Goal: Task Accomplishment & Management: Use online tool/utility

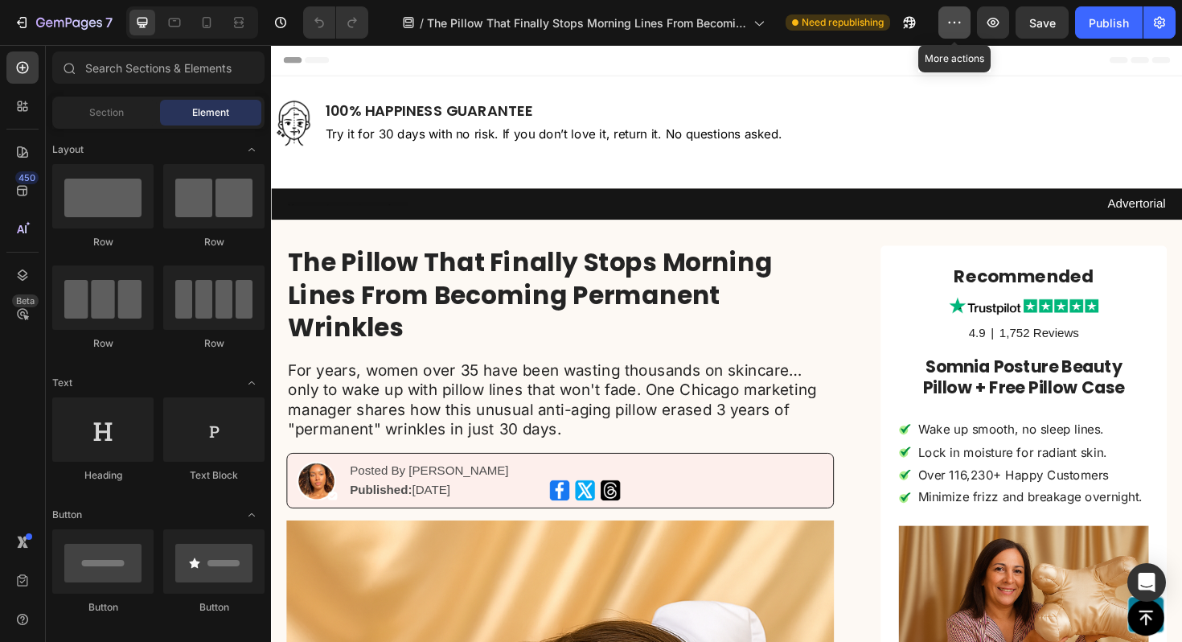
click at [958, 24] on icon "button" at bounding box center [955, 22] width 16 height 16
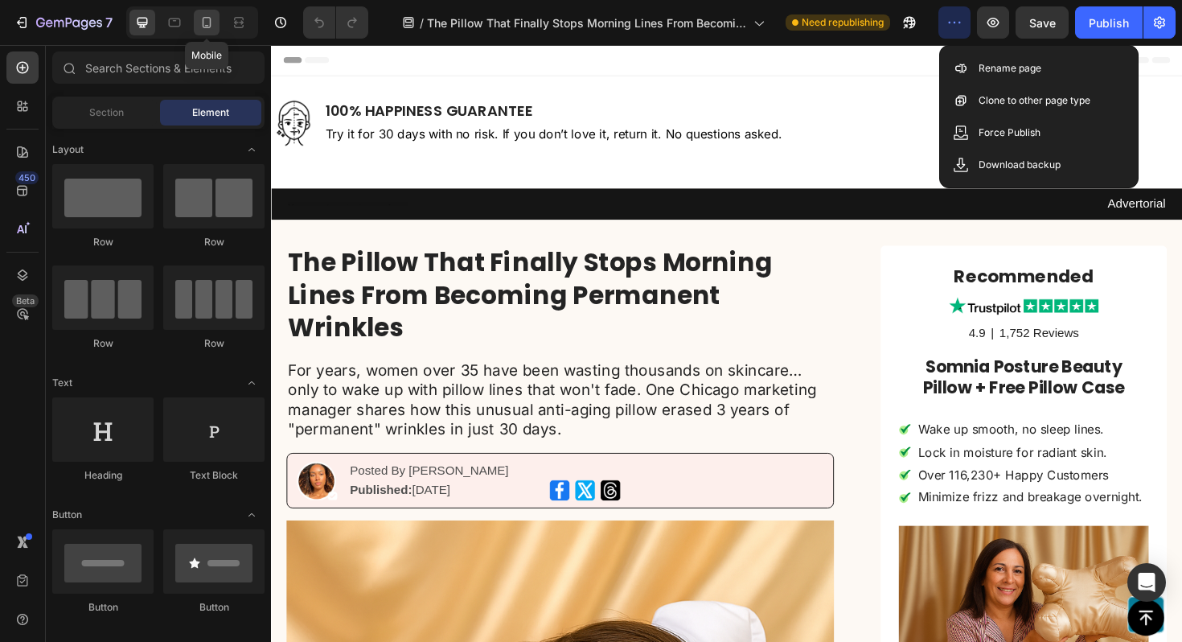
click at [204, 19] on icon at bounding box center [207, 22] width 9 height 11
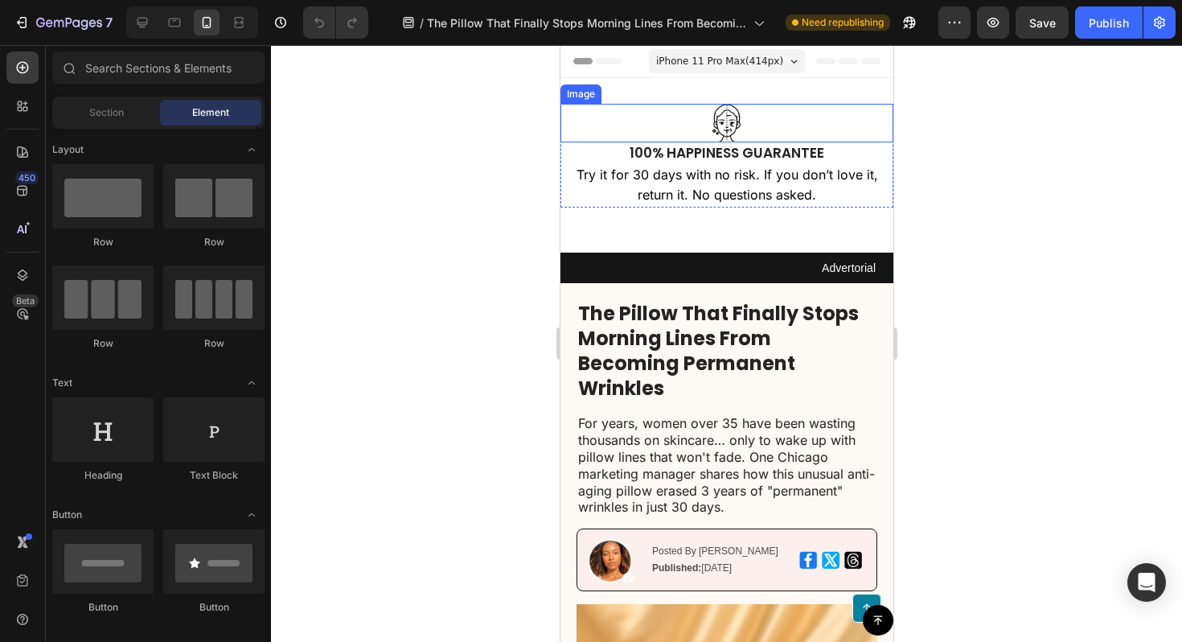
click at [800, 125] on div at bounding box center [726, 123] width 333 height 39
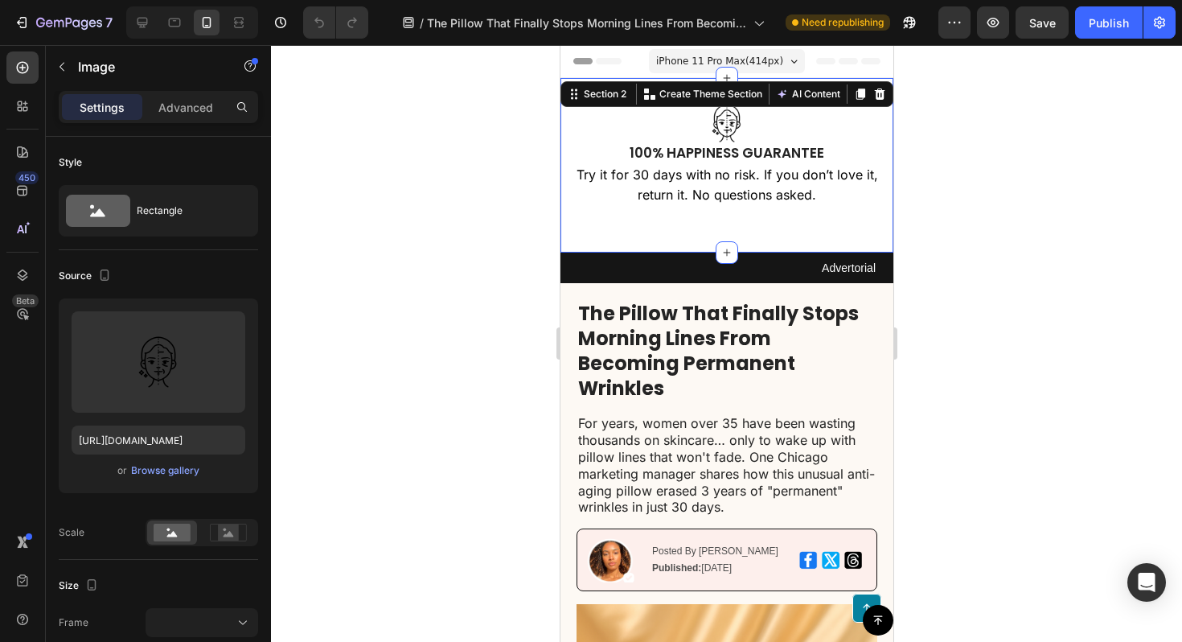
click at [767, 242] on div "Image 100% HAPPINESS GUARANTEE Text Block Try it for 30 days with no risk. If y…" at bounding box center [726, 165] width 333 height 175
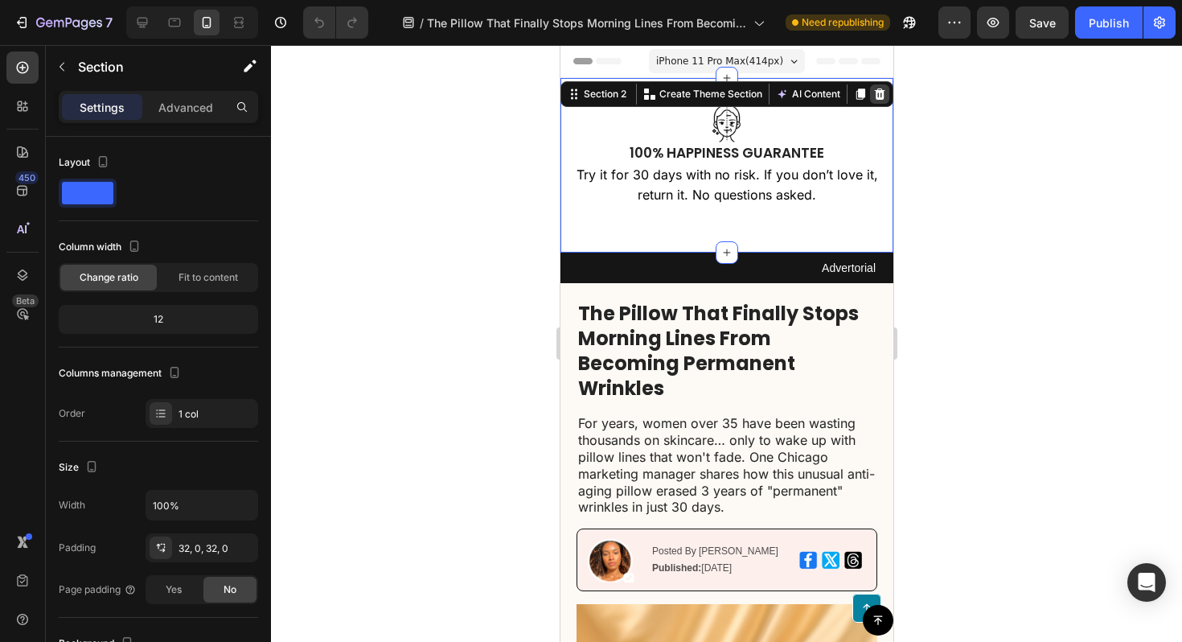
click at [885, 93] on icon at bounding box center [879, 94] width 13 height 13
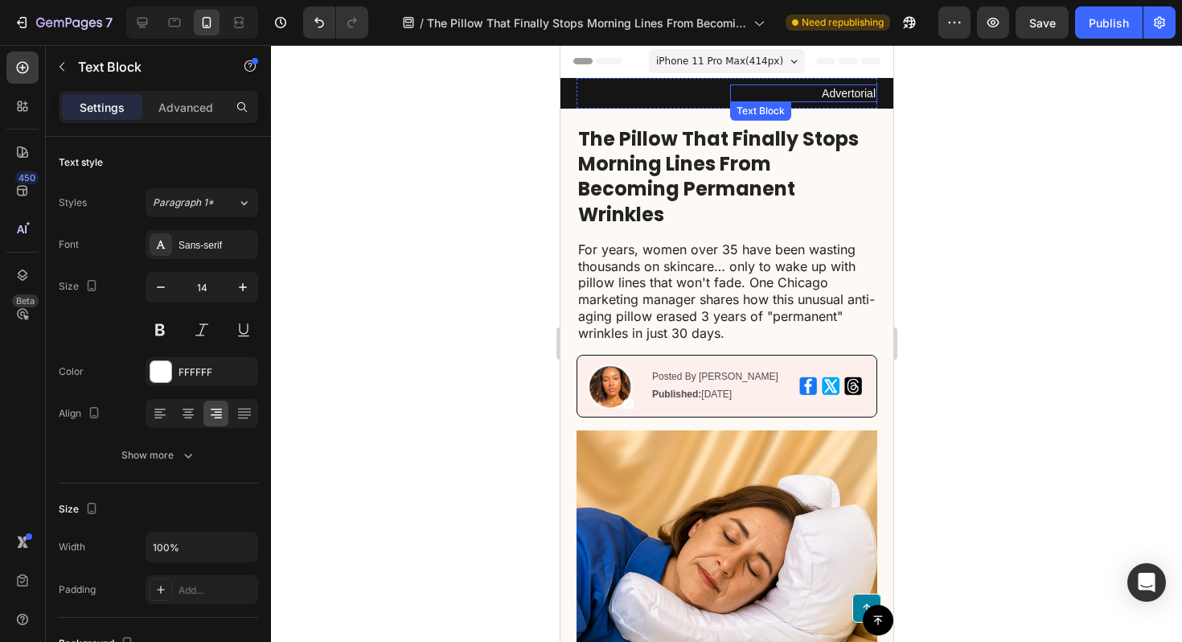
click at [832, 95] on p "Advertorial" at bounding box center [803, 93] width 144 height 14
click at [857, 122] on icon at bounding box center [857, 117] width 10 height 11
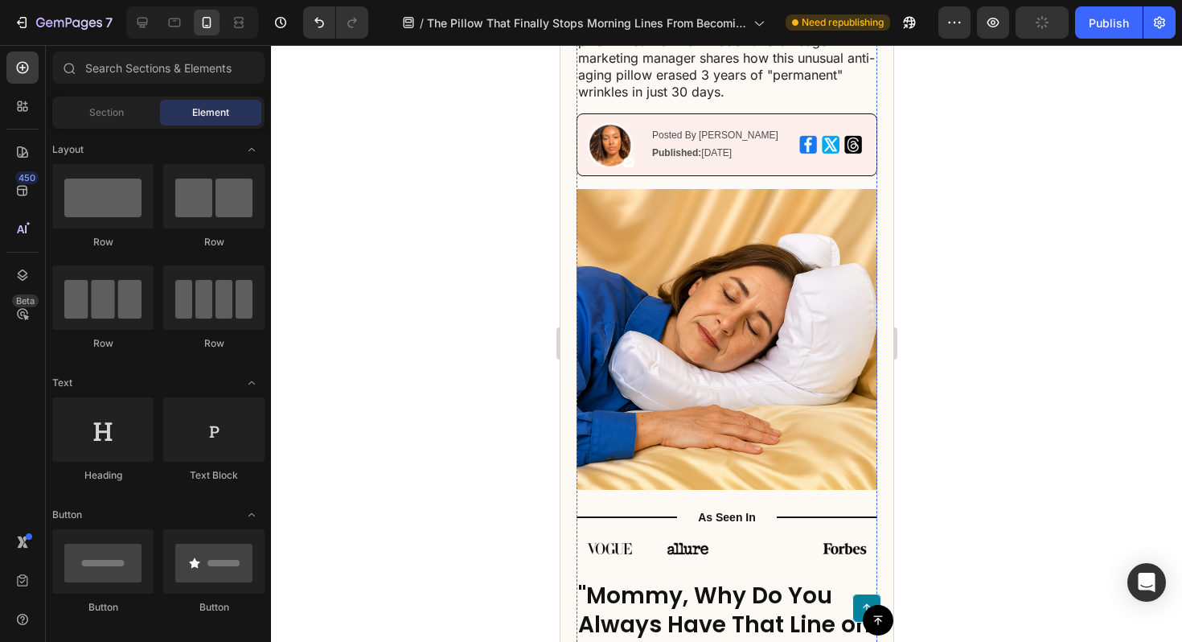
scroll to position [216, 0]
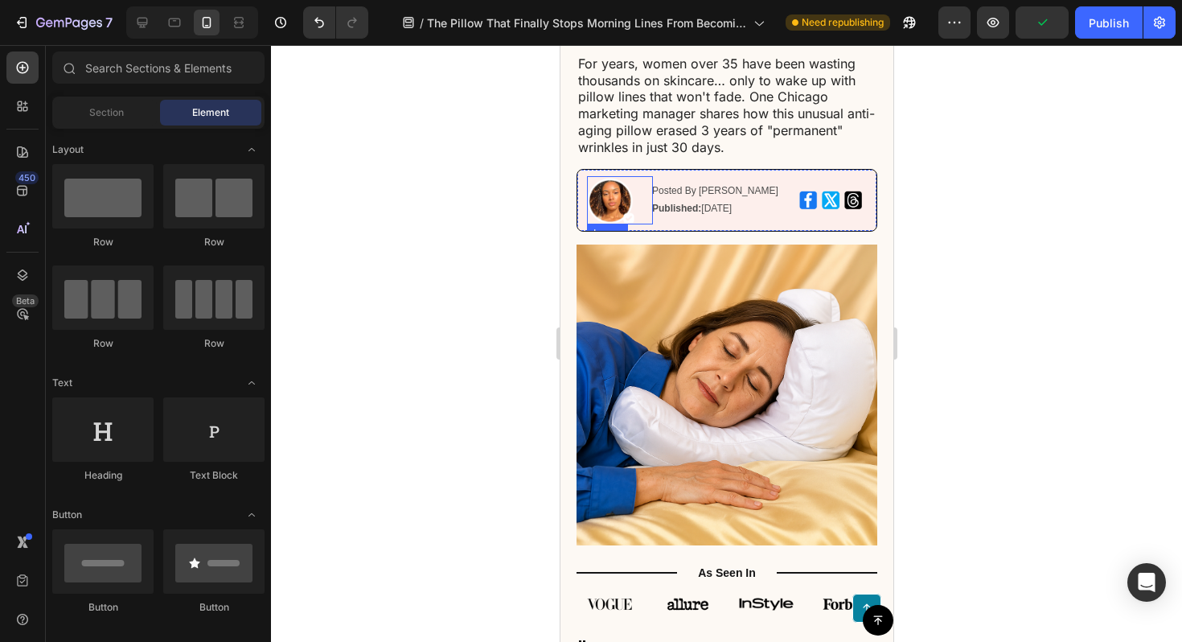
click at [607, 203] on img at bounding box center [610, 200] width 48 height 48
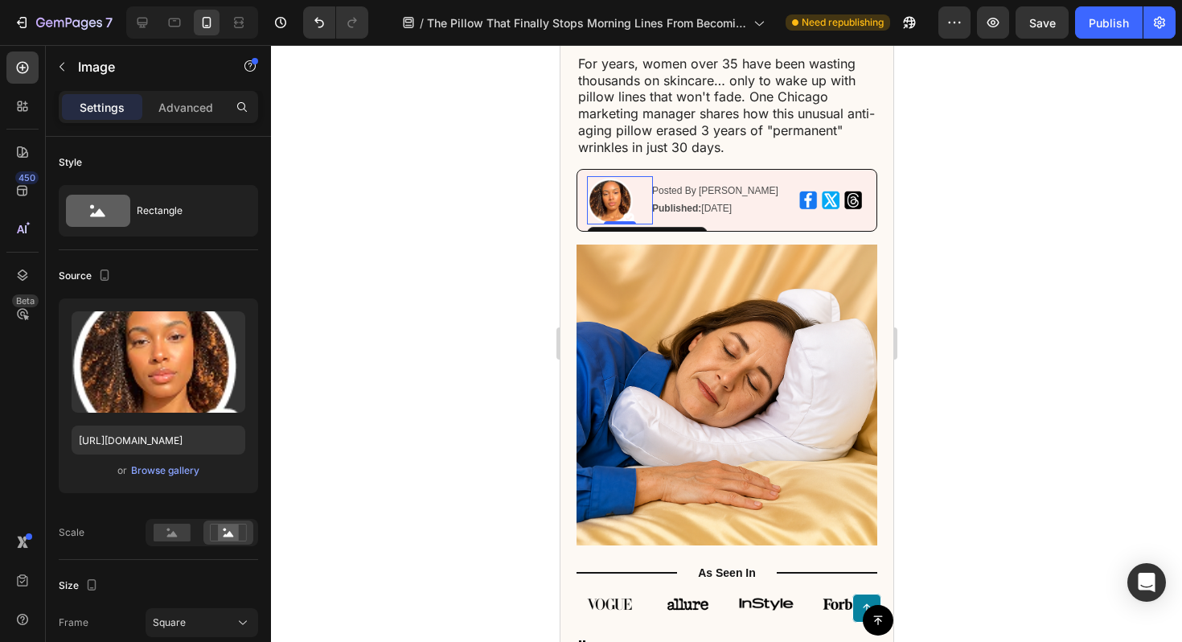
click at [988, 206] on div at bounding box center [726, 343] width 911 height 597
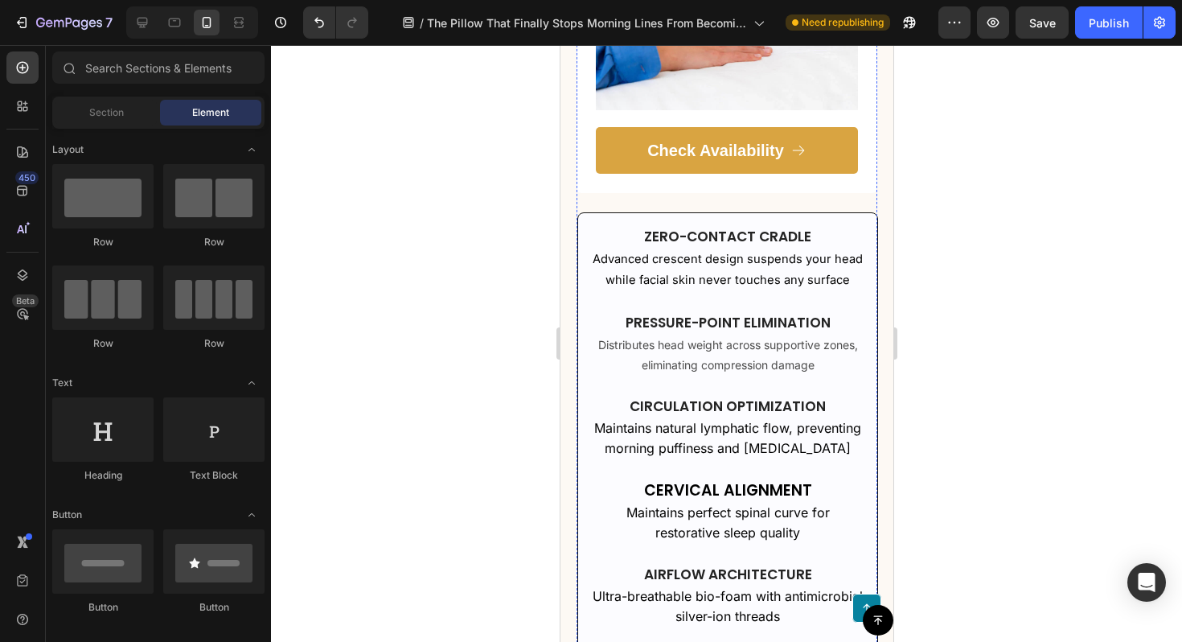
scroll to position [3585, 0]
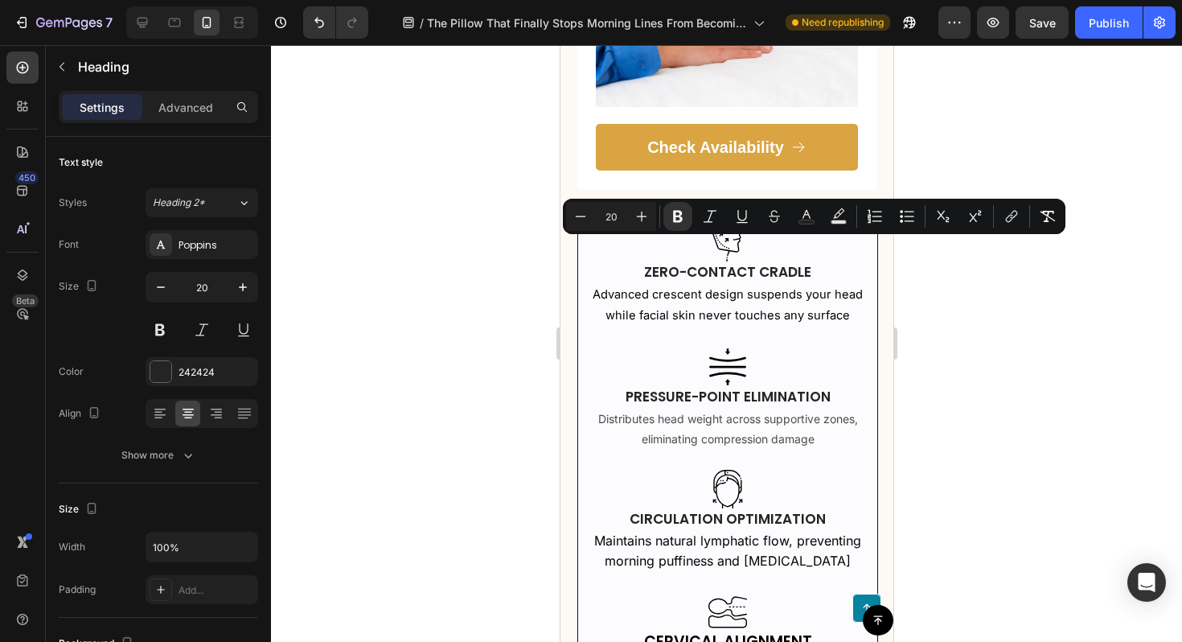
drag, startPoint x: 849, startPoint y: 251, endPoint x: 685, endPoint y: 249, distance: 164.9
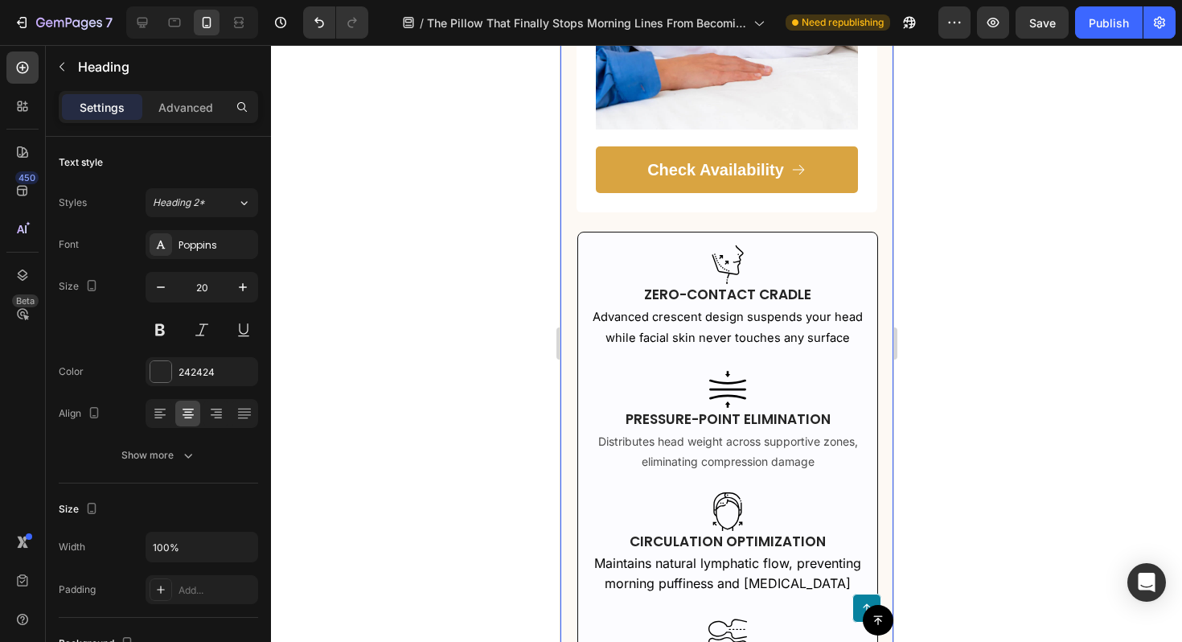
click at [500, 285] on div at bounding box center [726, 343] width 911 height 597
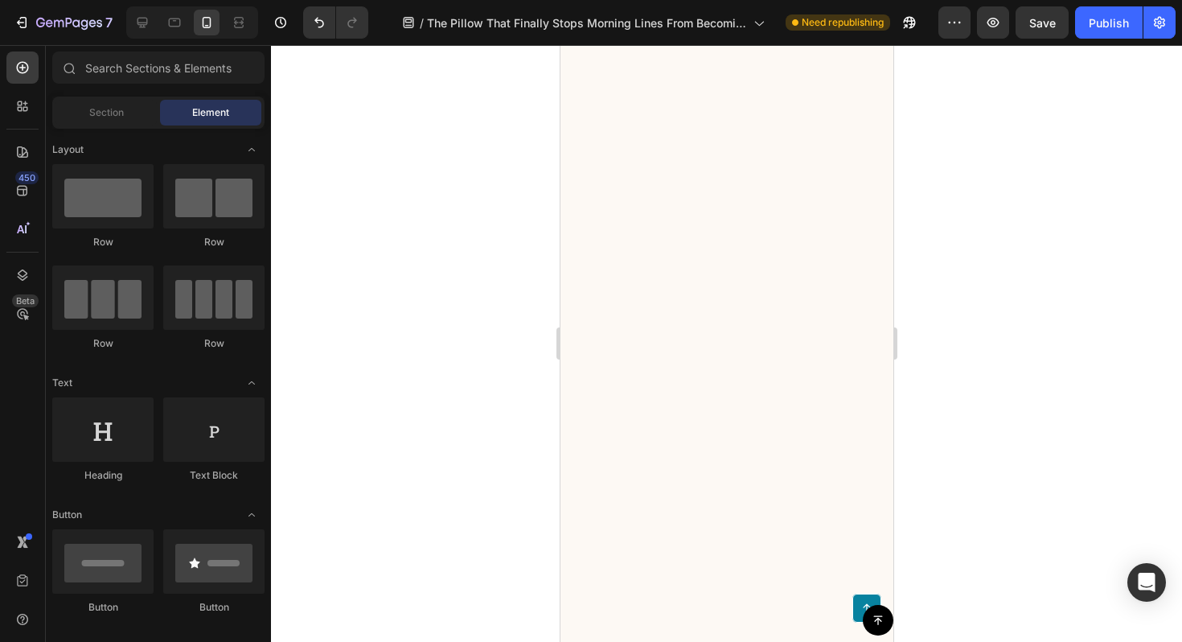
scroll to position [8659, 0]
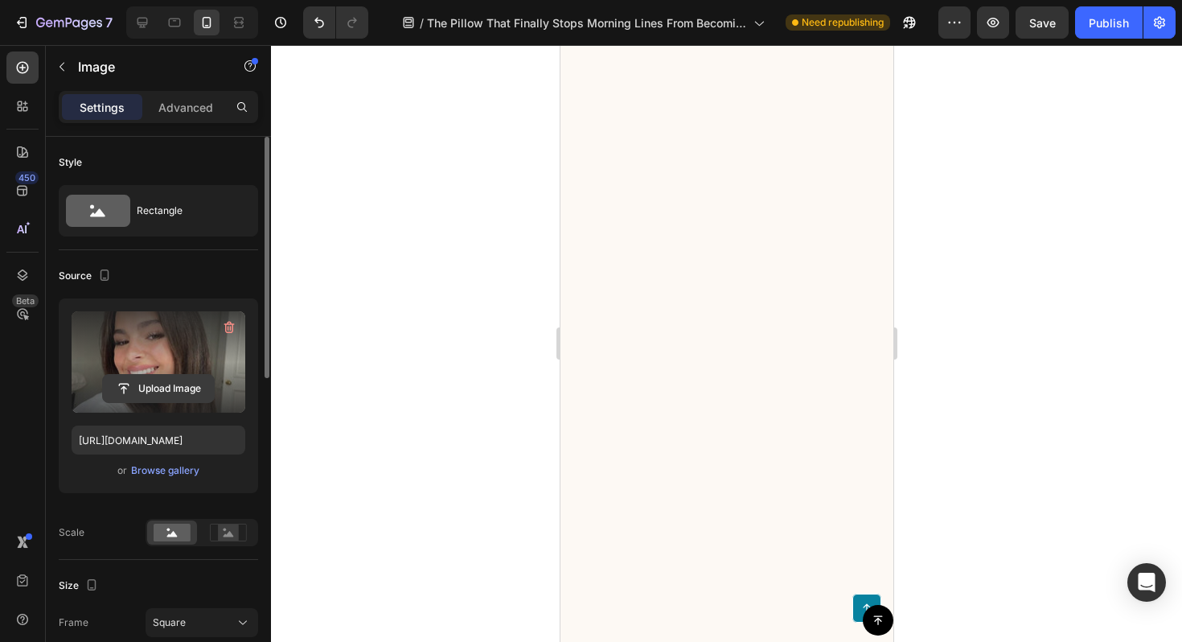
click at [180, 385] on input "file" at bounding box center [158, 388] width 111 height 27
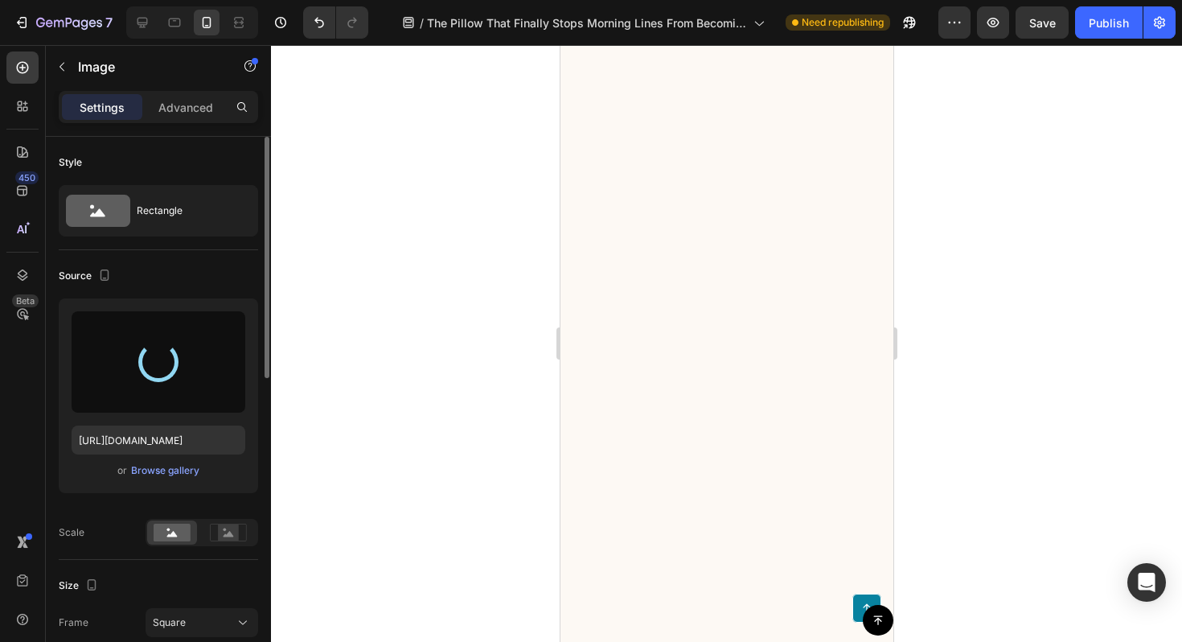
type input "[URL][DOMAIN_NAME]"
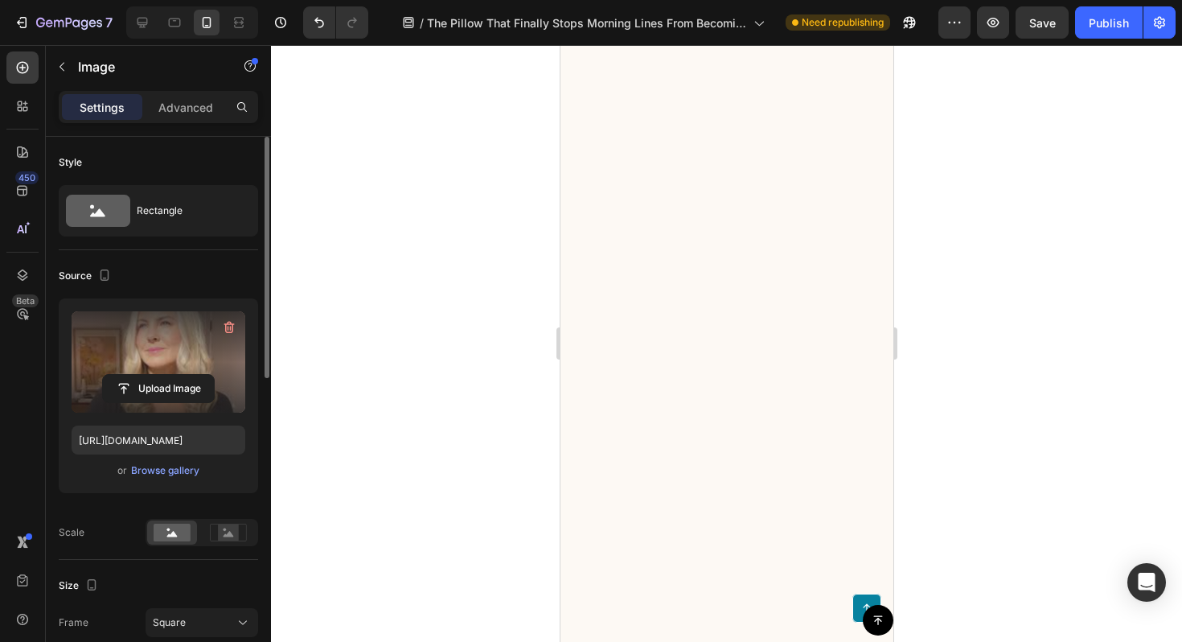
scroll to position [8969, 0]
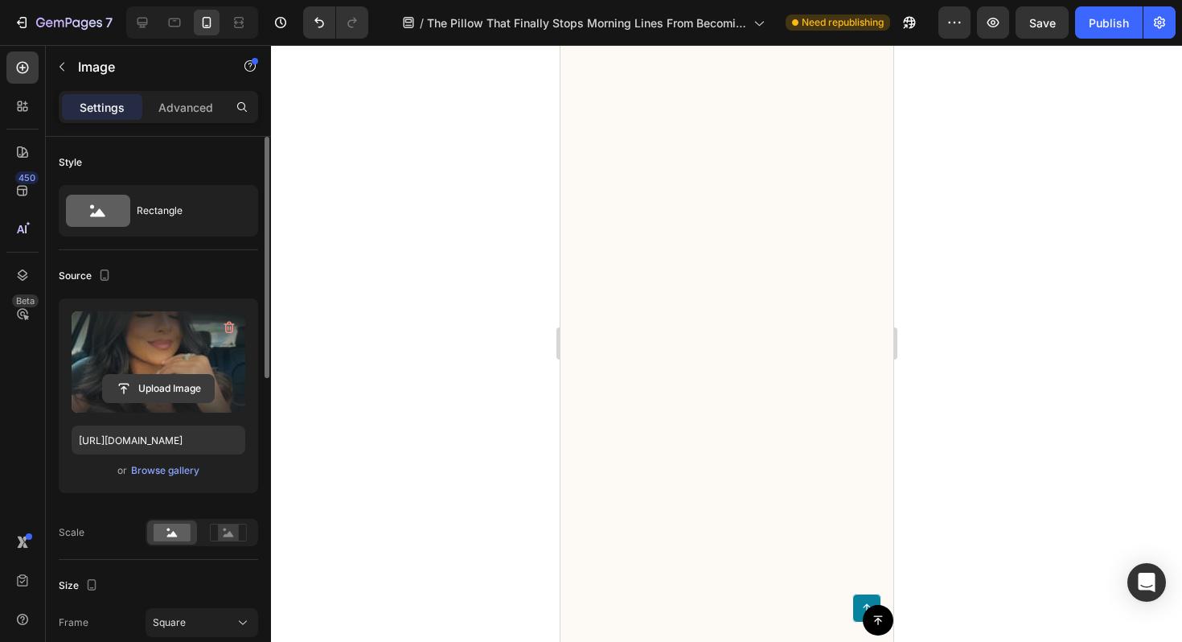
click at [189, 396] on input "file" at bounding box center [158, 388] width 111 height 27
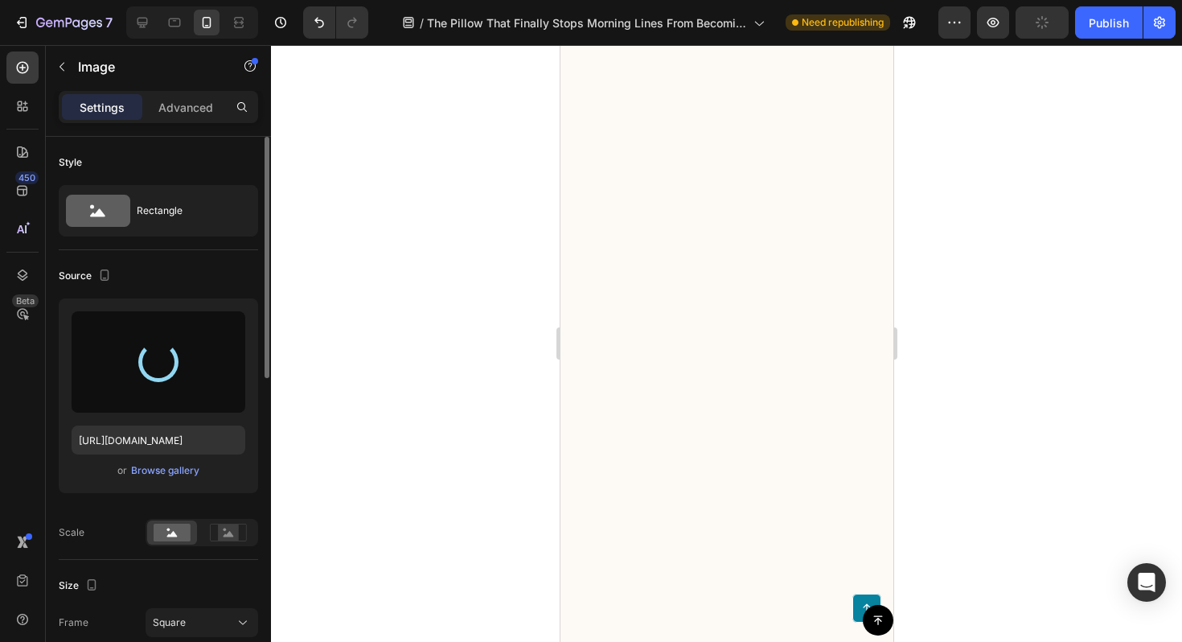
scroll to position [9261, 0]
type input "[URL][DOMAIN_NAME]"
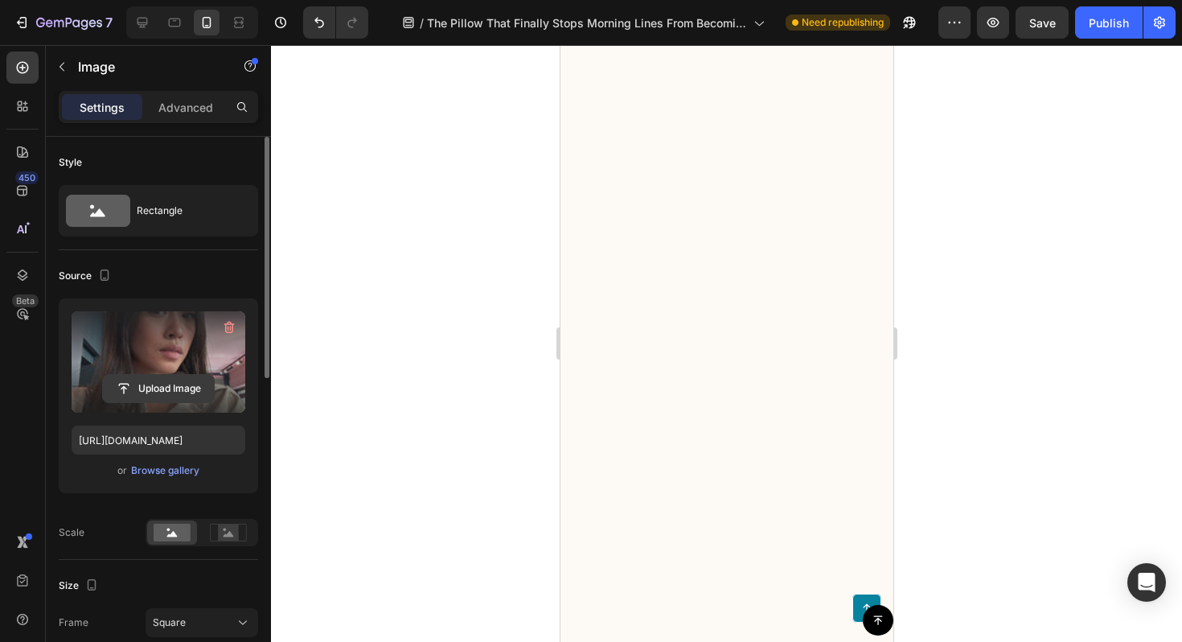
click at [171, 388] on input "file" at bounding box center [158, 388] width 111 height 27
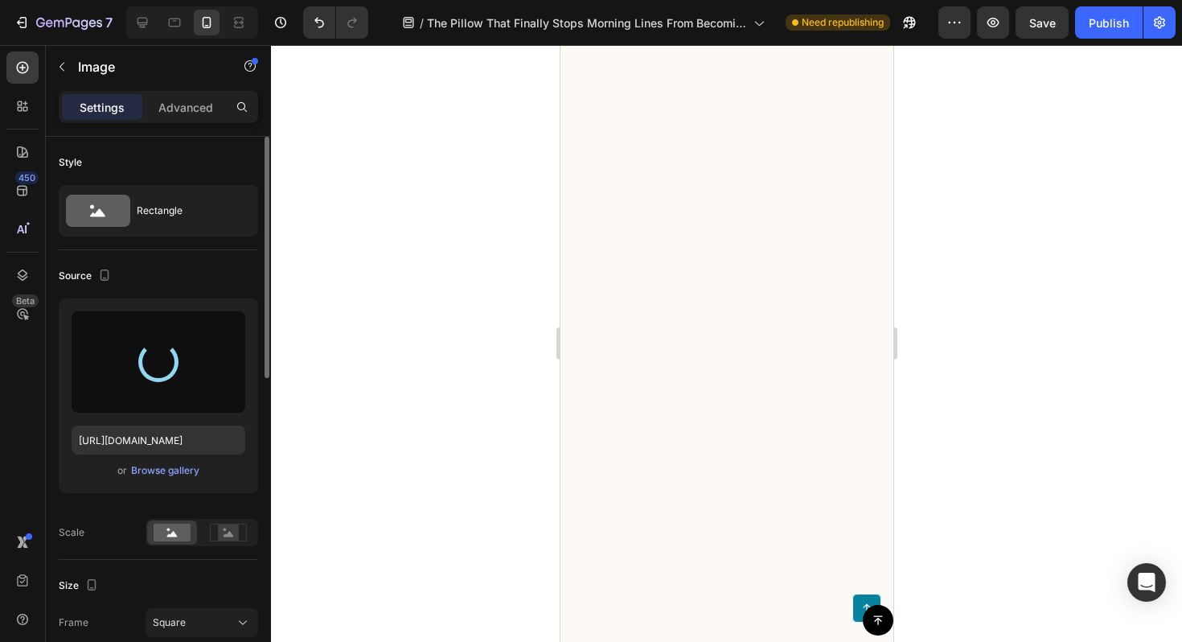
scroll to position [9872, 0]
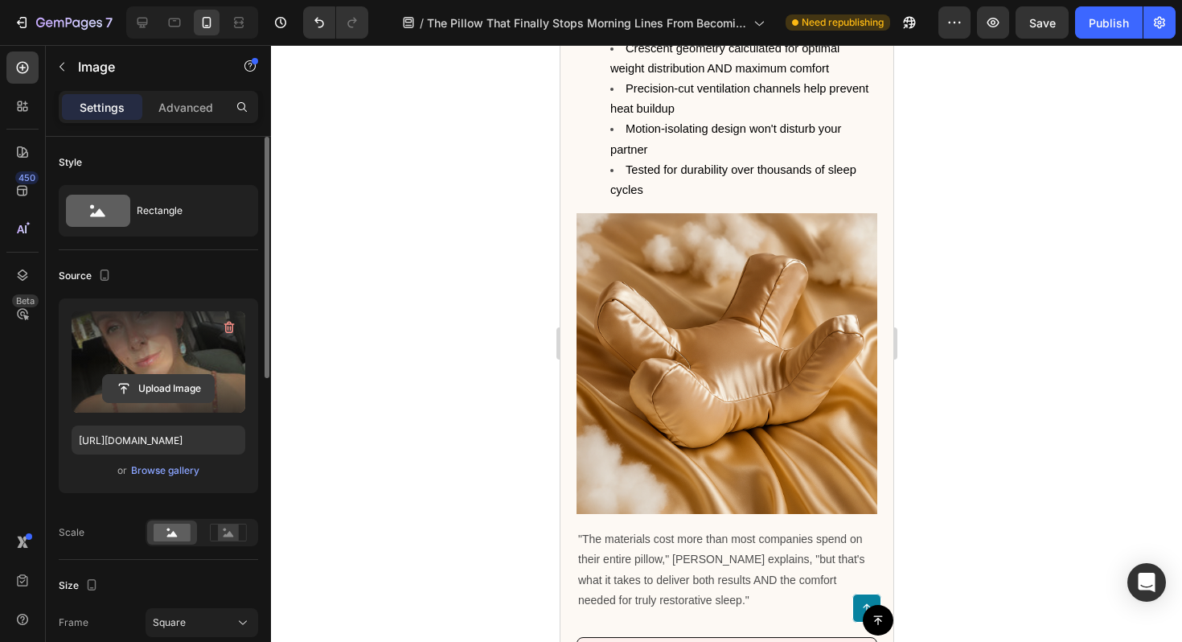
click at [170, 390] on input "file" at bounding box center [158, 388] width 111 height 27
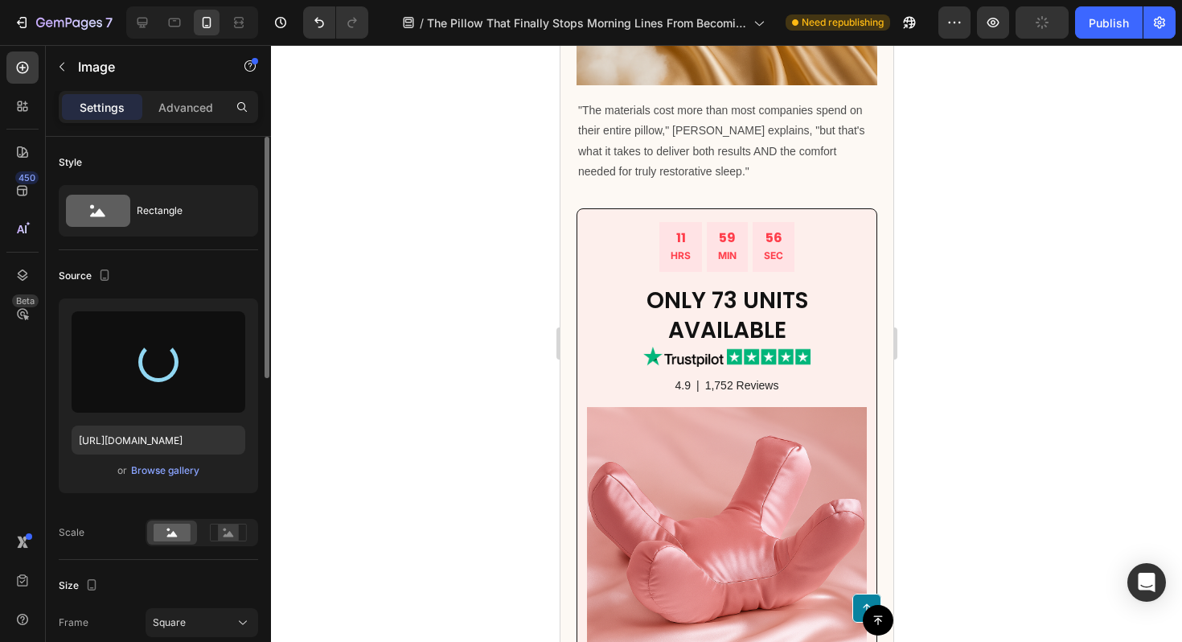
scroll to position [10307, 0]
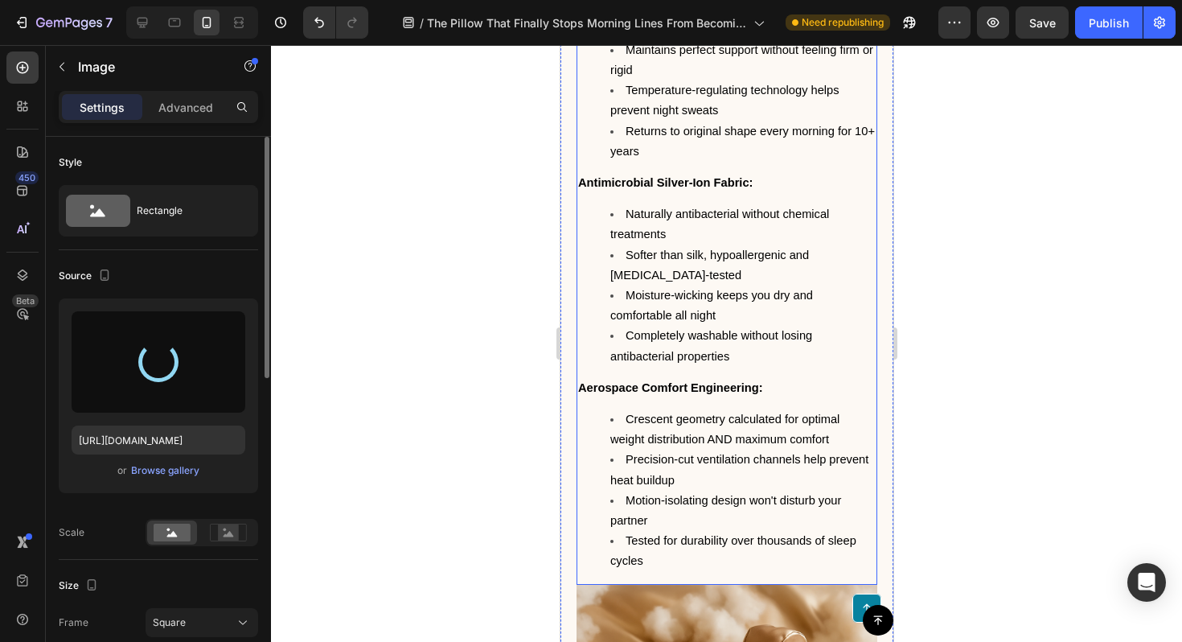
type input "[URL][DOMAIN_NAME]"
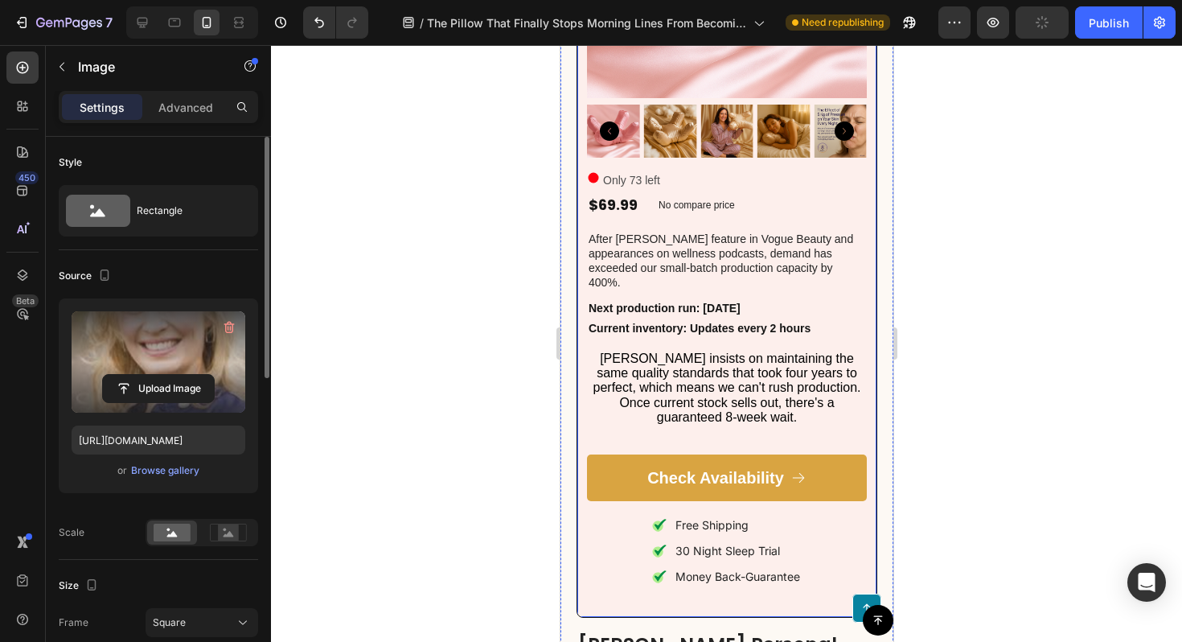
scroll to position [12038, 0]
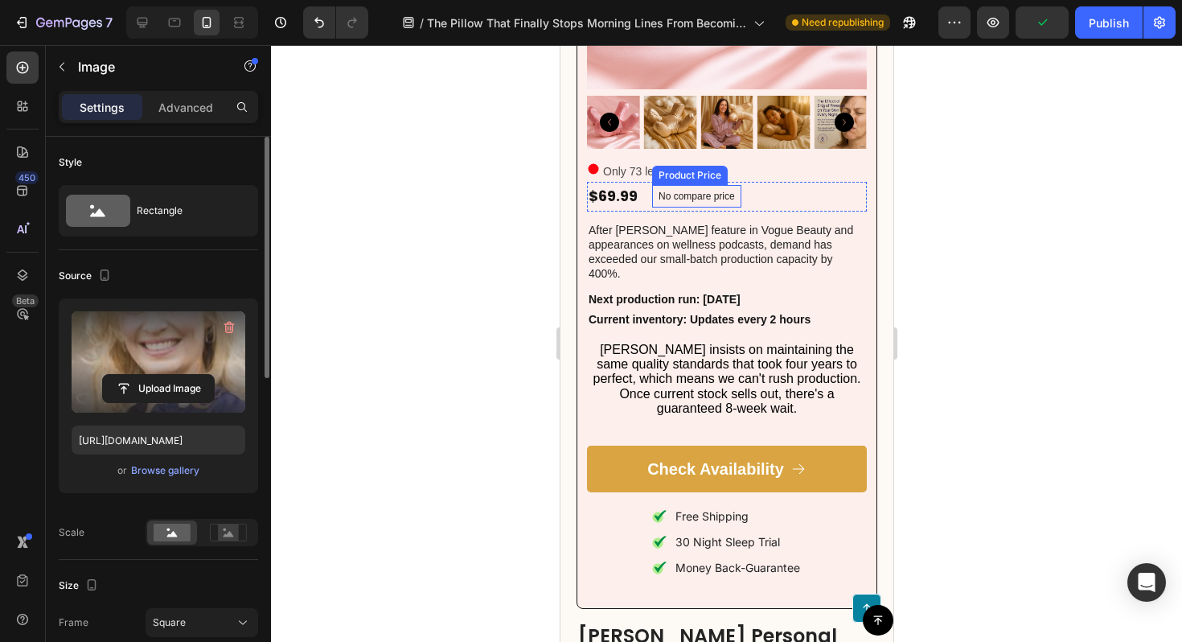
click at [706, 199] on p "No compare price" at bounding box center [696, 196] width 76 height 10
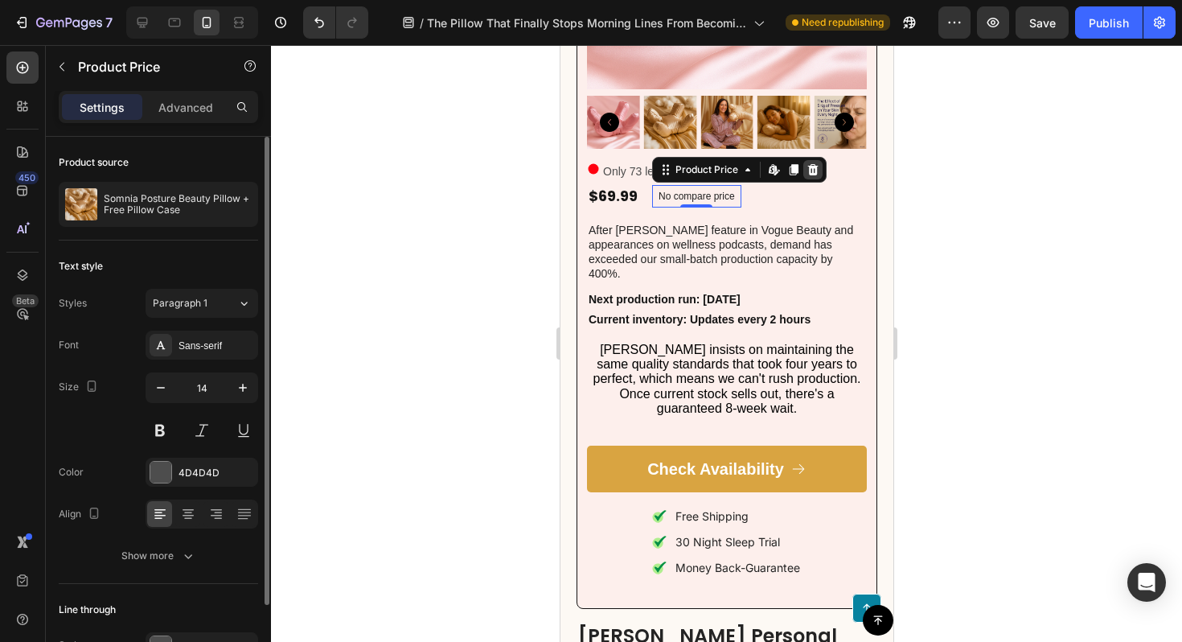
click at [812, 174] on icon at bounding box center [813, 169] width 10 height 11
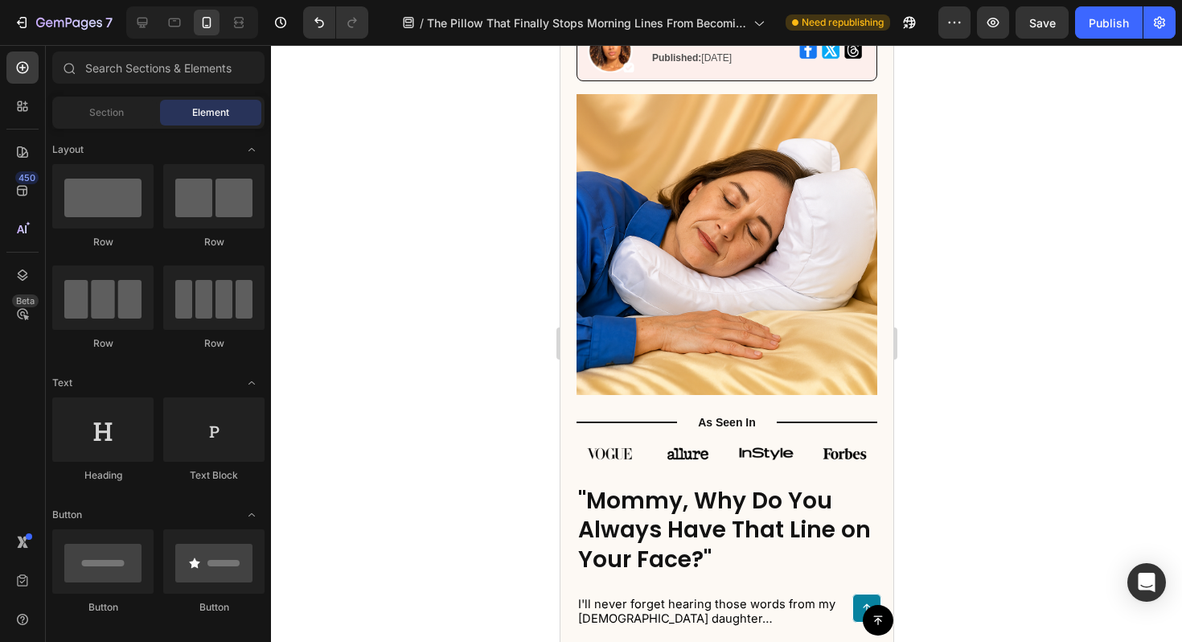
scroll to position [0, 0]
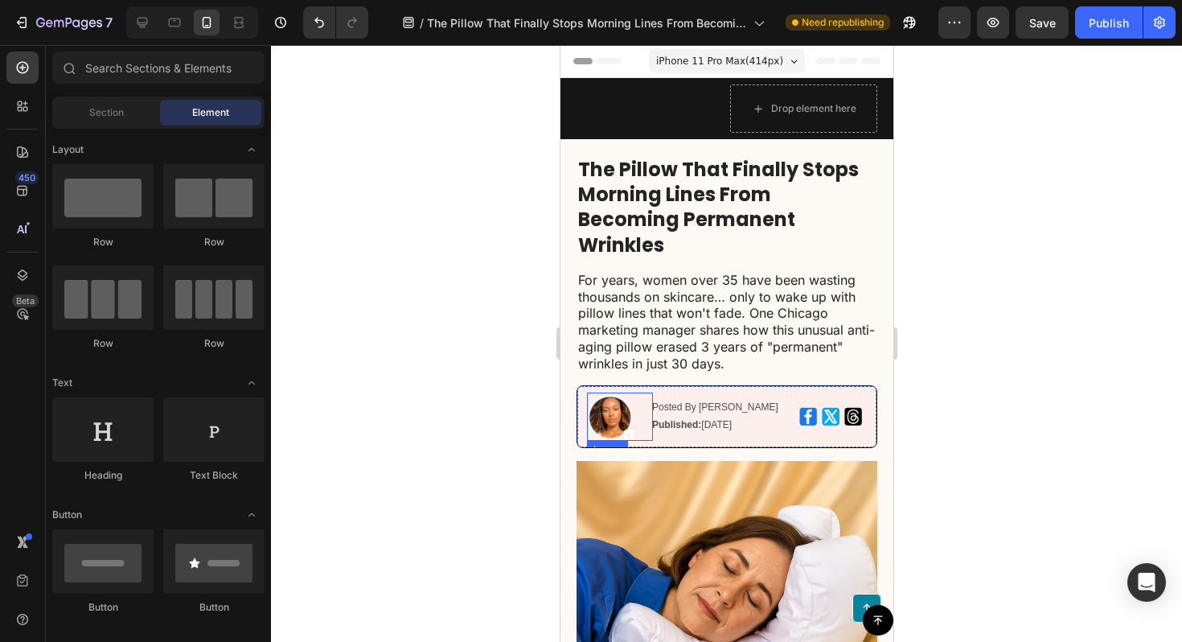
click at [609, 426] on img at bounding box center [610, 417] width 48 height 48
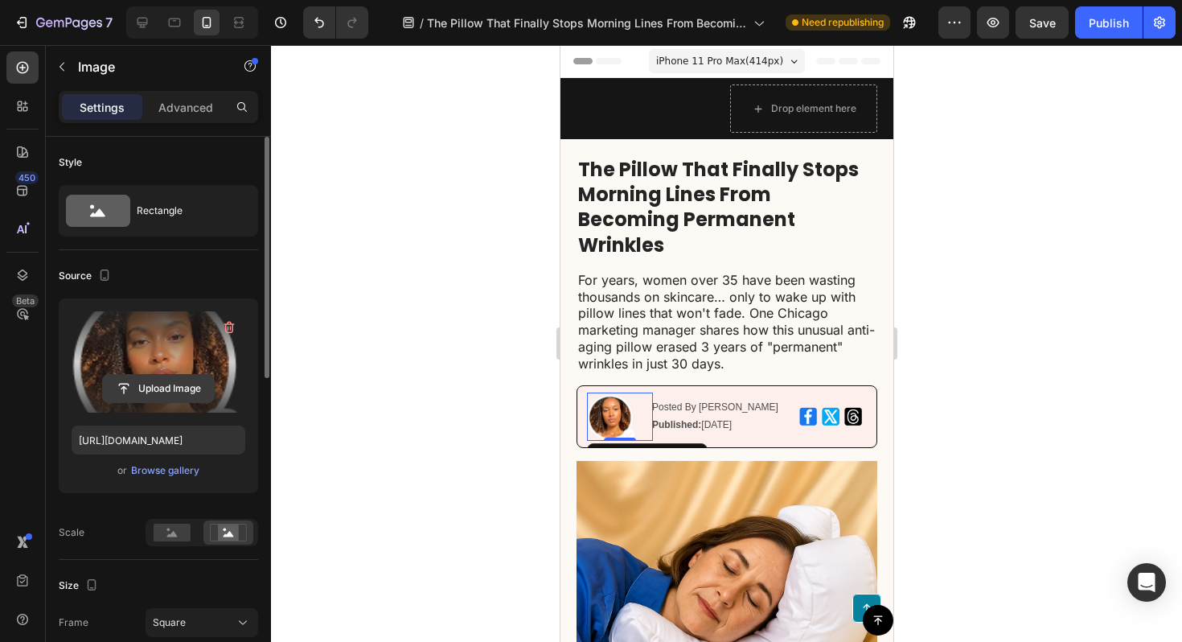
click at [162, 383] on input "file" at bounding box center [158, 388] width 111 height 27
click at [175, 383] on input "file" at bounding box center [158, 388] width 111 height 27
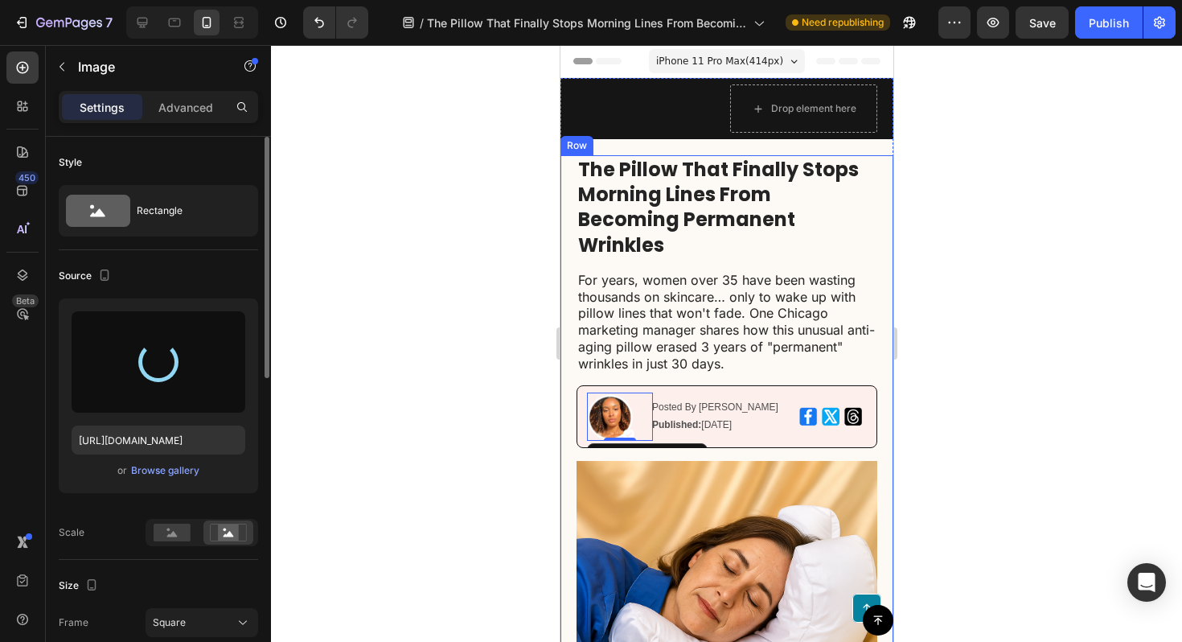
type input "[URL][DOMAIN_NAME]"
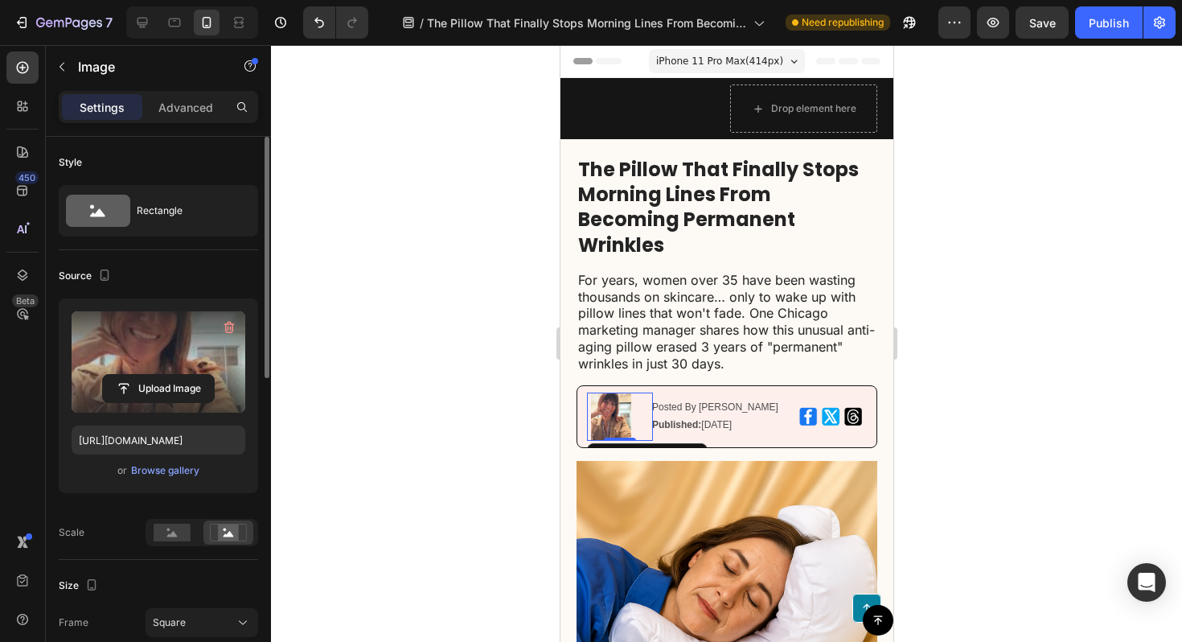
click at [1027, 308] on div at bounding box center [726, 343] width 911 height 597
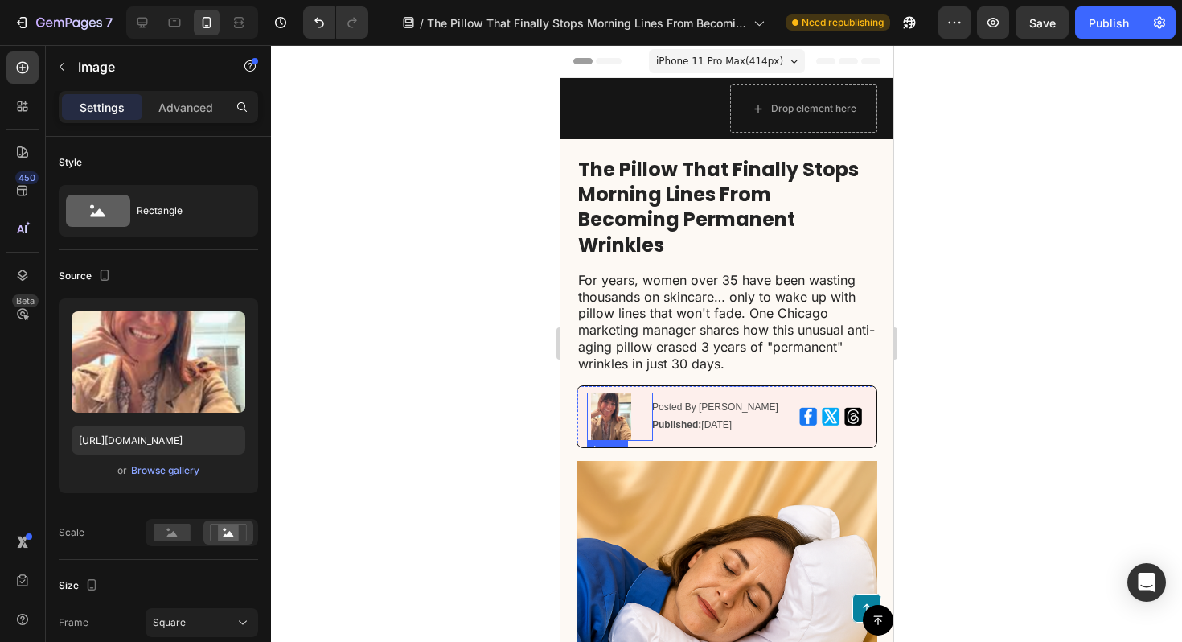
click at [614, 421] on img at bounding box center [610, 417] width 48 height 48
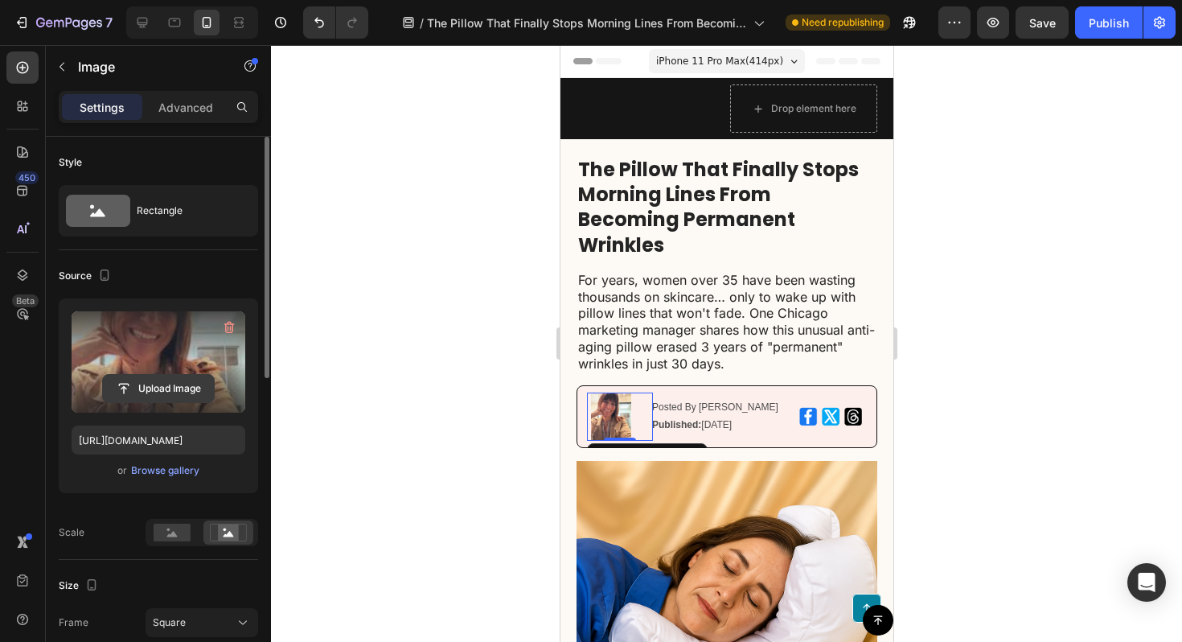
click at [171, 394] on input "file" at bounding box center [158, 388] width 111 height 27
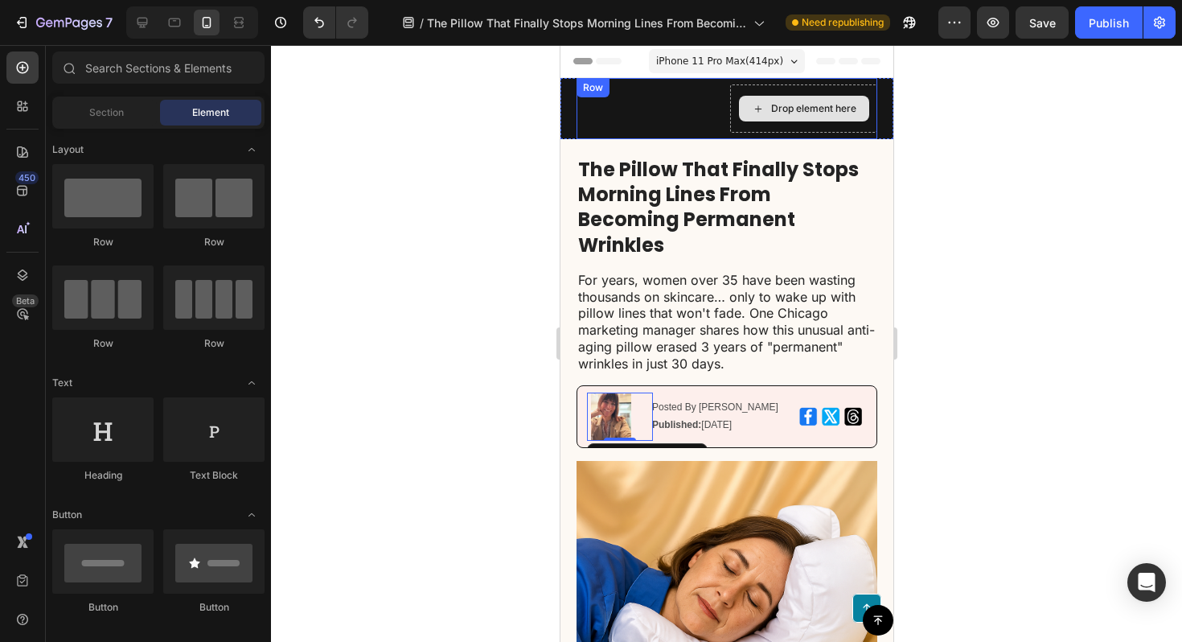
click at [810, 117] on div "Drop element here" at bounding box center [803, 109] width 130 height 26
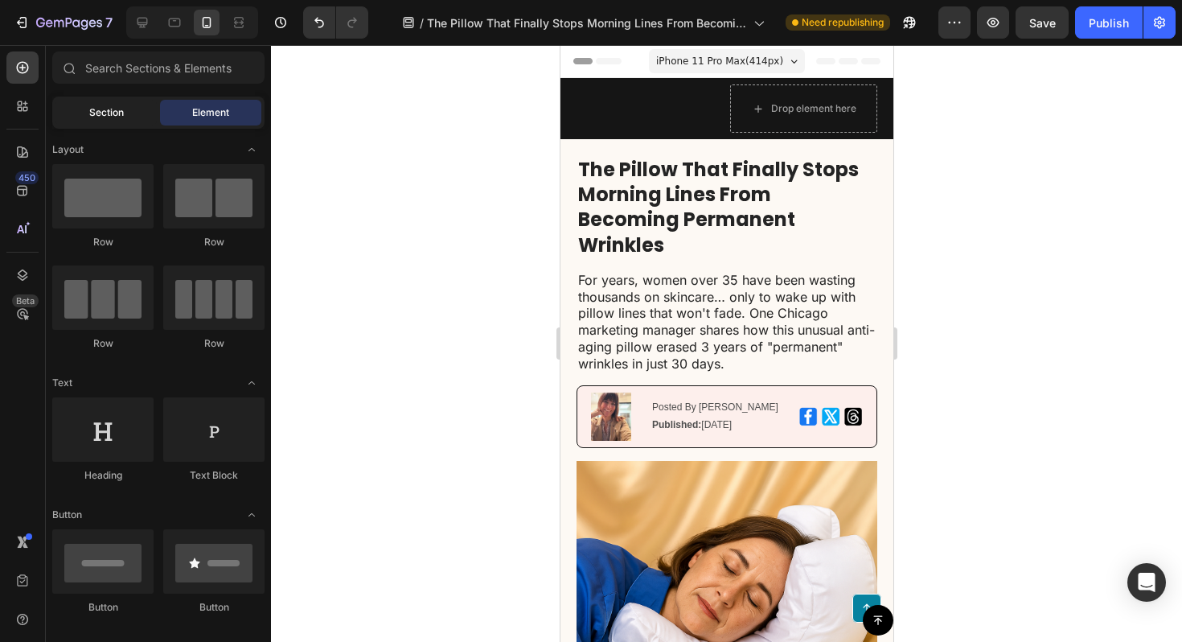
click at [129, 121] on div "Section" at bounding box center [106, 113] width 101 height 26
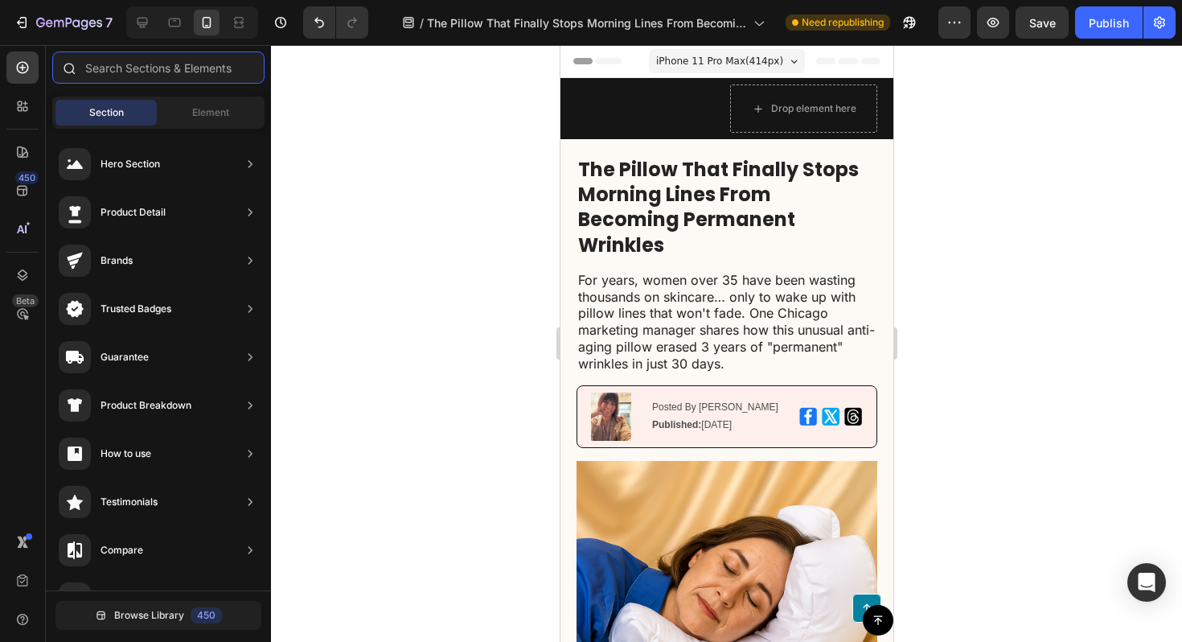
click at [108, 80] on input "text" at bounding box center [158, 67] width 212 height 32
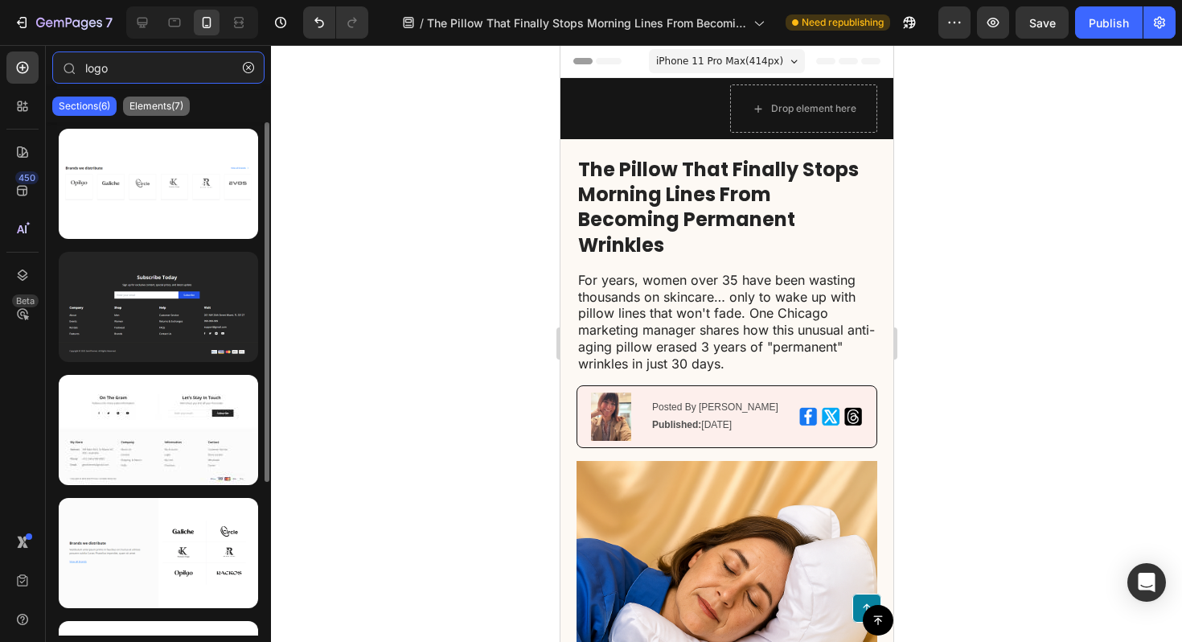
type input "logo"
click at [150, 102] on p "Elements(7)" at bounding box center [157, 106] width 54 height 13
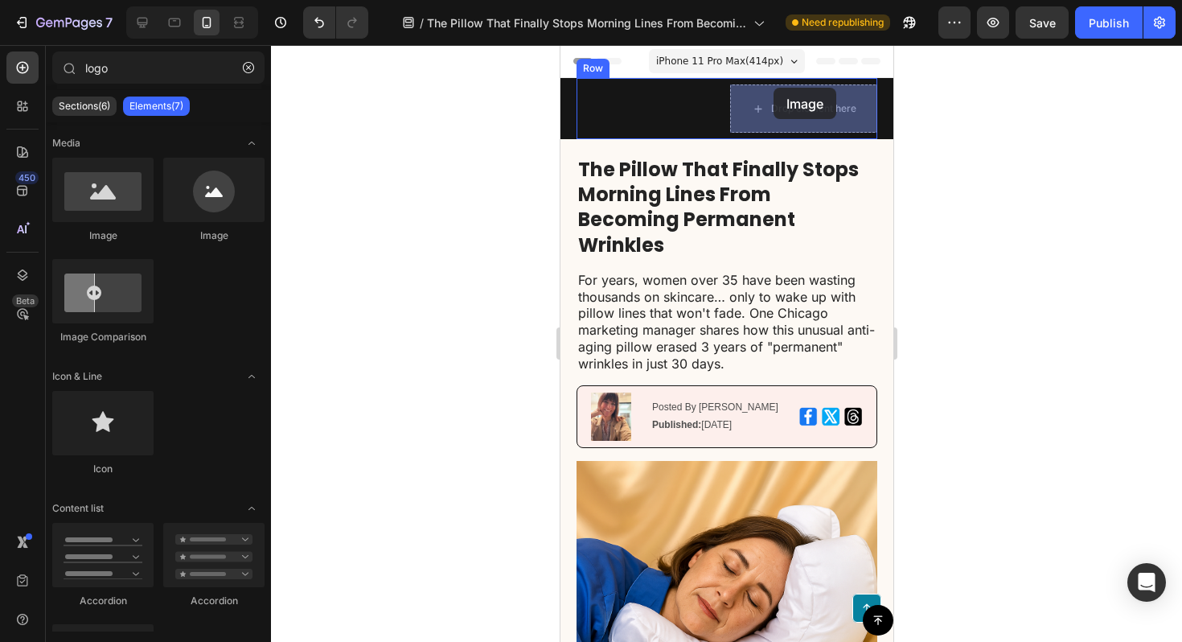
drag, startPoint x: 682, startPoint y: 239, endPoint x: 773, endPoint y: 88, distance: 176.4
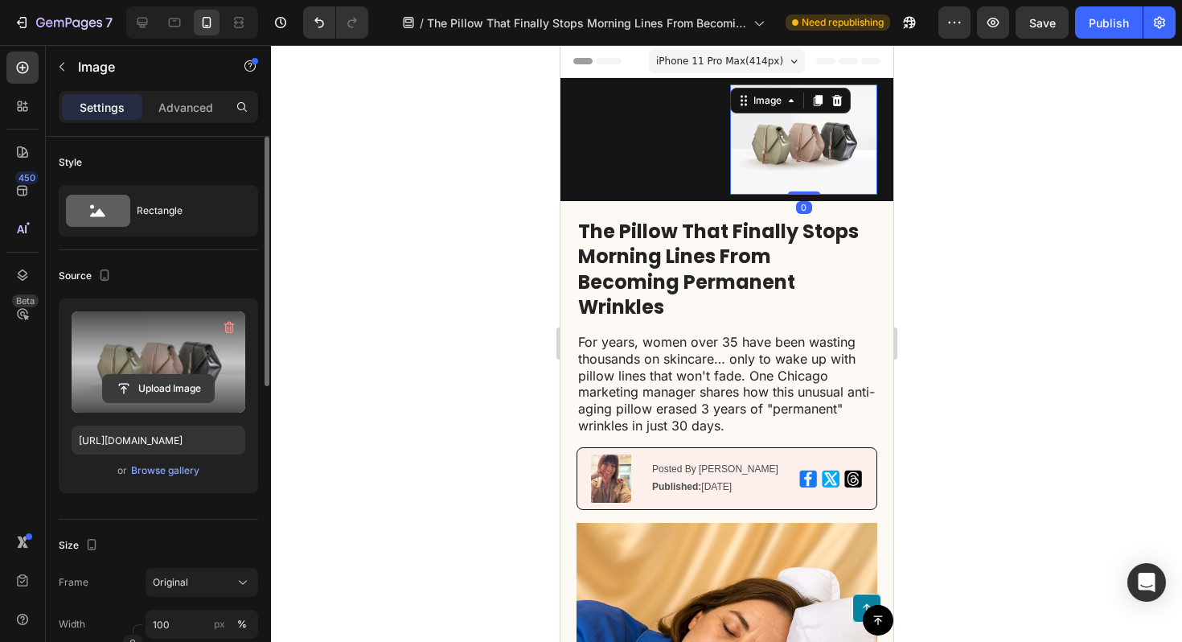
click at [161, 388] on input "file" at bounding box center [158, 388] width 111 height 27
click at [165, 387] on input "file" at bounding box center [158, 388] width 111 height 27
click at [232, 327] on icon "button" at bounding box center [229, 328] width 10 height 12
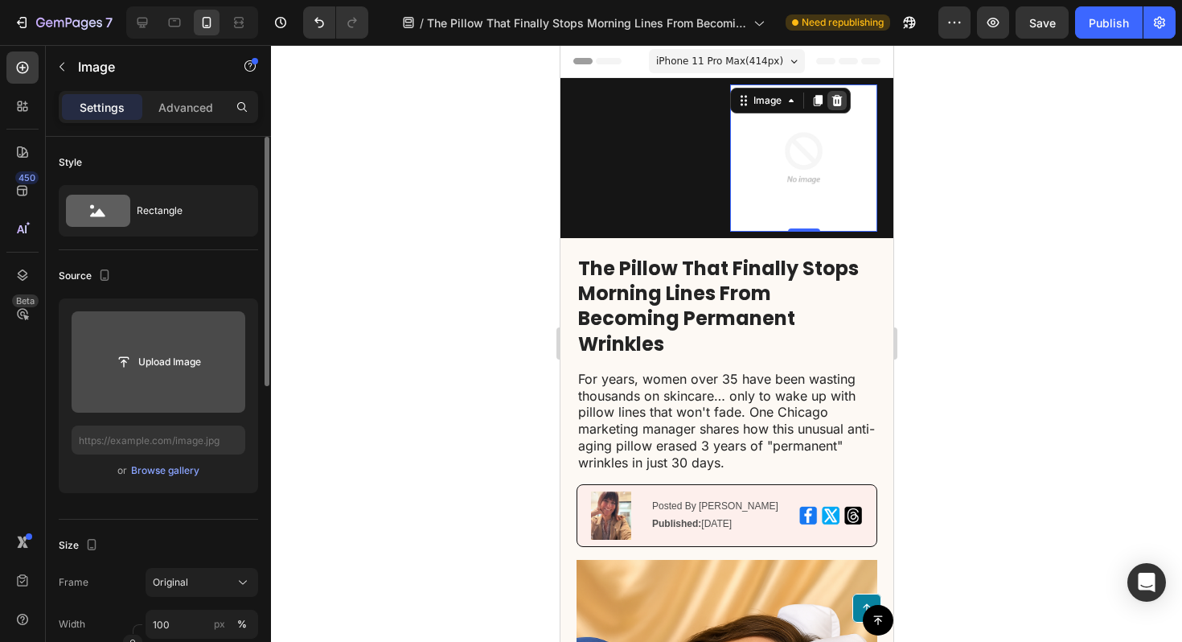
click at [834, 99] on icon at bounding box center [837, 100] width 10 height 11
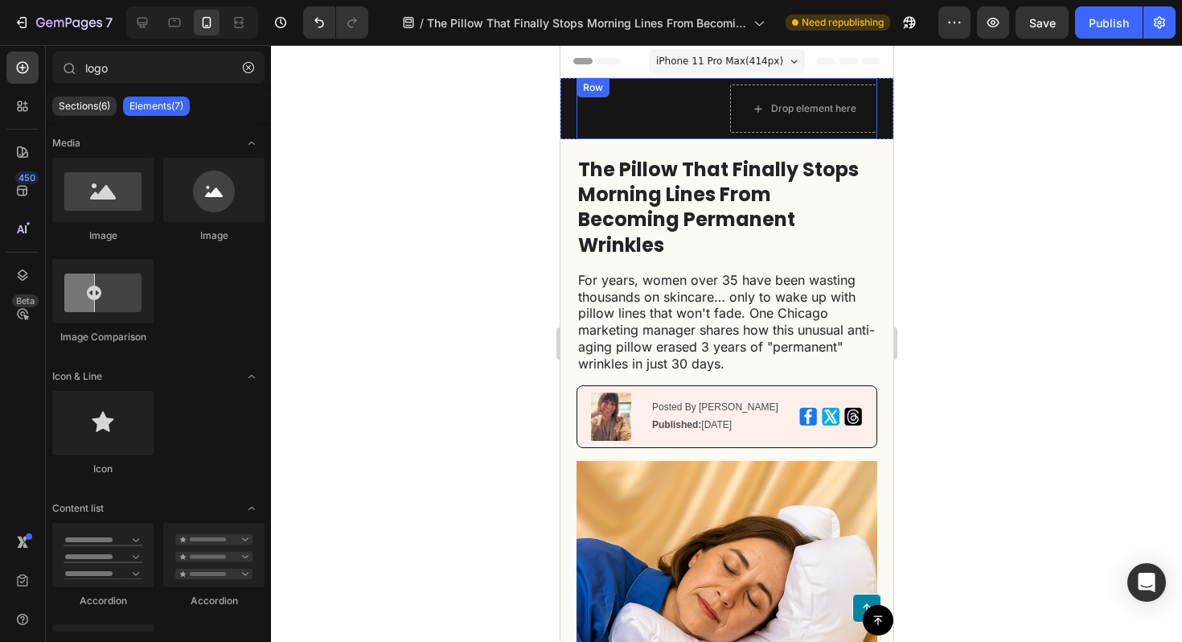
click at [611, 125] on div "Text Block" at bounding box center [649, 108] width 147 height 48
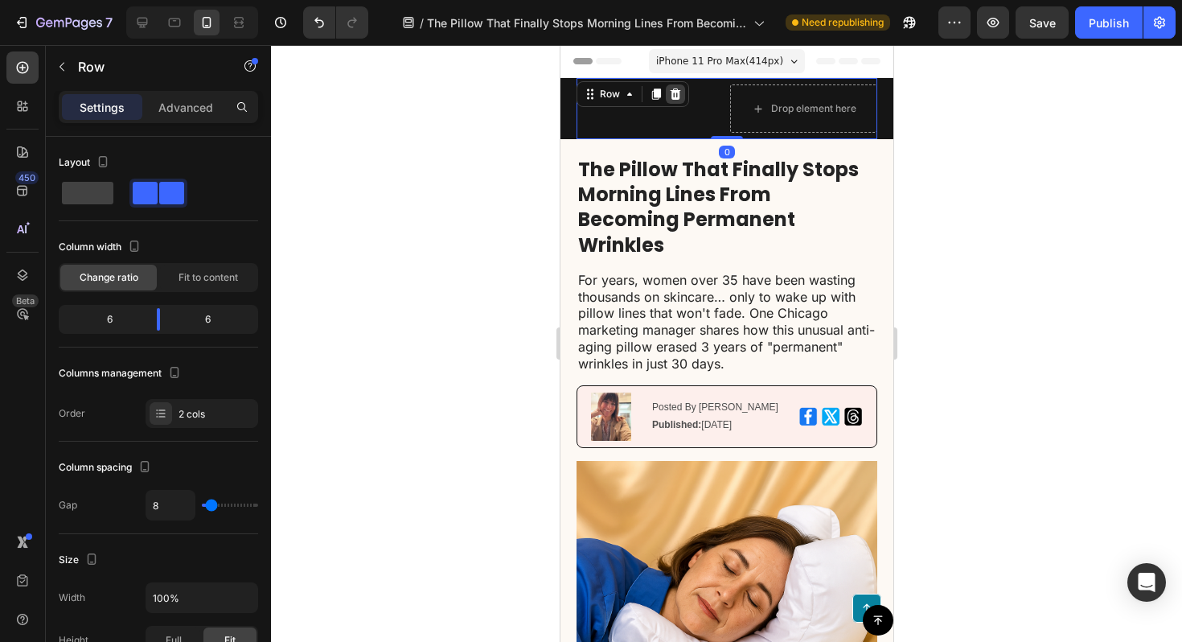
click at [675, 96] on icon at bounding box center [674, 94] width 13 height 13
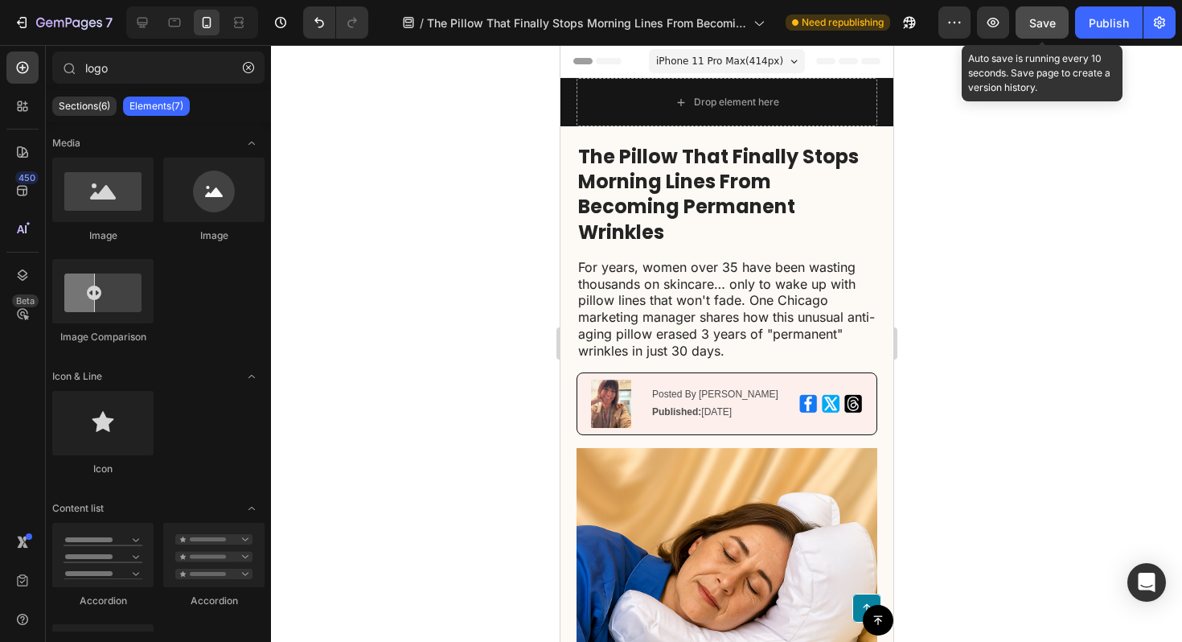
click at [1030, 31] on button "Save" at bounding box center [1042, 22] width 53 height 32
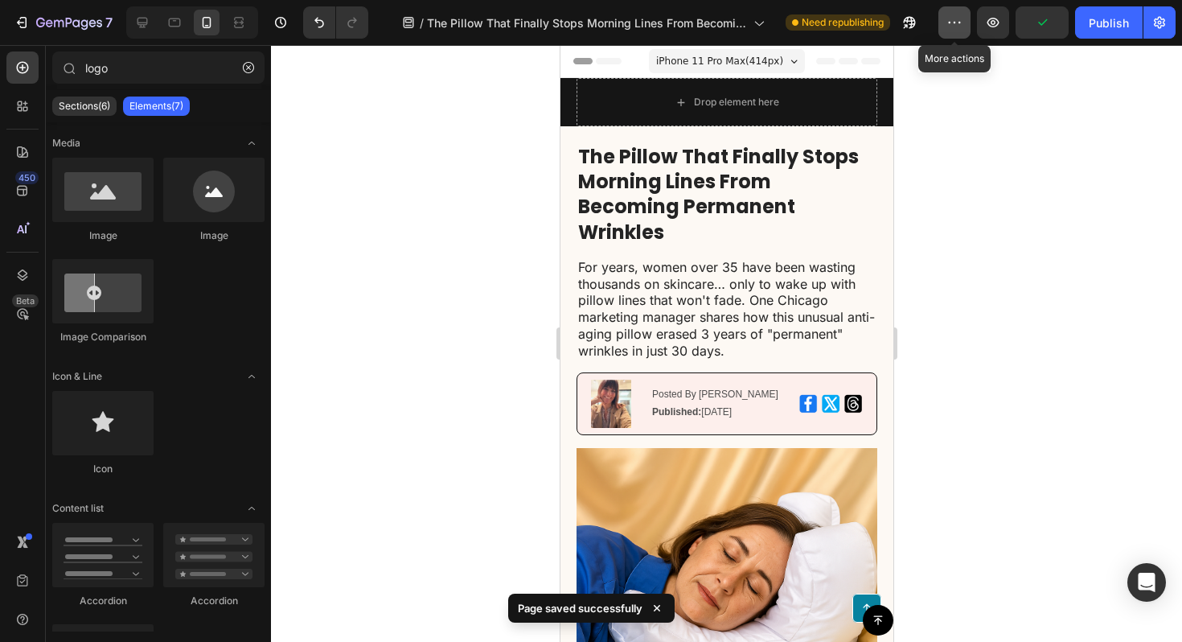
click at [956, 34] on button "button" at bounding box center [955, 22] width 32 height 32
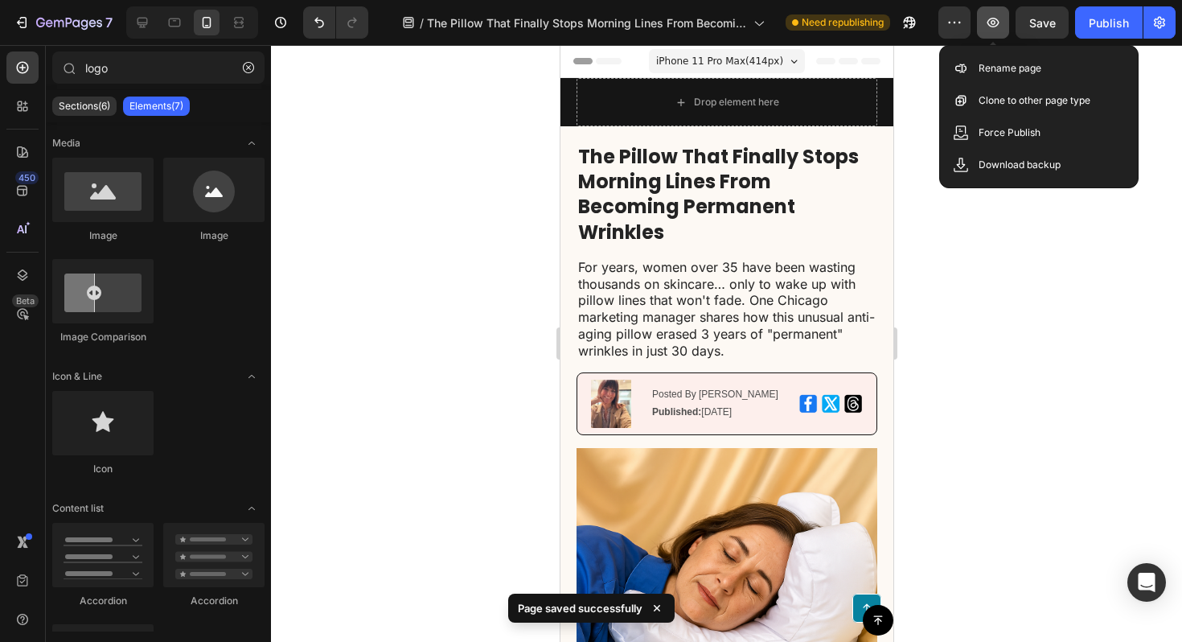
click at [988, 23] on icon "button" at bounding box center [993, 22] width 16 height 16
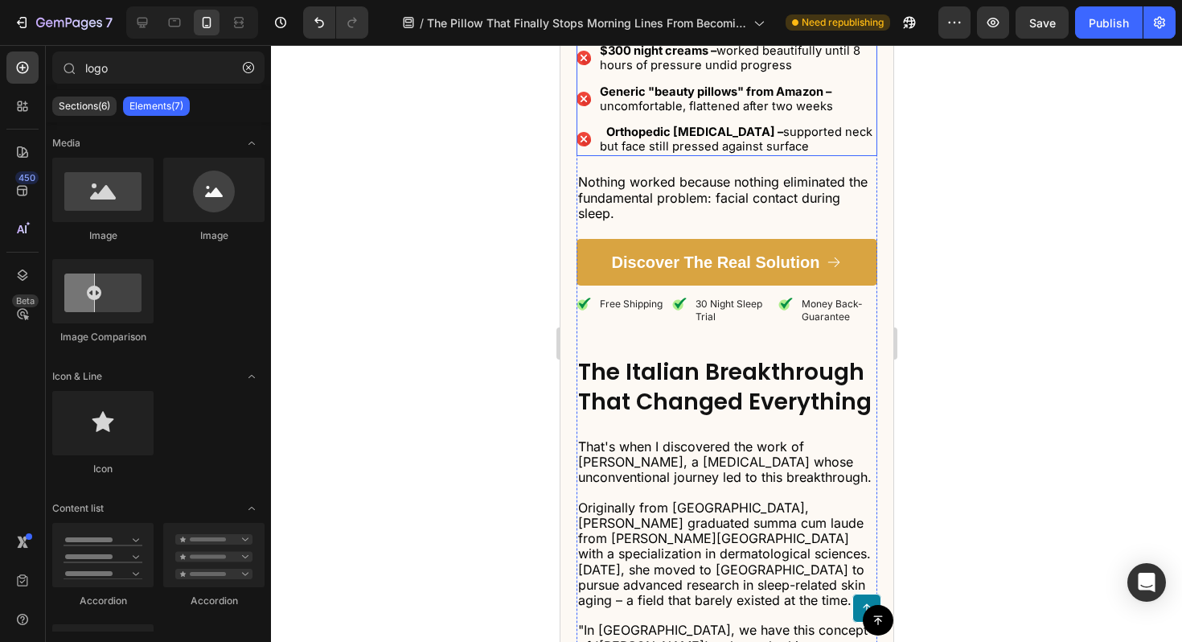
scroll to position [2275, 0]
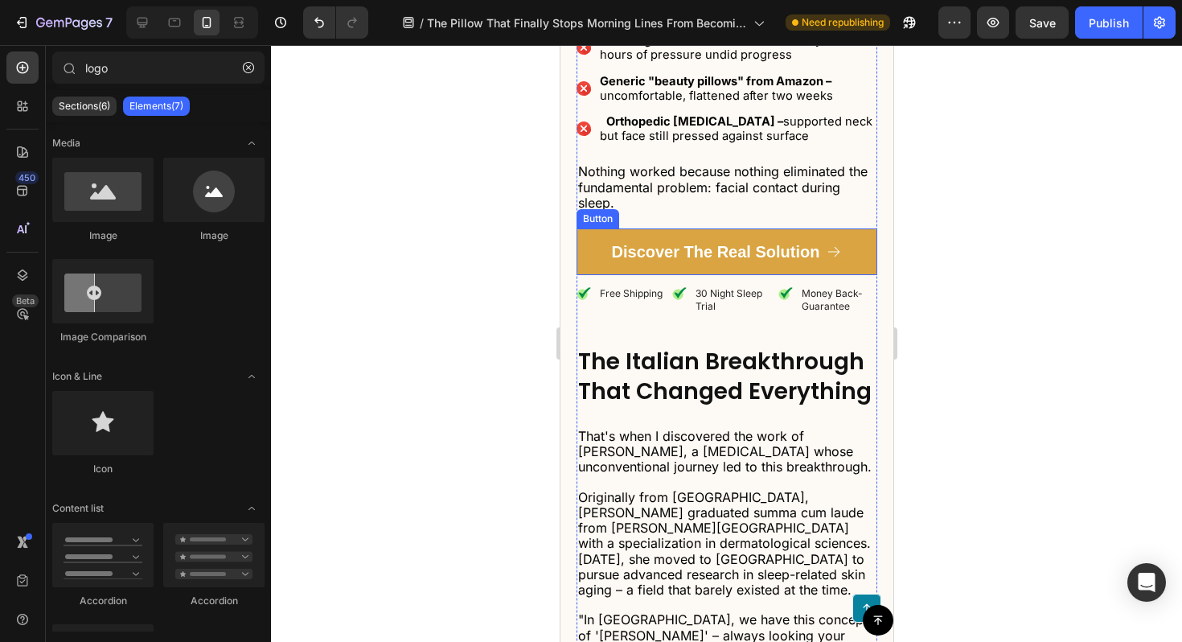
click at [599, 261] on link "Discover The Real Solution" at bounding box center [726, 251] width 301 height 47
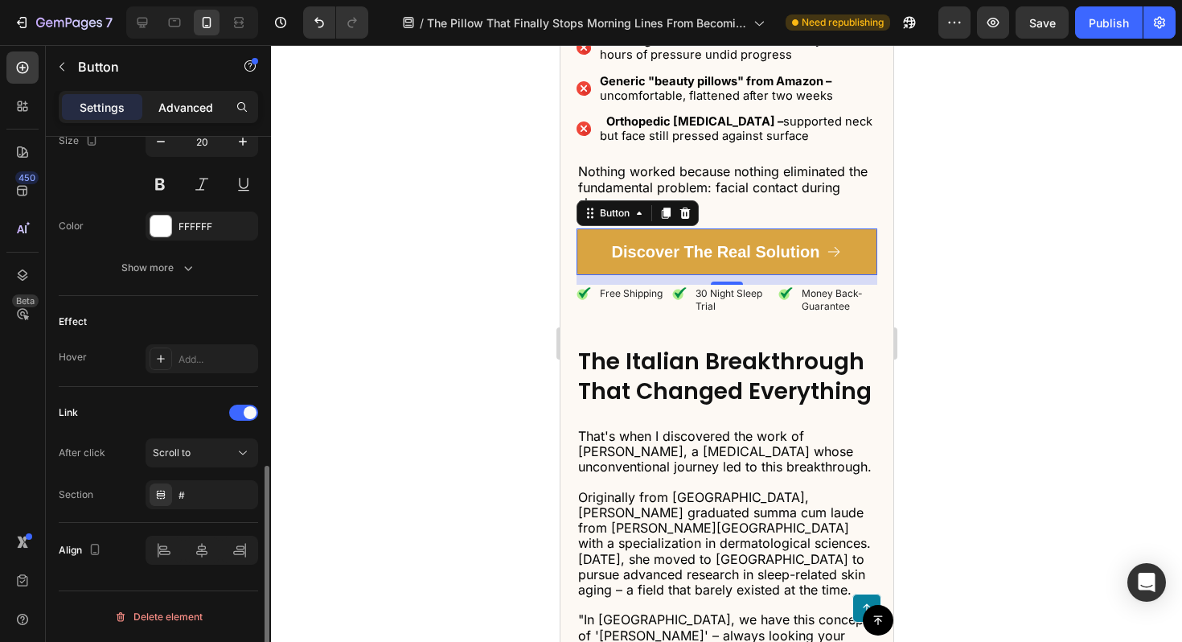
click at [180, 109] on p "Advanced" at bounding box center [185, 107] width 55 height 17
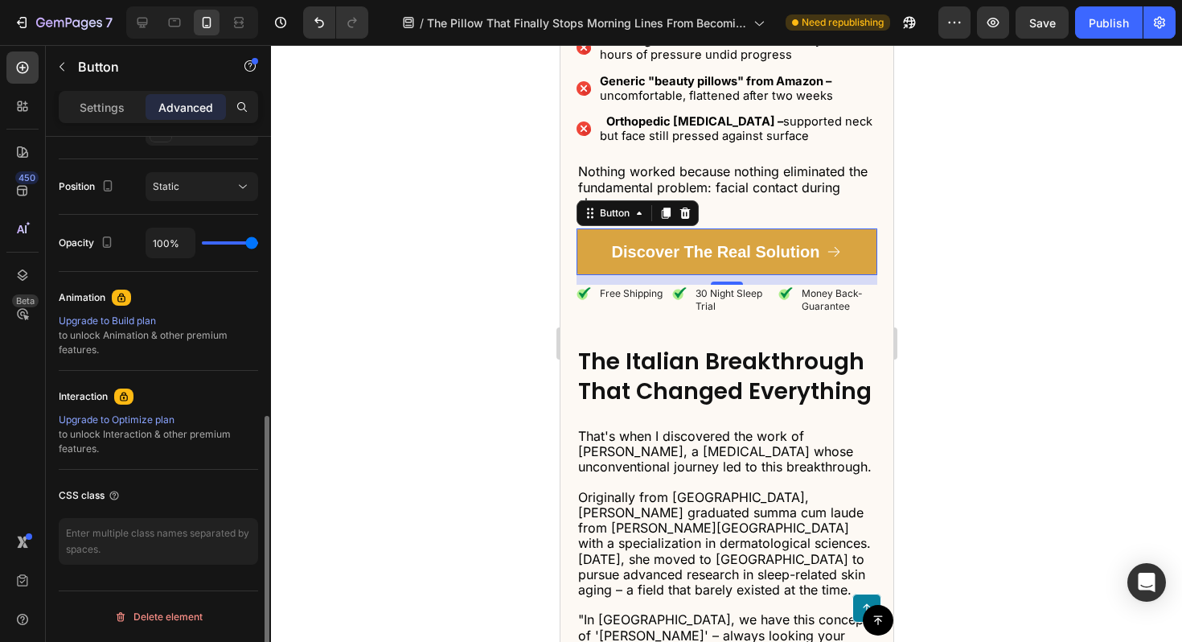
scroll to position [0, 0]
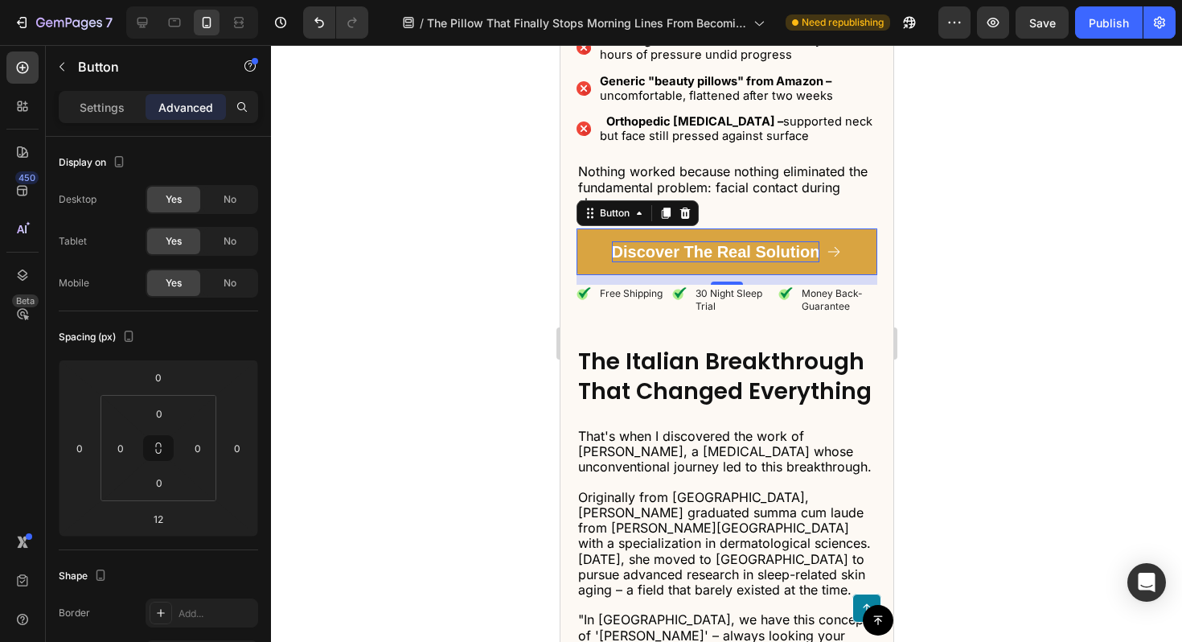
click at [709, 257] on p "Discover The Real Solution" at bounding box center [715, 251] width 208 height 21
click at [96, 111] on p "Settings" at bounding box center [102, 107] width 45 height 17
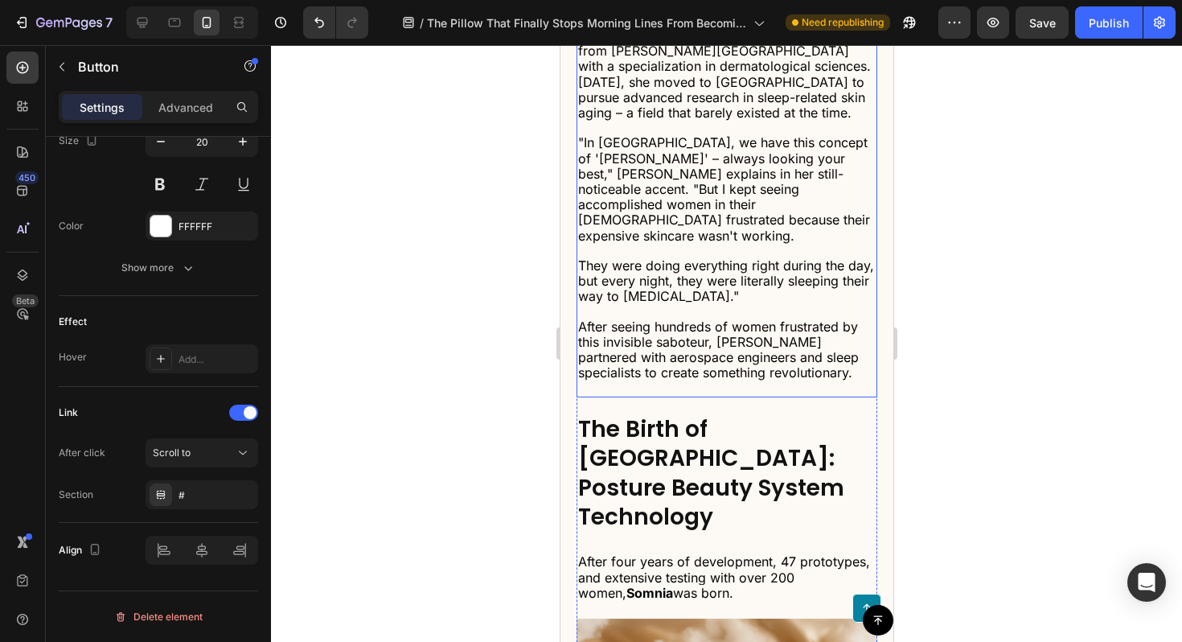
scroll to position [2811, 0]
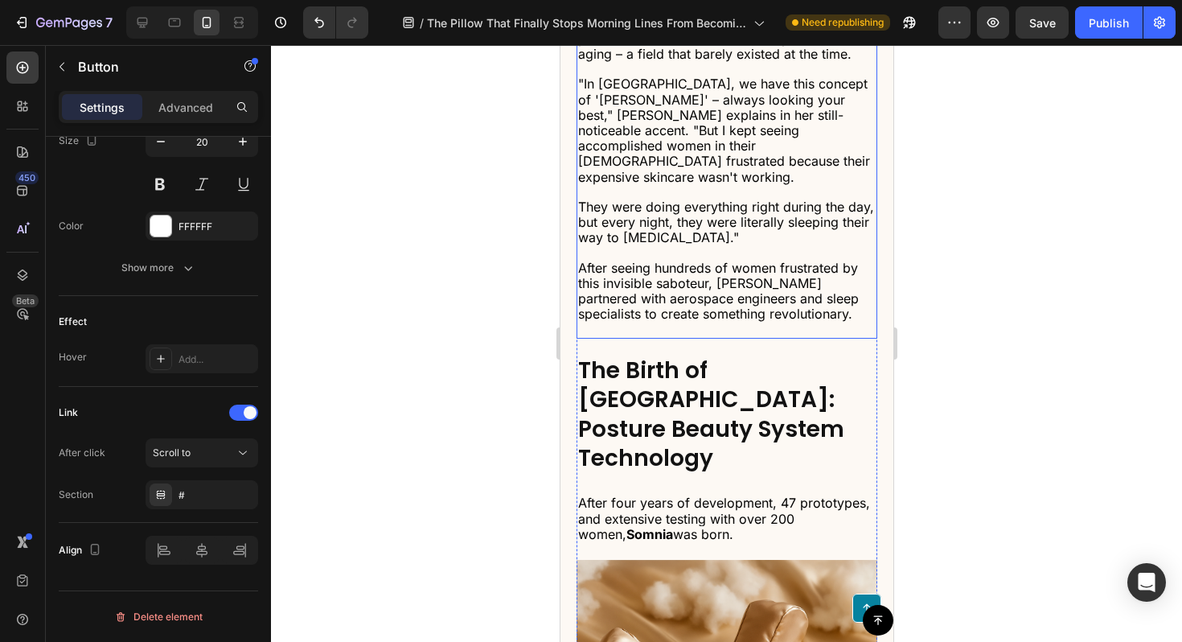
click at [721, 292] on span "After seeing hundreds of women frustrated by this invisible saboteur, [PERSON_N…" at bounding box center [718, 291] width 281 height 63
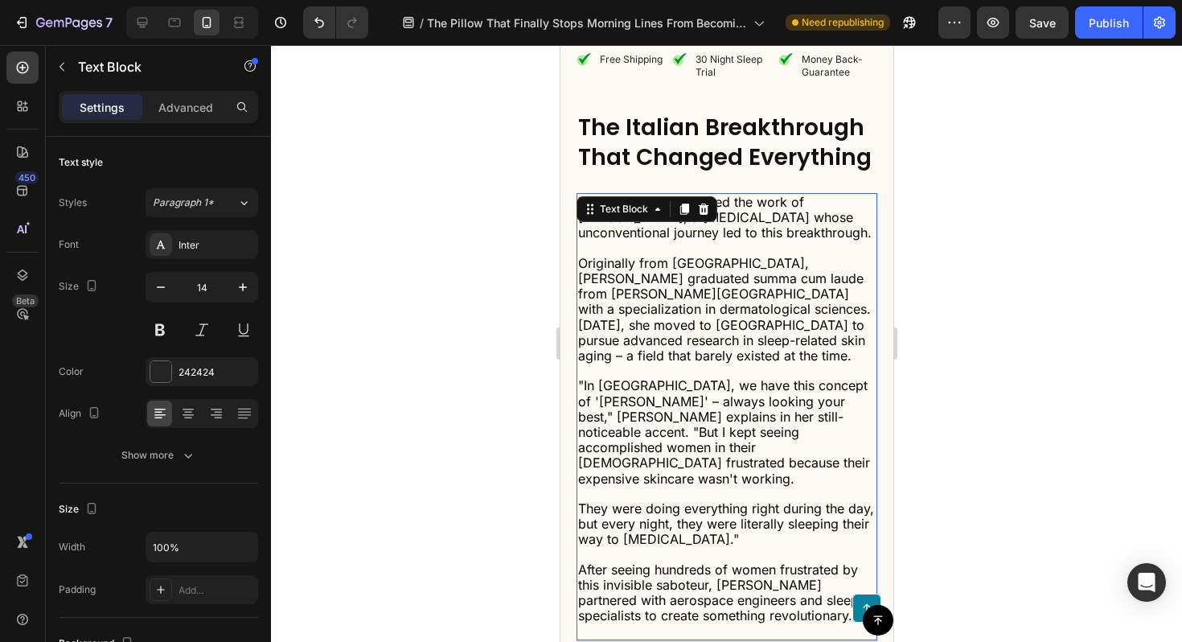
scroll to position [2501, 0]
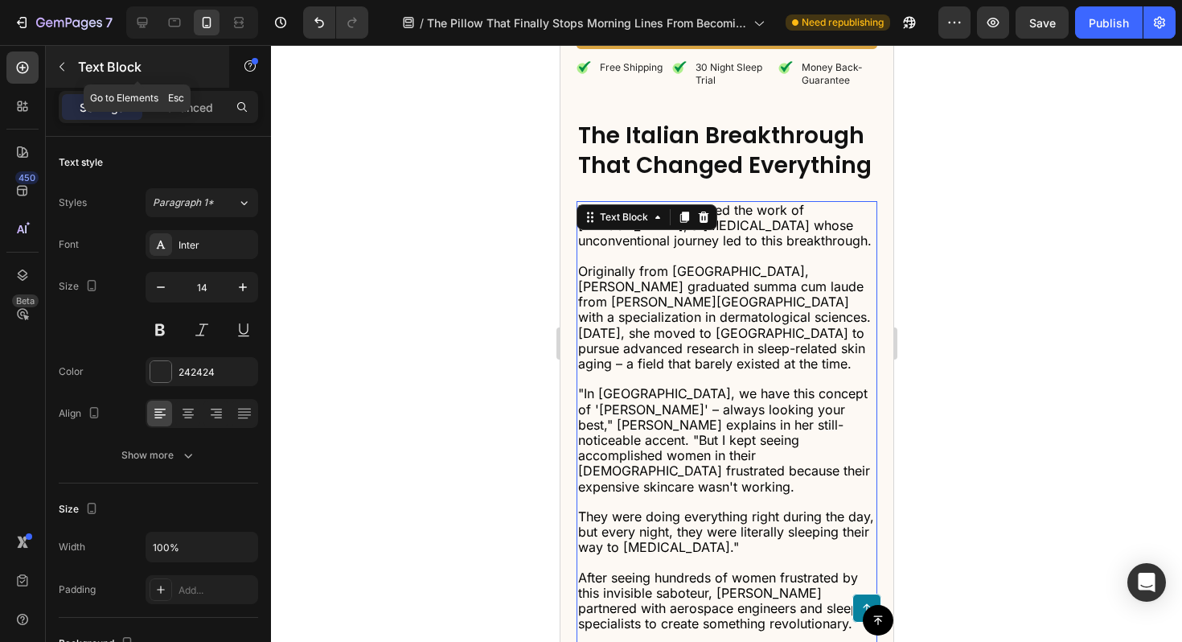
click at [64, 65] on icon "button" at bounding box center [62, 66] width 13 height 13
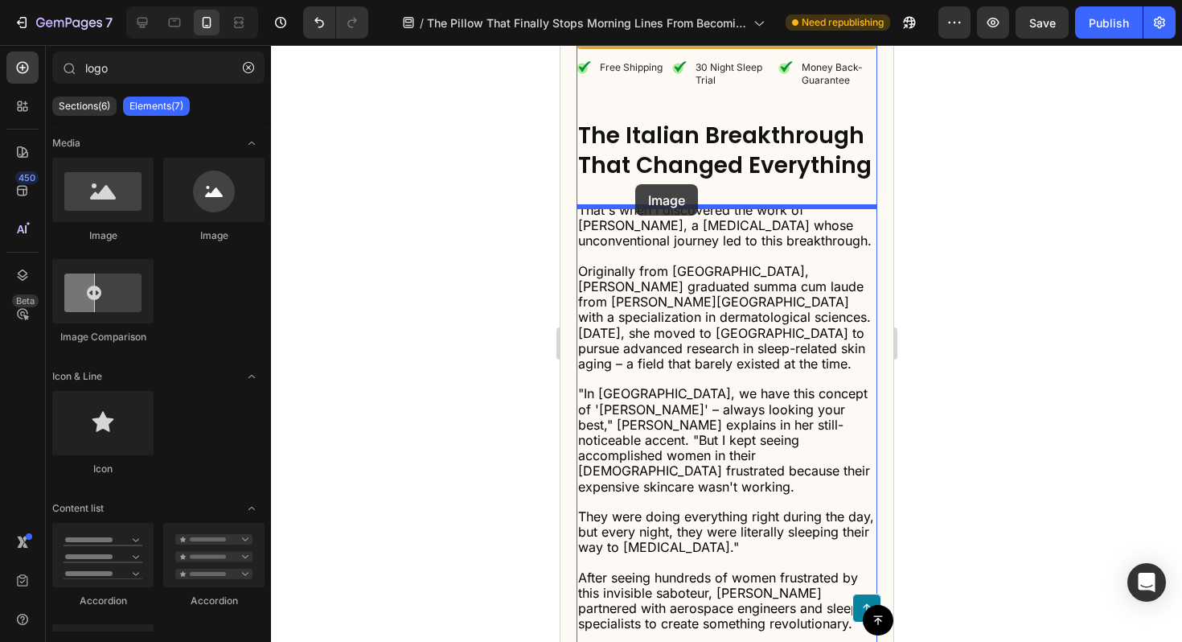
drag, startPoint x: 793, startPoint y: 255, endPoint x: 635, endPoint y: 184, distance: 173.6
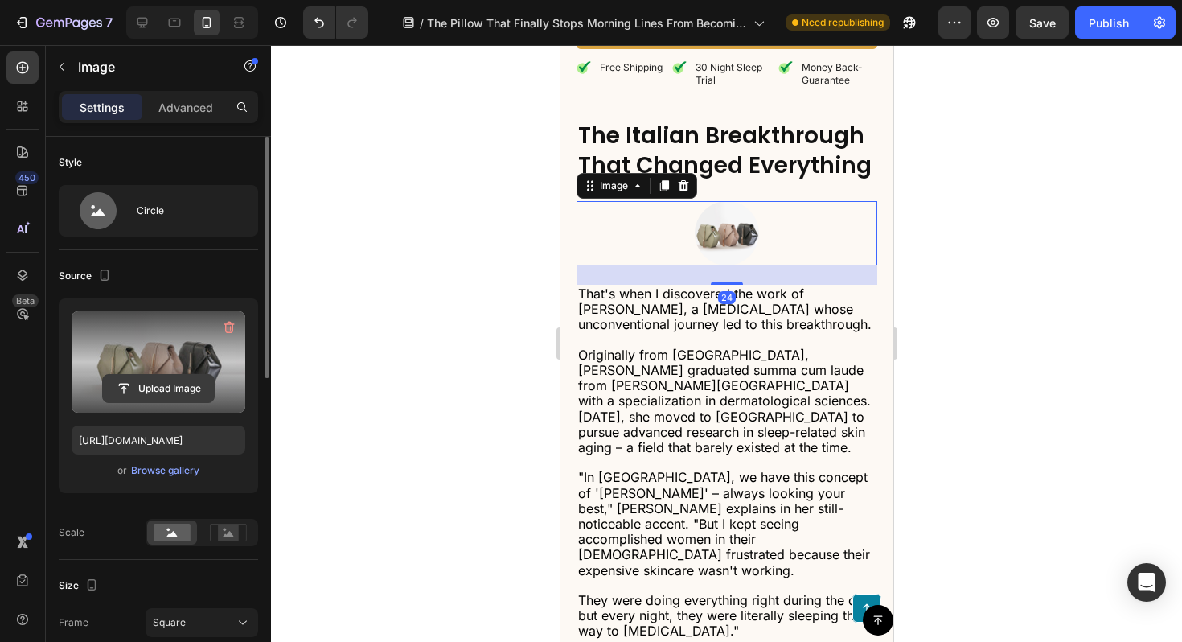
click at [178, 393] on input "file" at bounding box center [158, 388] width 111 height 27
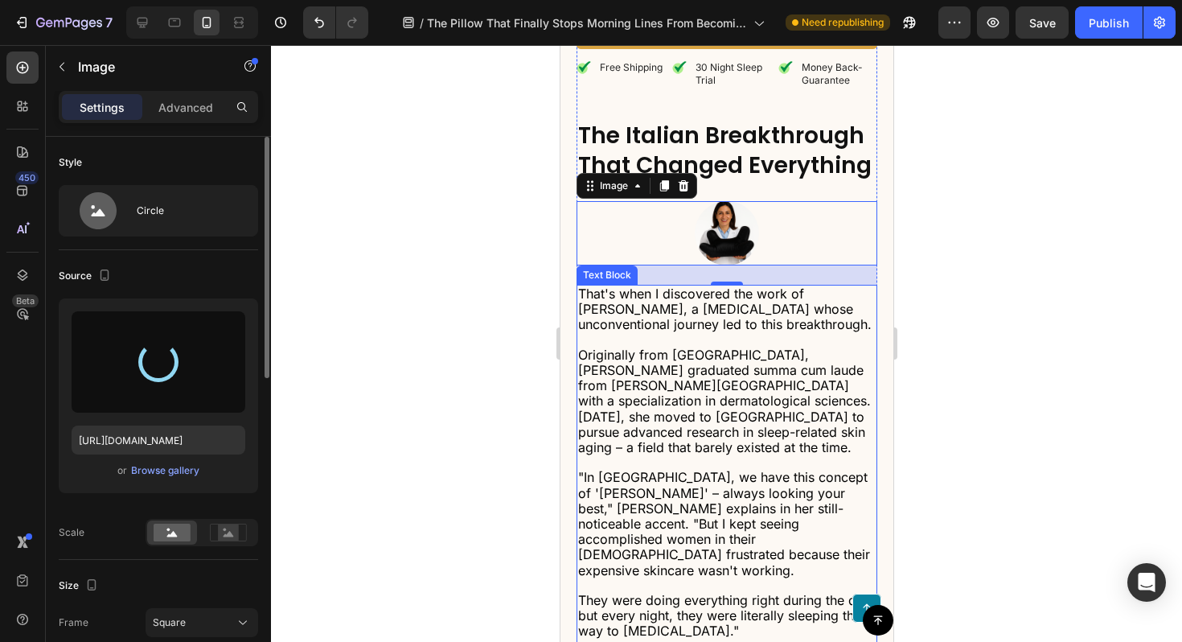
type input "[URL][DOMAIN_NAME]"
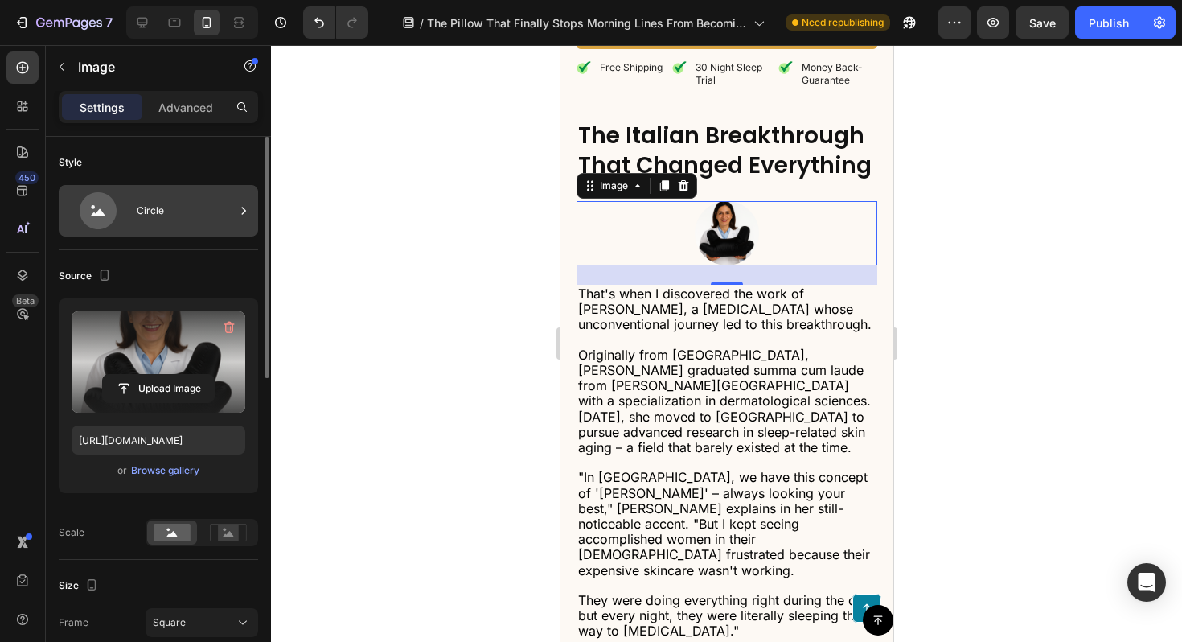
click at [209, 225] on div "Circle" at bounding box center [186, 210] width 98 height 37
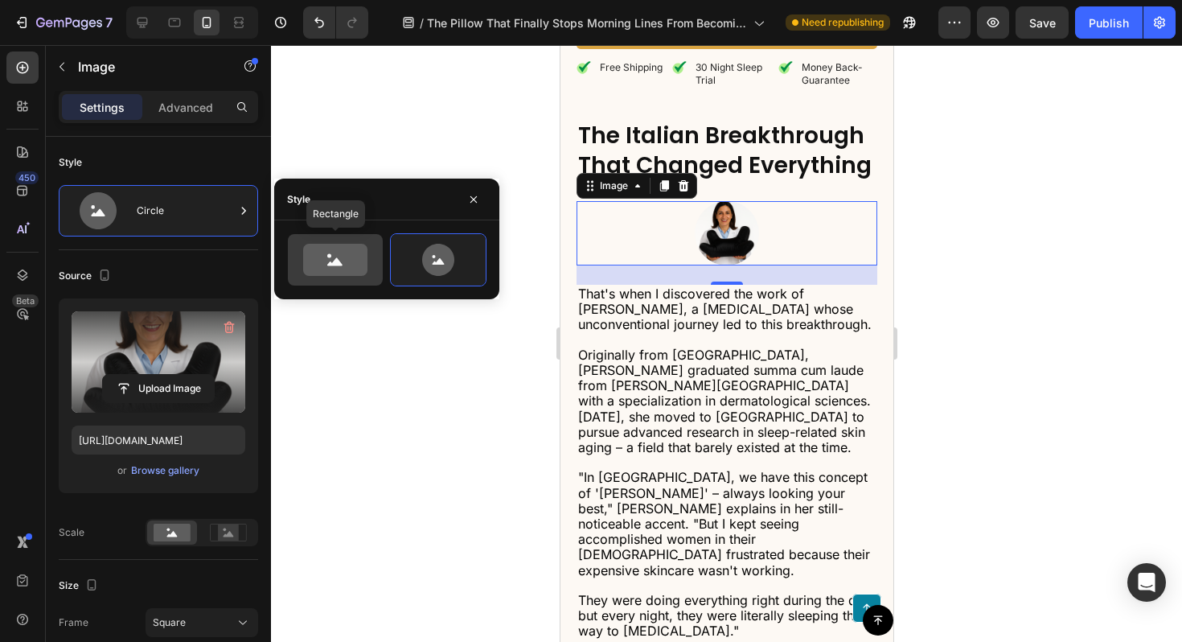
click at [337, 266] on icon at bounding box center [335, 260] width 64 height 32
type input "100"
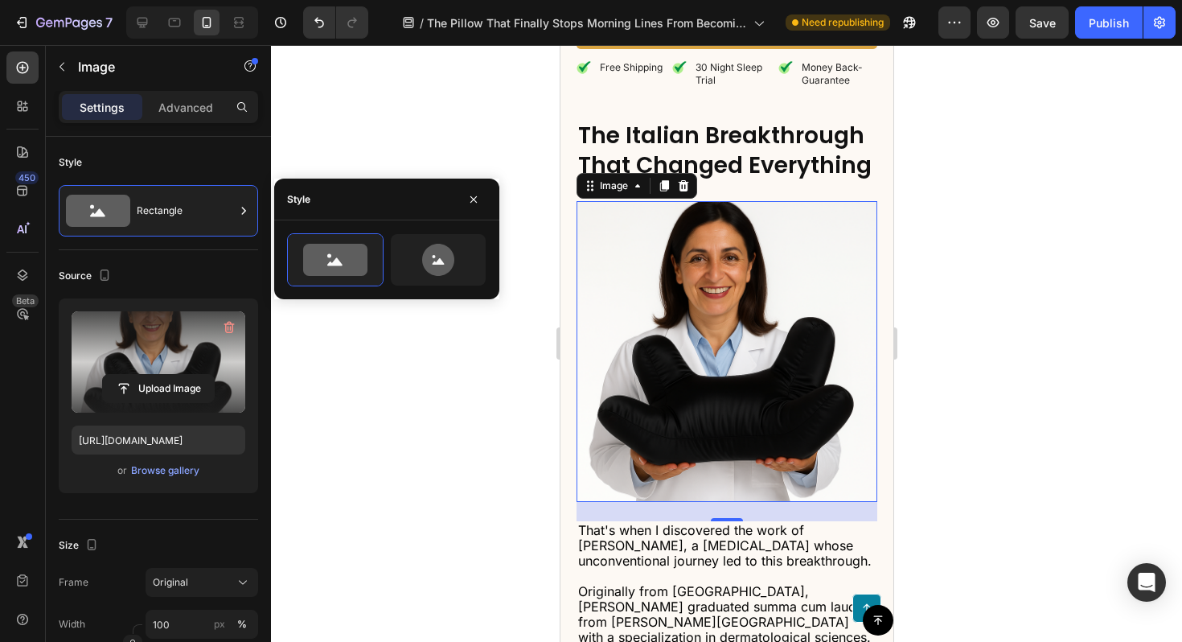
click at [968, 125] on div at bounding box center [726, 343] width 911 height 597
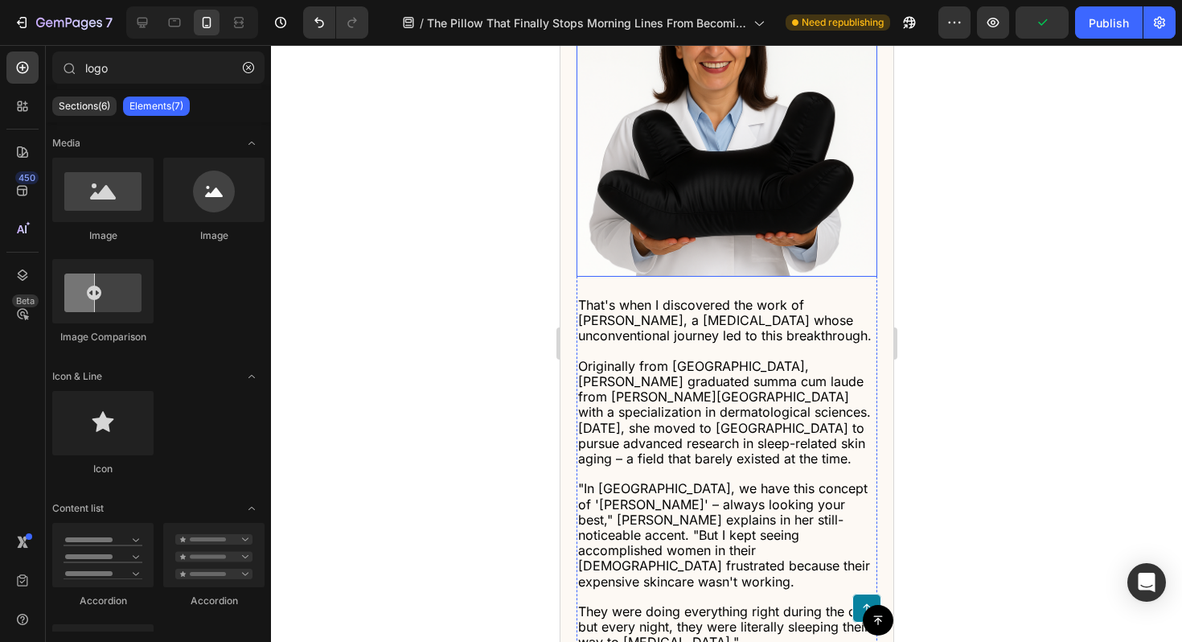
scroll to position [2728, 0]
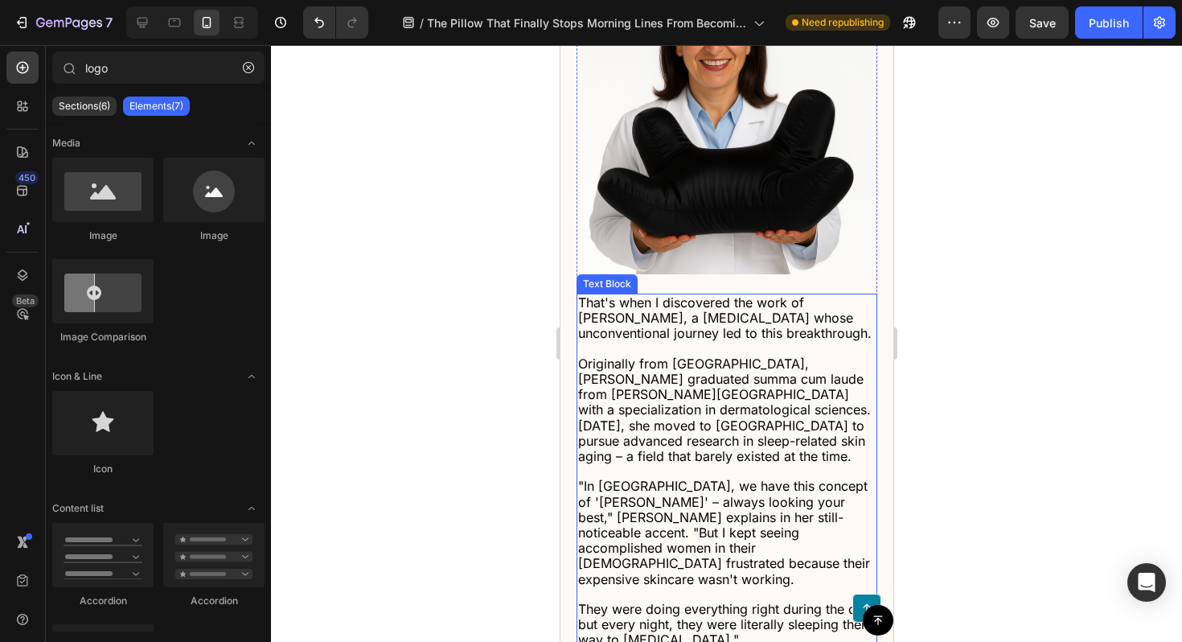
click at [814, 310] on span "That's when I discovered the work of [PERSON_NAME], a [MEDICAL_DATA] whose unco…" at bounding box center [725, 317] width 294 height 47
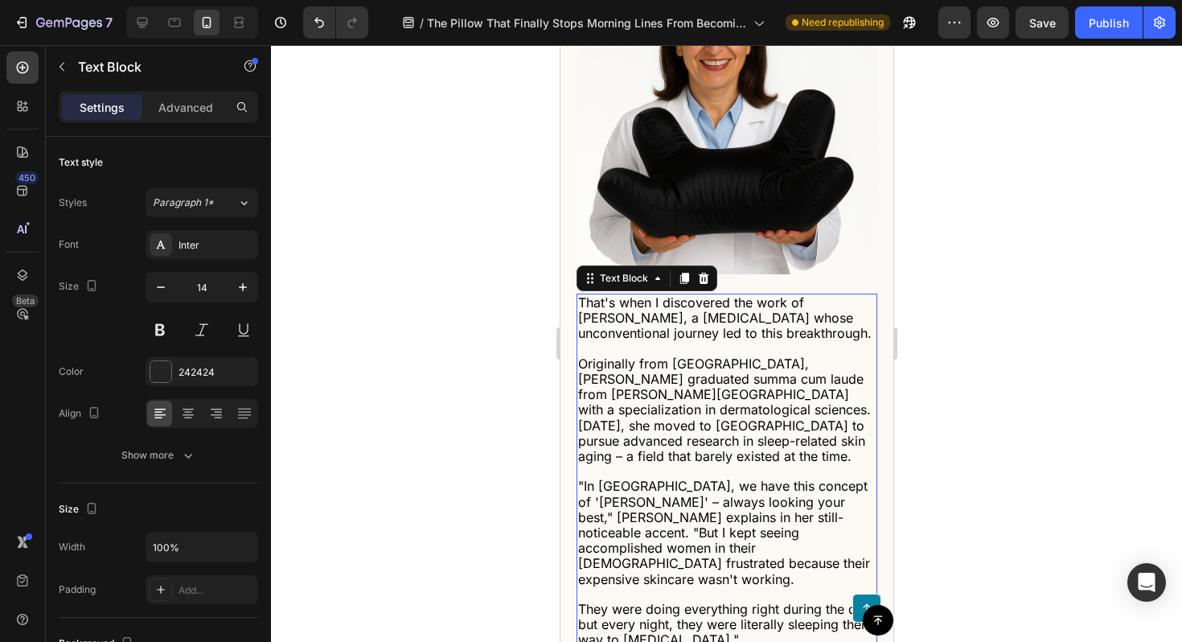
click at [814, 310] on span "That's when I discovered the work of [PERSON_NAME], a [MEDICAL_DATA] whose unco…" at bounding box center [725, 317] width 294 height 47
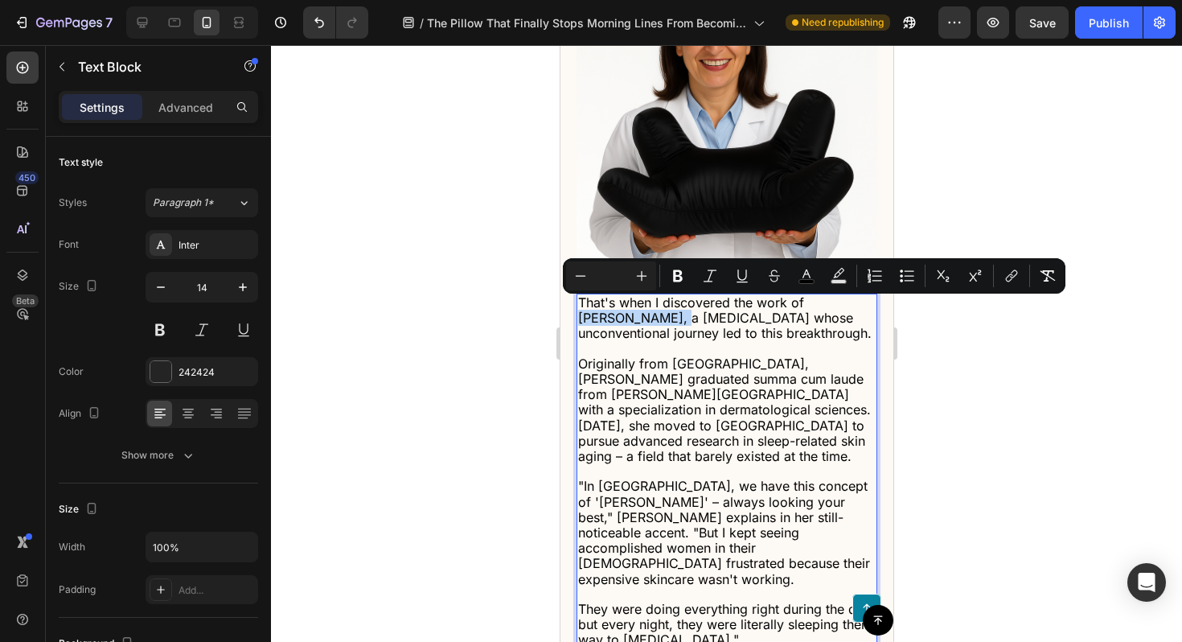
drag, startPoint x: 805, startPoint y: 310, endPoint x: 609, endPoint y: 322, distance: 196.6
click at [609, 322] on span "That's when I discovered the work of [PERSON_NAME], a [MEDICAL_DATA] whose unco…" at bounding box center [725, 317] width 294 height 47
click at [674, 280] on icon "Editor contextual toolbar" at bounding box center [678, 276] width 10 height 12
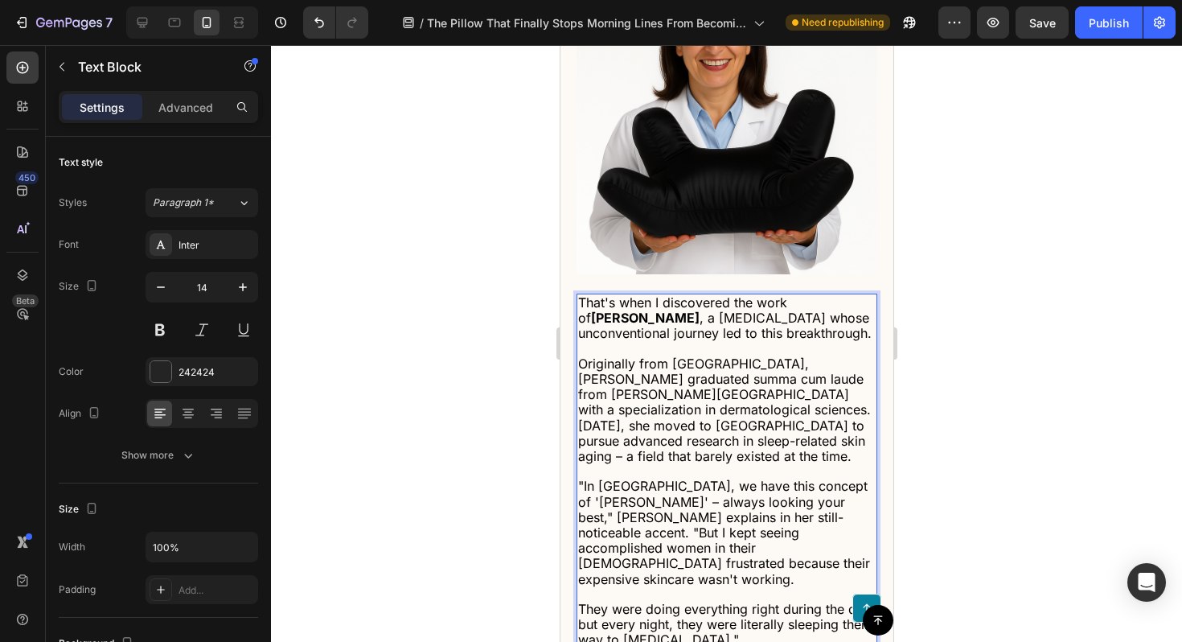
click at [725, 385] on span "Originally from [GEOGRAPHIC_DATA], [PERSON_NAME] graduated summa cum laude from…" at bounding box center [724, 410] width 293 height 109
drag, startPoint x: 725, startPoint y: 385, endPoint x: 862, endPoint y: 389, distance: 137.6
click at [862, 389] on span "Originally from [GEOGRAPHIC_DATA], [PERSON_NAME] graduated summa cum laude from…" at bounding box center [724, 410] width 293 height 109
click at [744, 386] on span "Originally from [GEOGRAPHIC_DATA], [PERSON_NAME] graduated summa cum laude from…" at bounding box center [724, 410] width 293 height 109
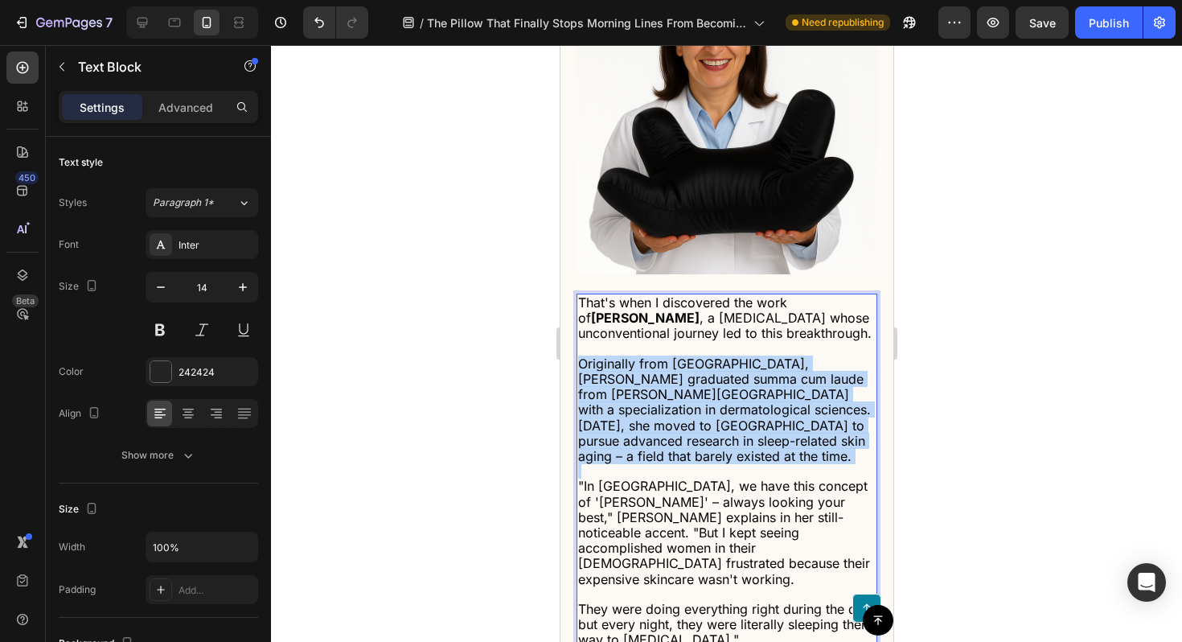
click at [744, 386] on span "Originally from [GEOGRAPHIC_DATA], [PERSON_NAME] graduated summa cum laude from…" at bounding box center [724, 410] width 293 height 109
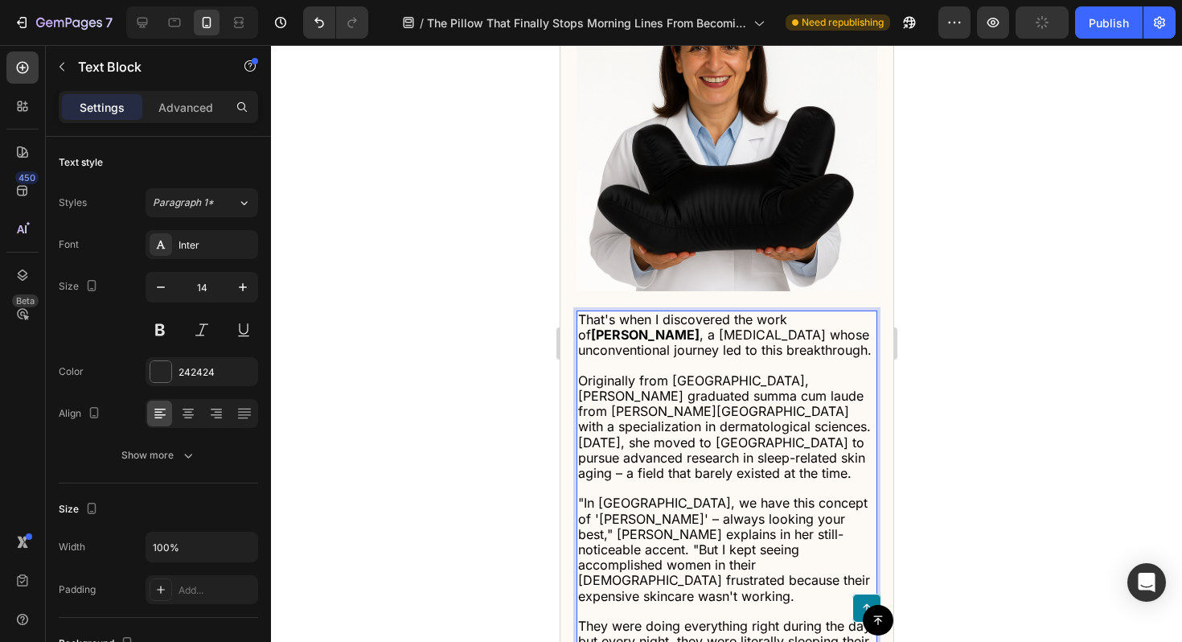
scroll to position [2704, 0]
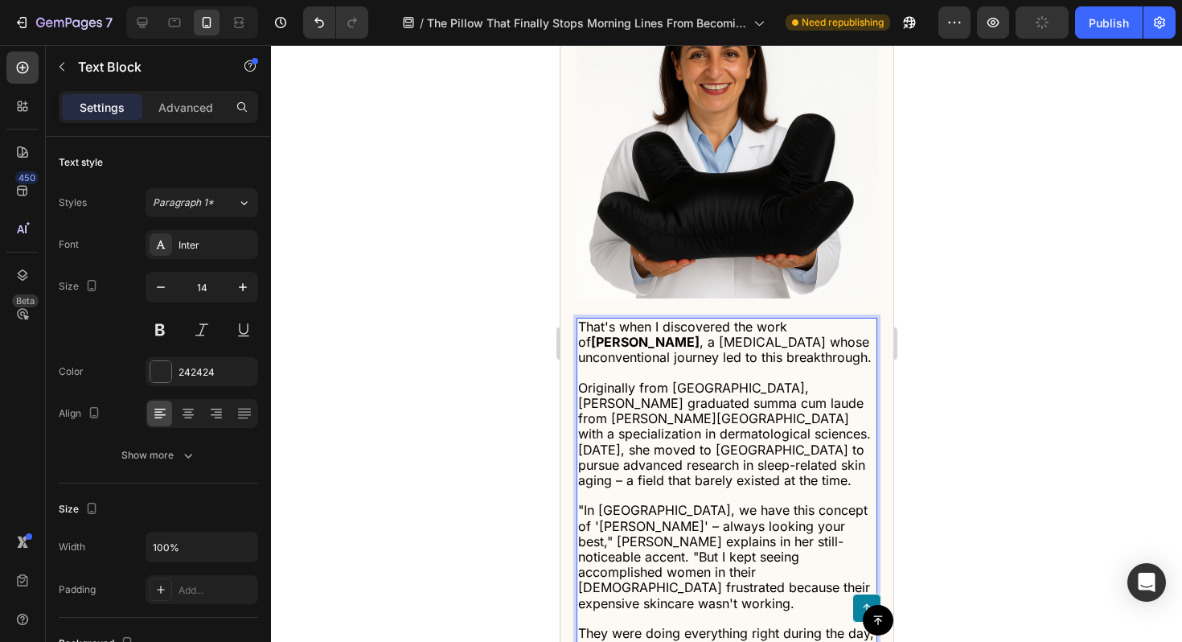
click at [927, 382] on div at bounding box center [726, 343] width 911 height 597
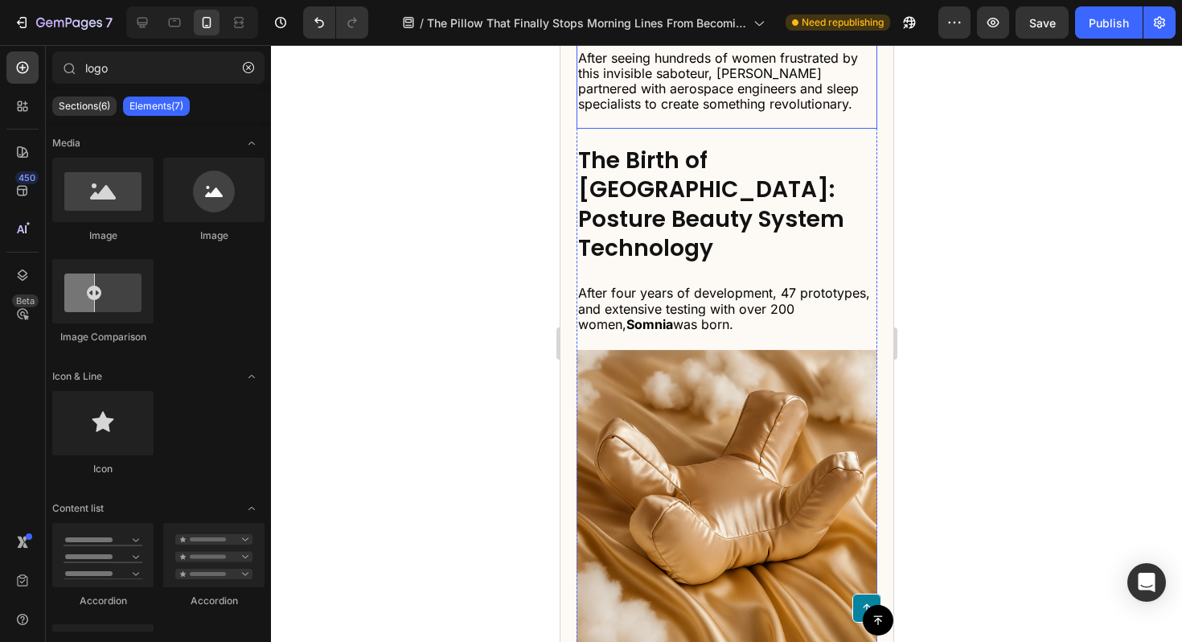
scroll to position [3346, 0]
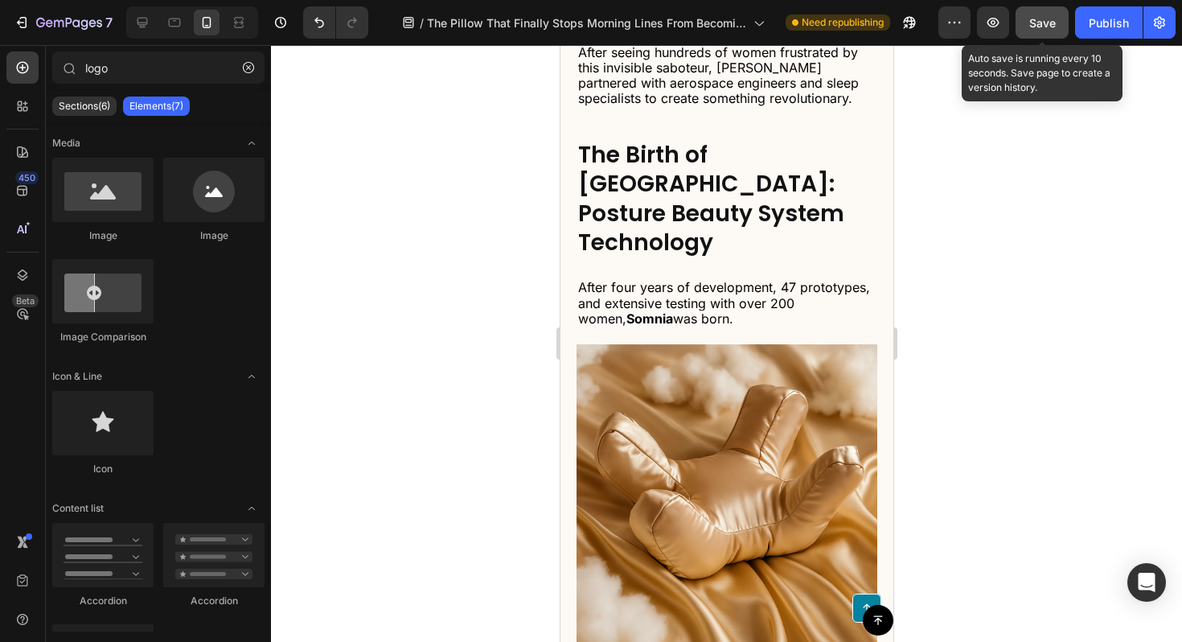
click at [1041, 32] on button "Save" at bounding box center [1042, 22] width 53 height 32
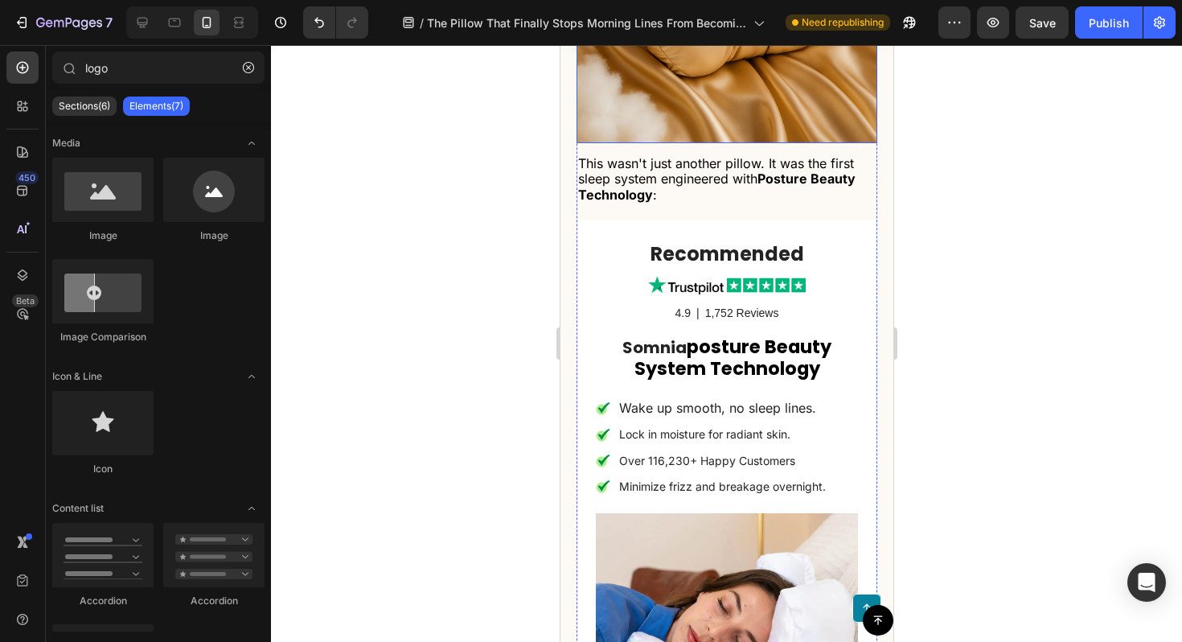
scroll to position [3908, 0]
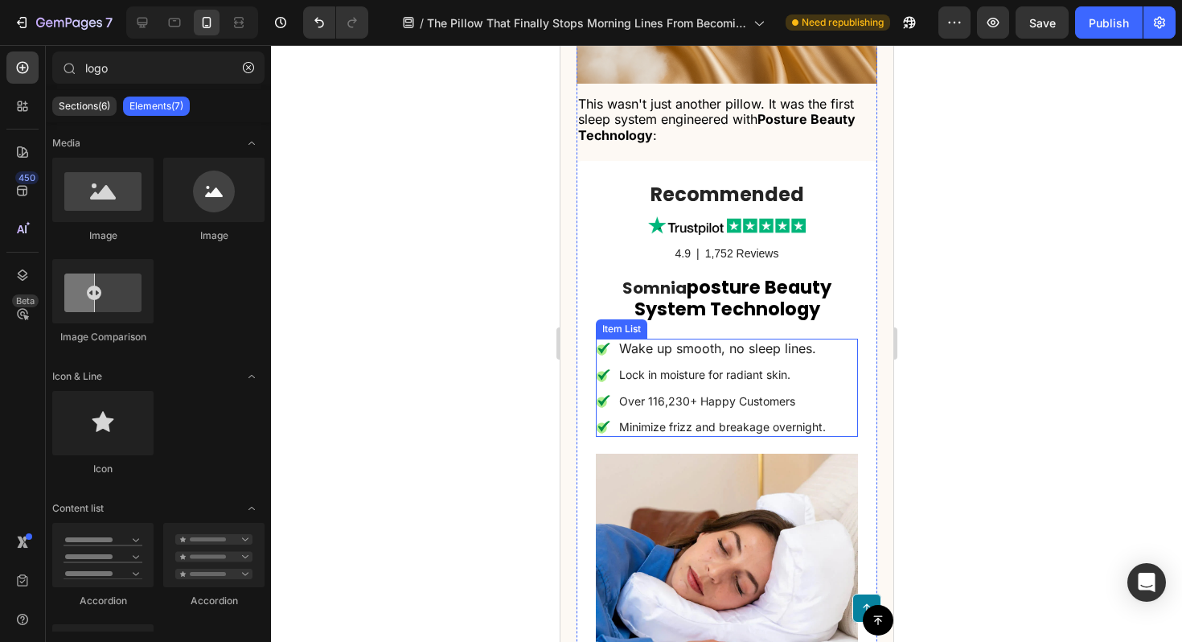
click at [729, 368] on p "Lock in moisture for radiant skin." at bounding box center [722, 375] width 207 height 14
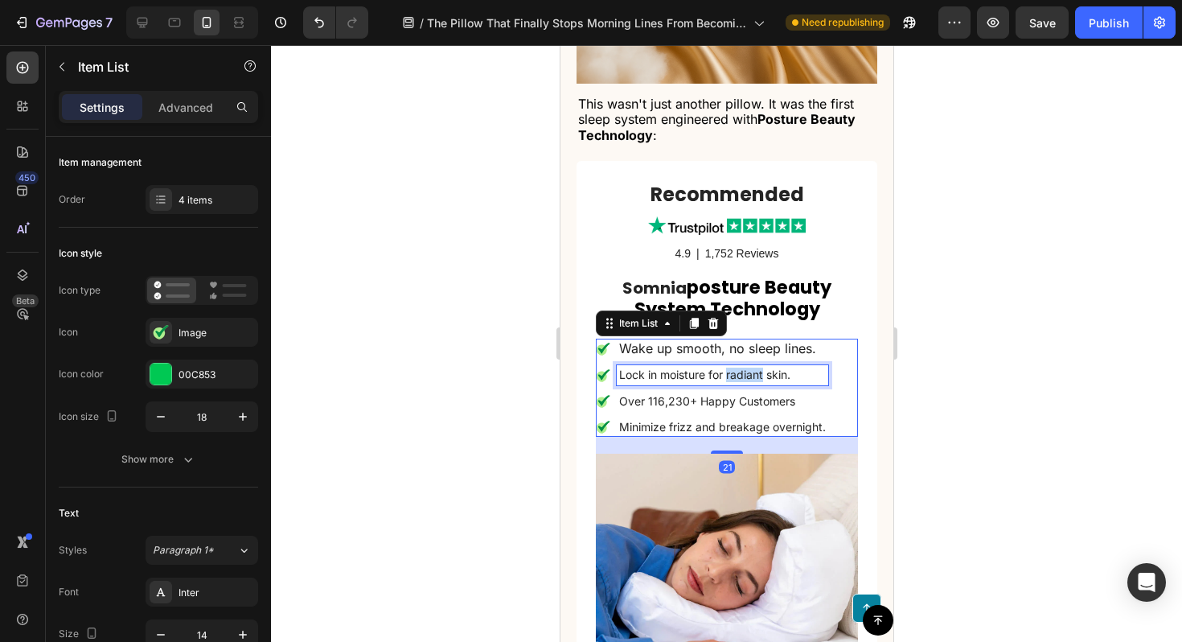
click at [729, 368] on p "Lock in moisture for radiant skin." at bounding box center [722, 375] width 207 height 14
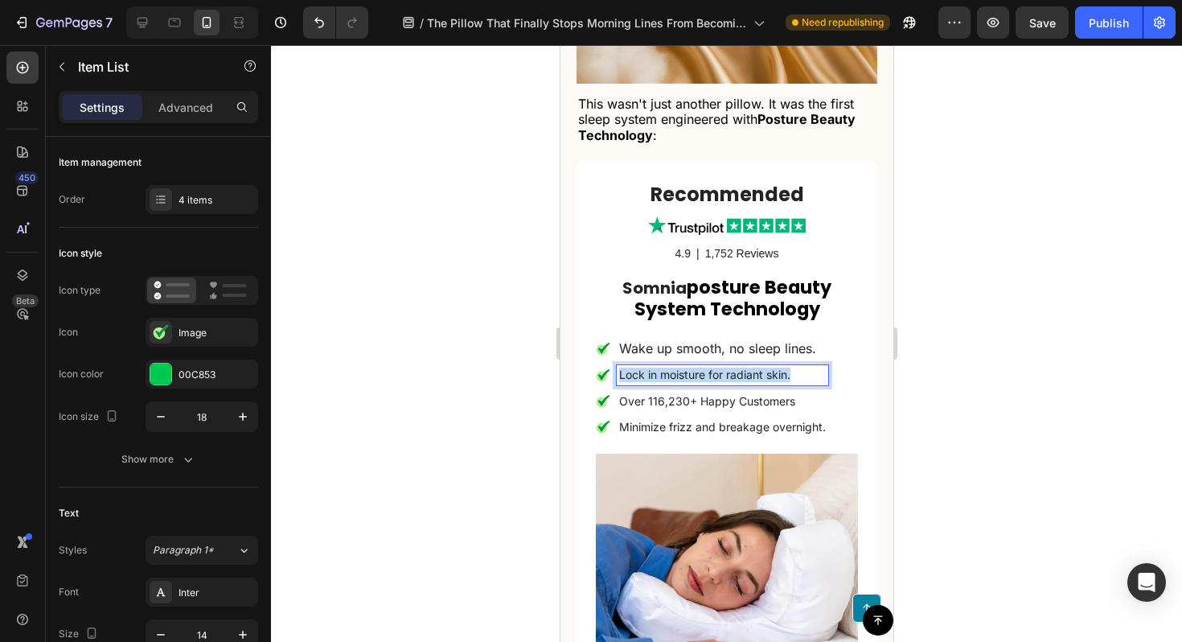
click at [729, 368] on p "Lock in moisture for radiant skin." at bounding box center [722, 375] width 207 height 14
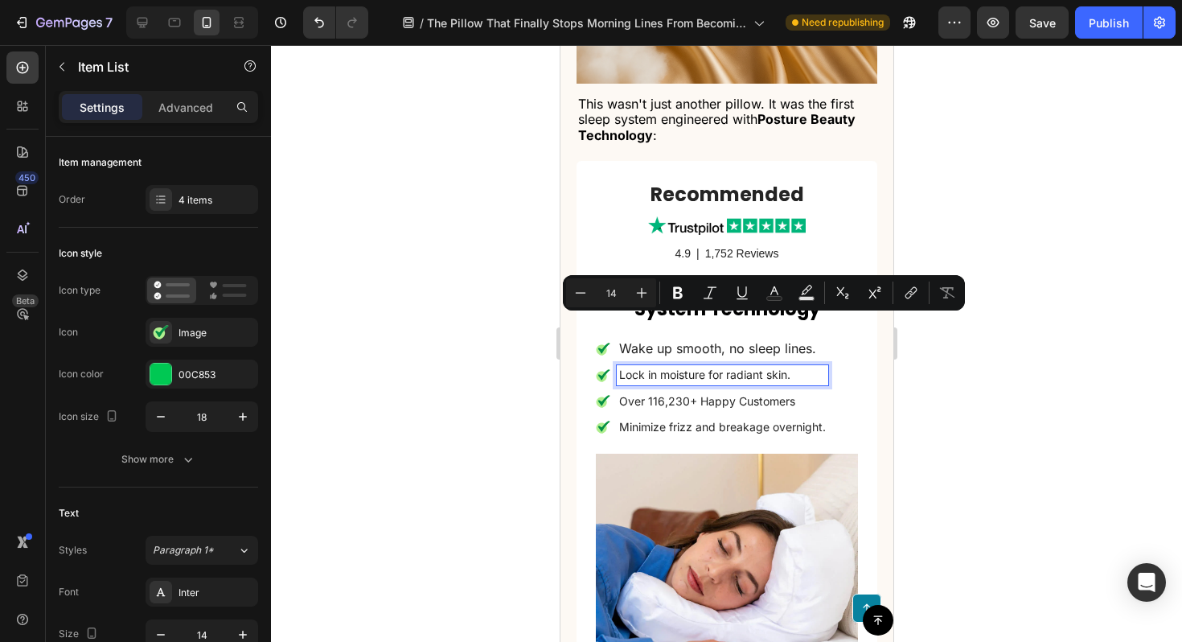
click at [692, 394] on p "Over 116,230+ Happy Customers" at bounding box center [722, 401] width 207 height 14
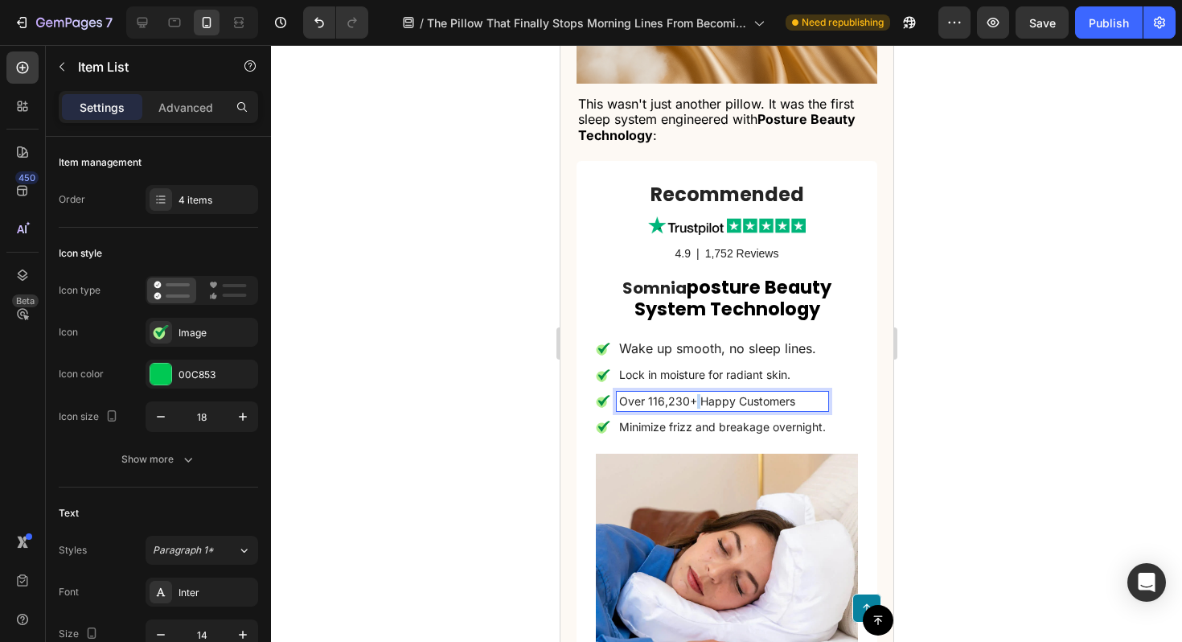
click at [692, 394] on p "Over 116,230+ Happy Customers" at bounding box center [722, 401] width 207 height 14
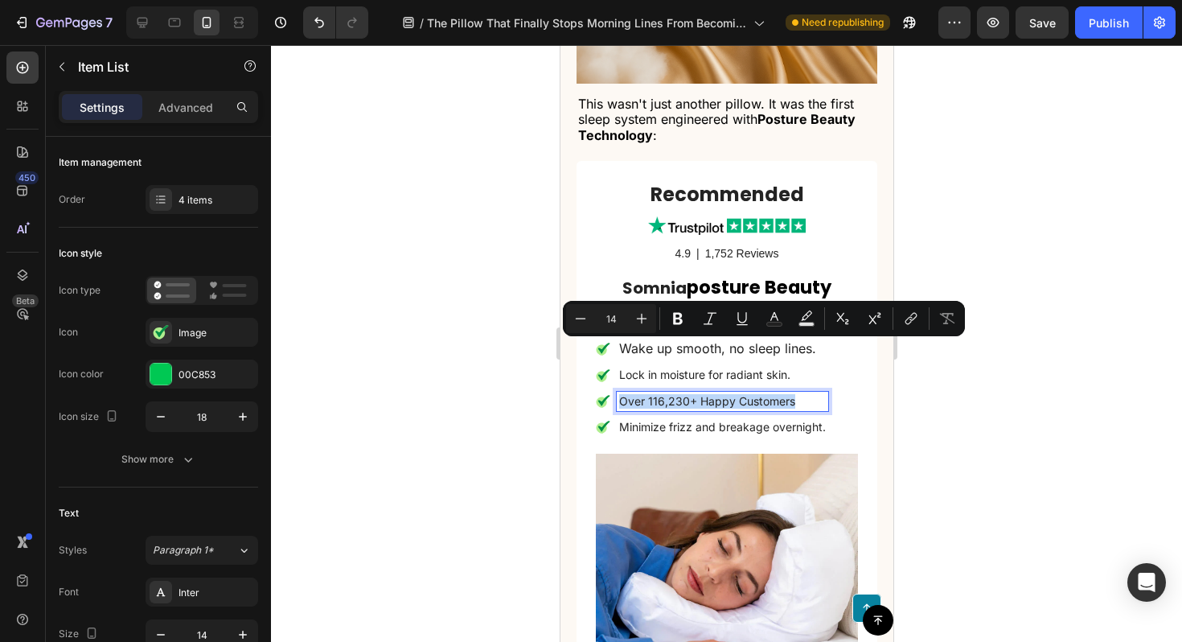
type input "16"
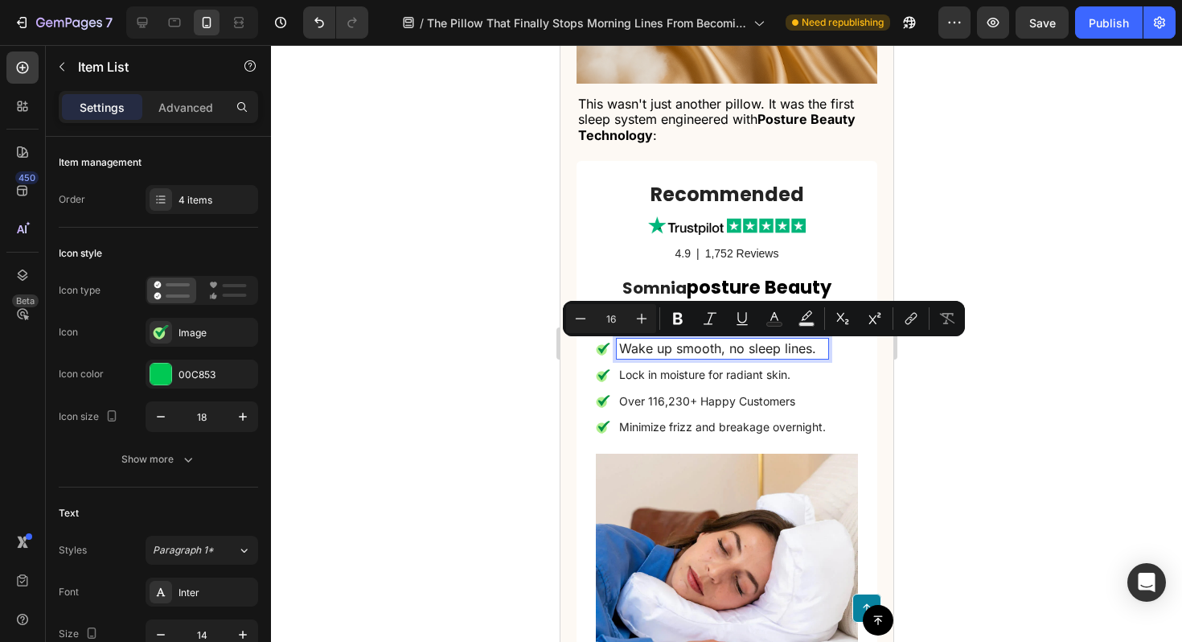
click at [692, 340] on span "Wake up smooth, no sleep lines." at bounding box center [717, 348] width 197 height 16
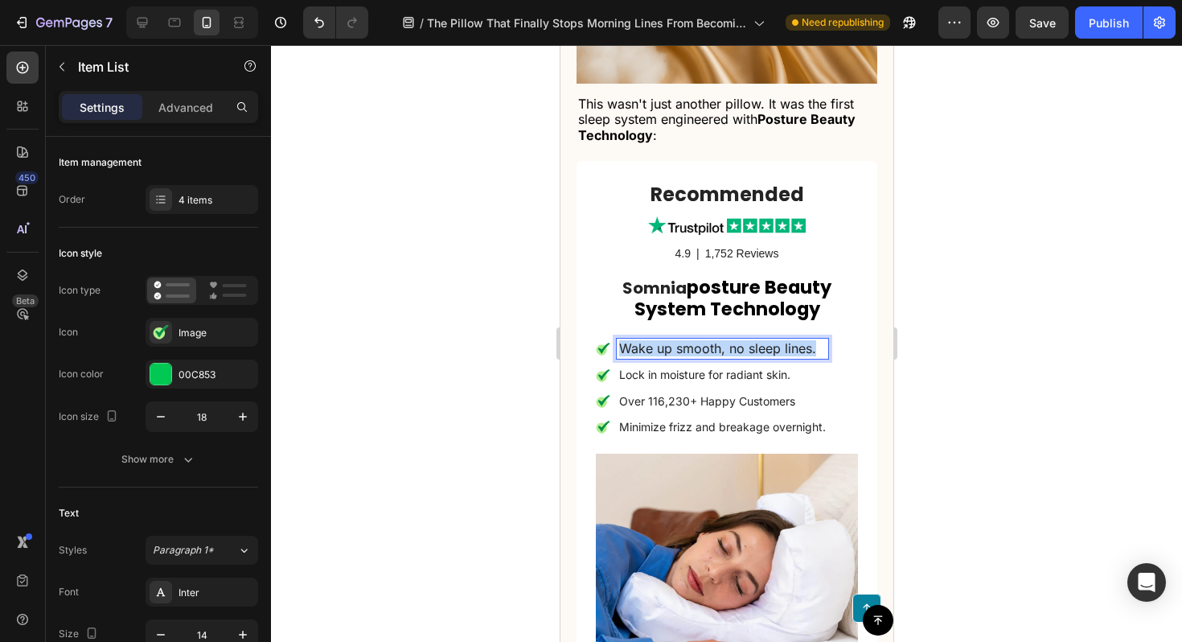
click at [692, 340] on span "Wake up smooth, no sleep lines." at bounding box center [717, 348] width 197 height 16
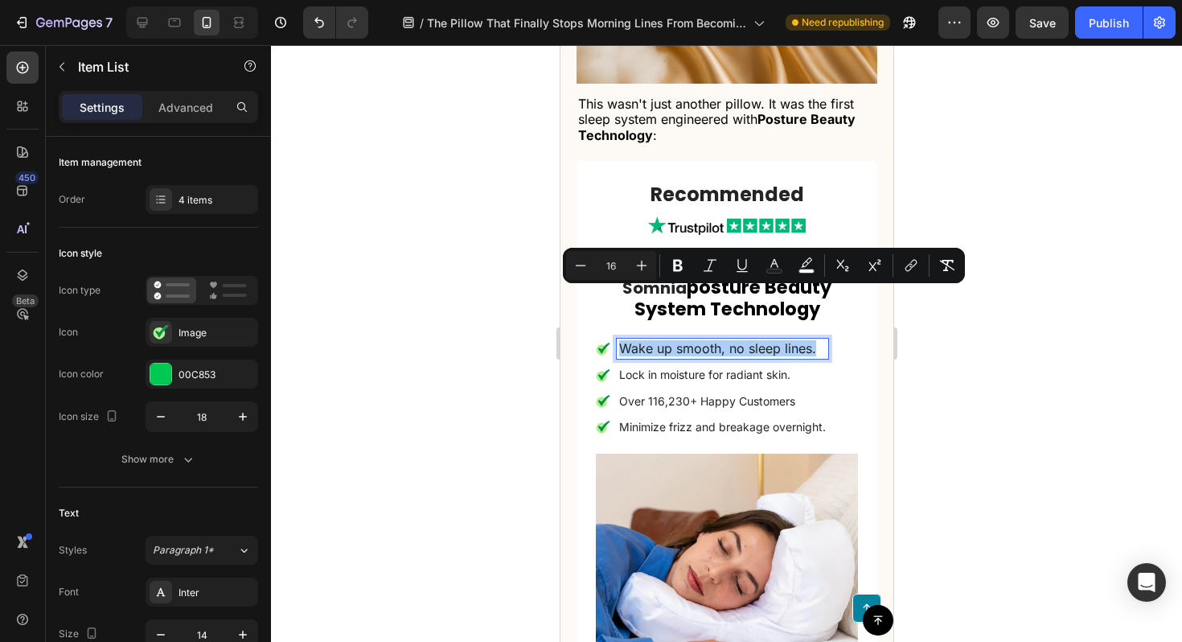
click at [934, 339] on div at bounding box center [726, 343] width 911 height 597
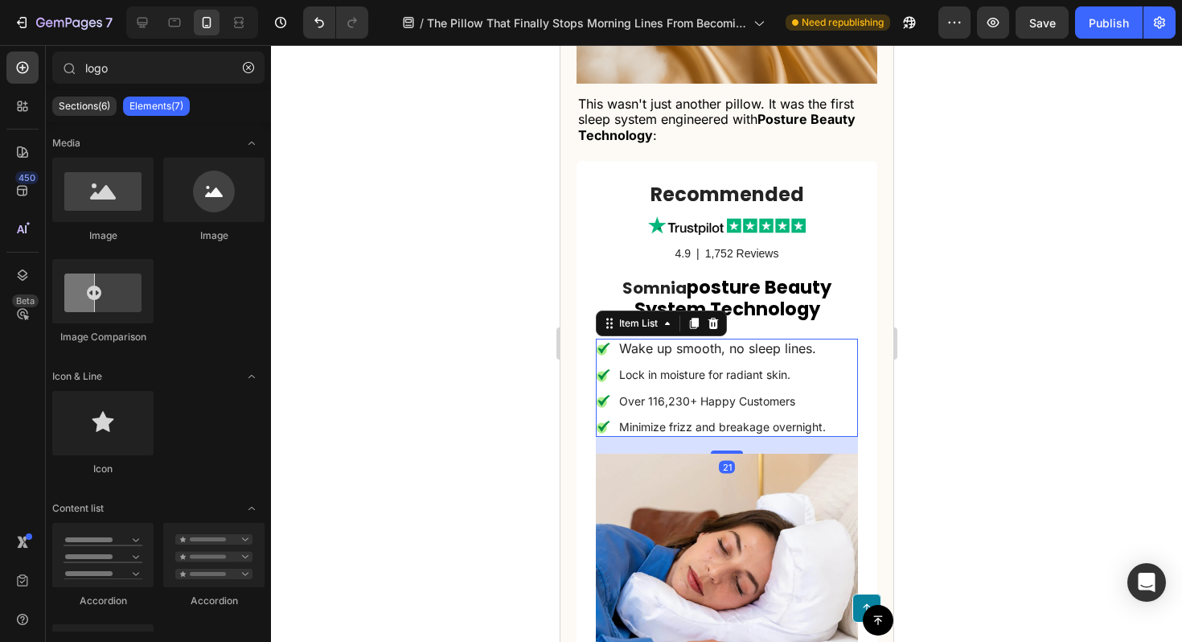
click at [762, 340] on span "Wake up smooth, no sleep lines." at bounding box center [717, 348] width 197 height 16
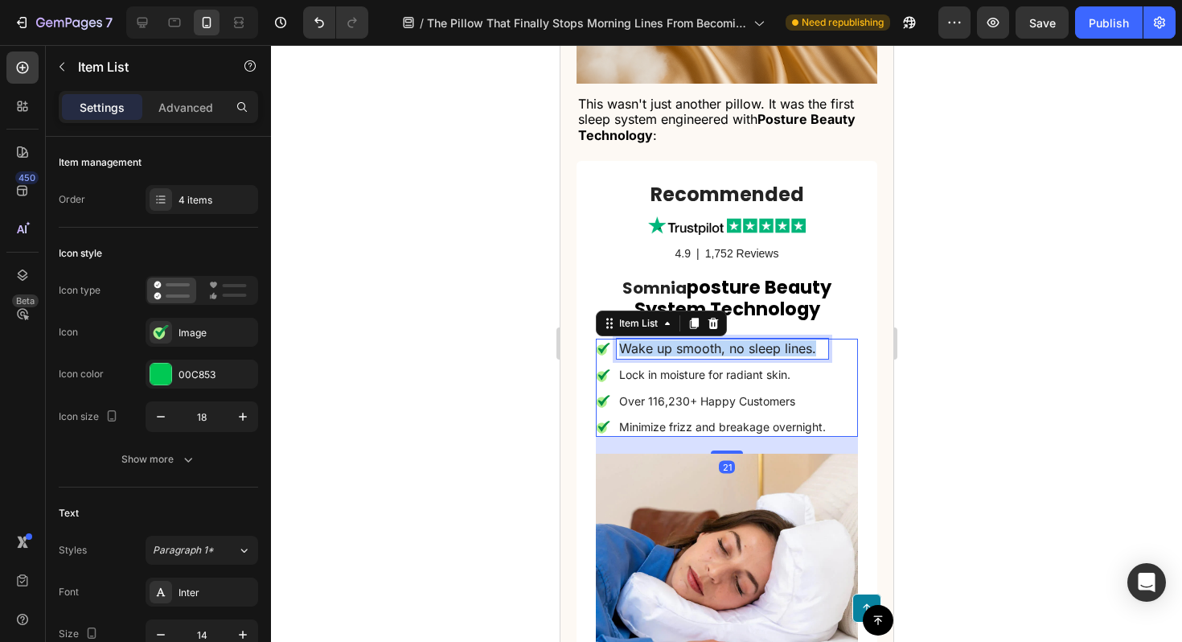
click at [762, 340] on span "Wake up smooth, no sleep lines." at bounding box center [717, 348] width 197 height 16
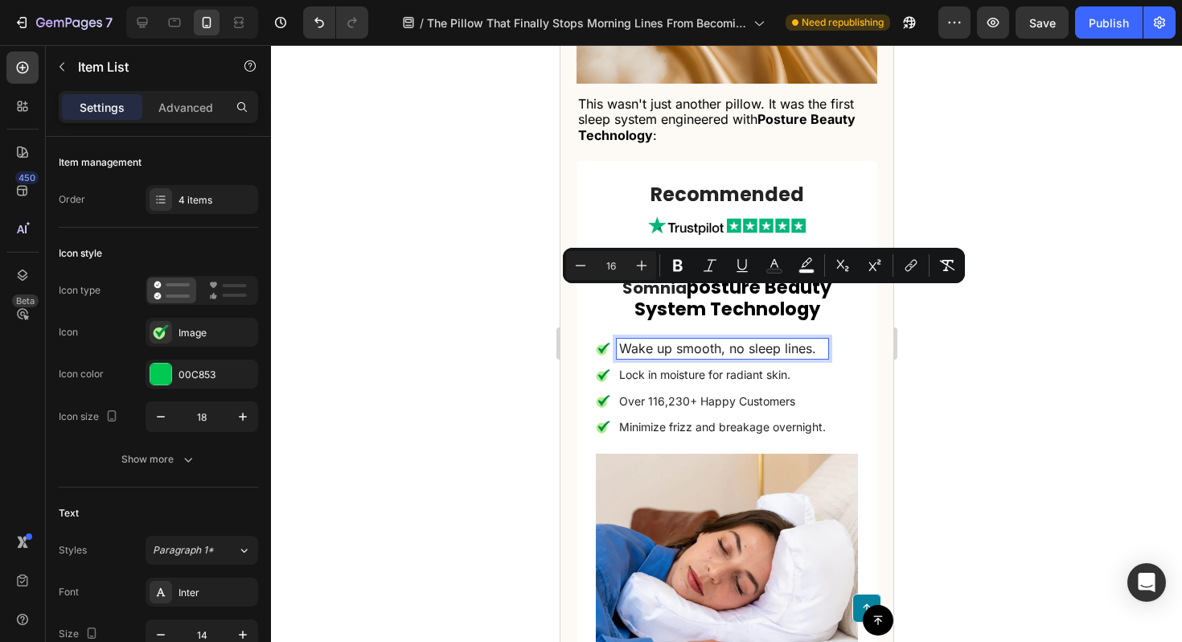
click at [681, 368] on p "Lock in moisture for radiant skin." at bounding box center [722, 375] width 207 height 14
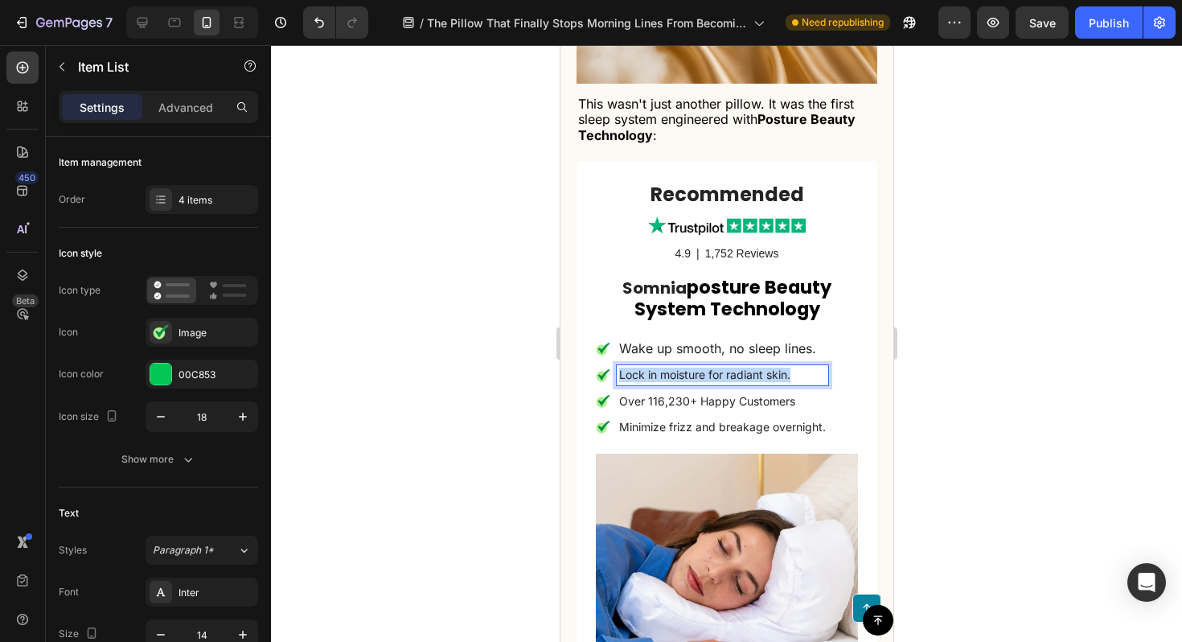
click at [681, 368] on p "Lock in moisture for radiant skin." at bounding box center [722, 375] width 207 height 14
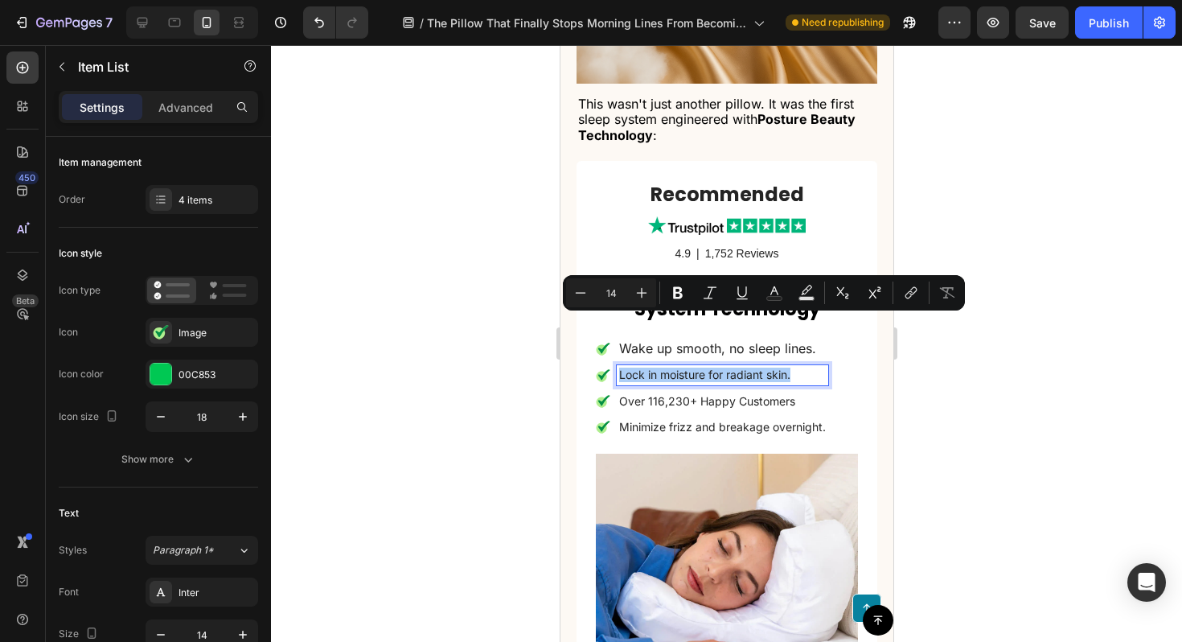
click at [943, 339] on div at bounding box center [726, 343] width 911 height 597
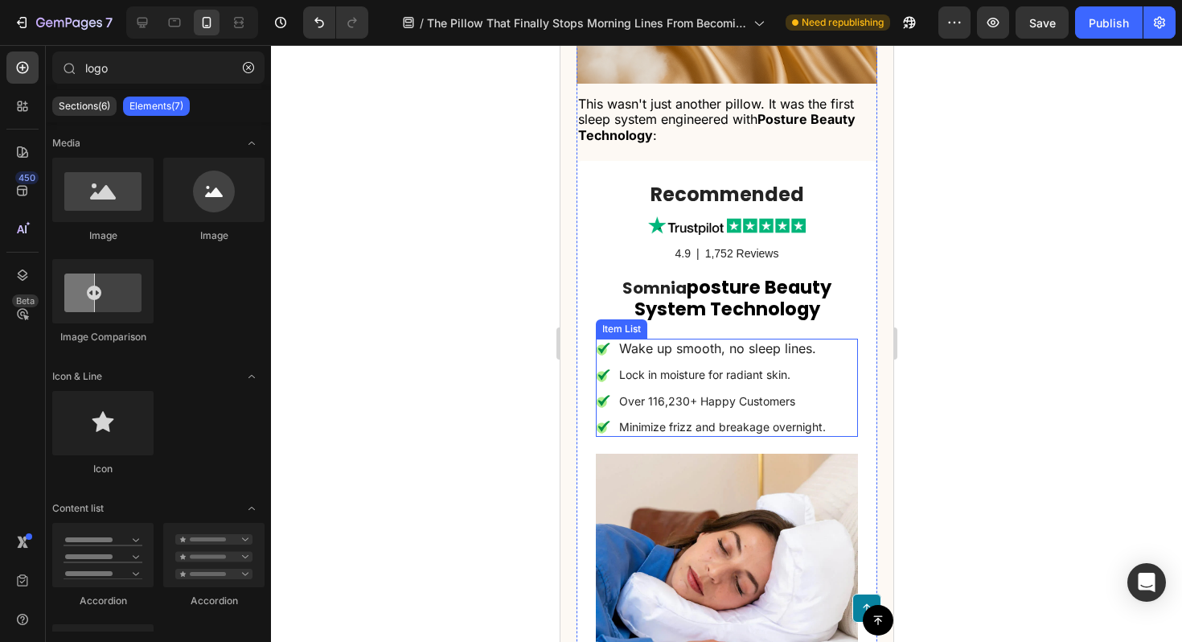
click at [777, 340] on span "Wake up smooth, no sleep lines." at bounding box center [717, 348] width 197 height 16
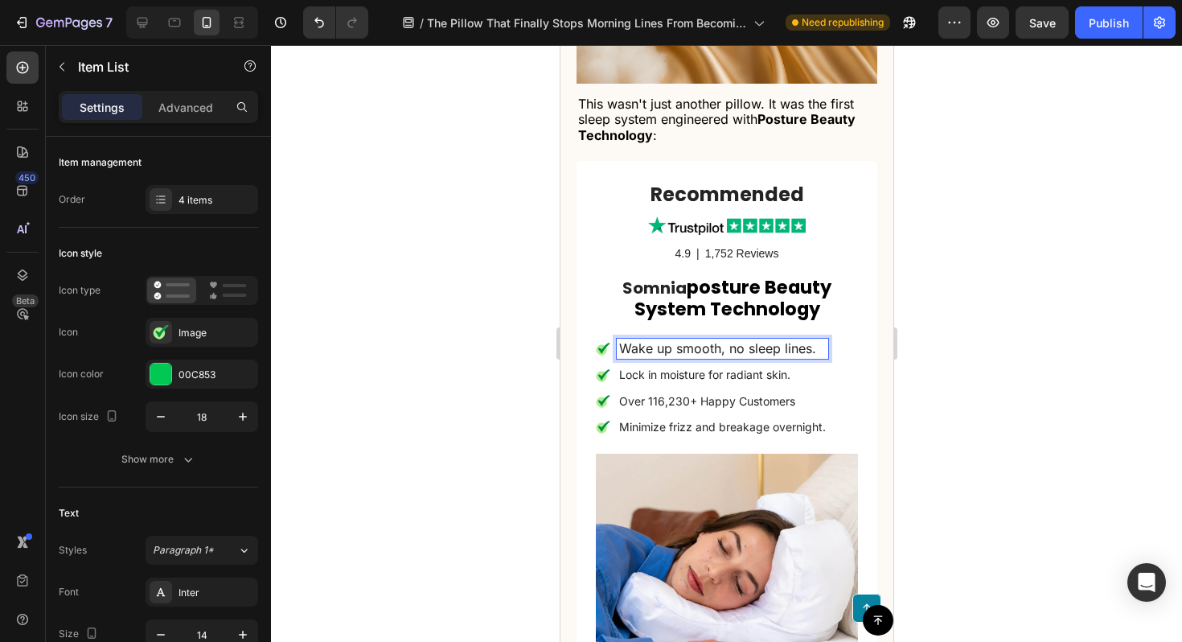
click at [777, 340] on span "Wake up smooth, no sleep lines." at bounding box center [717, 348] width 197 height 16
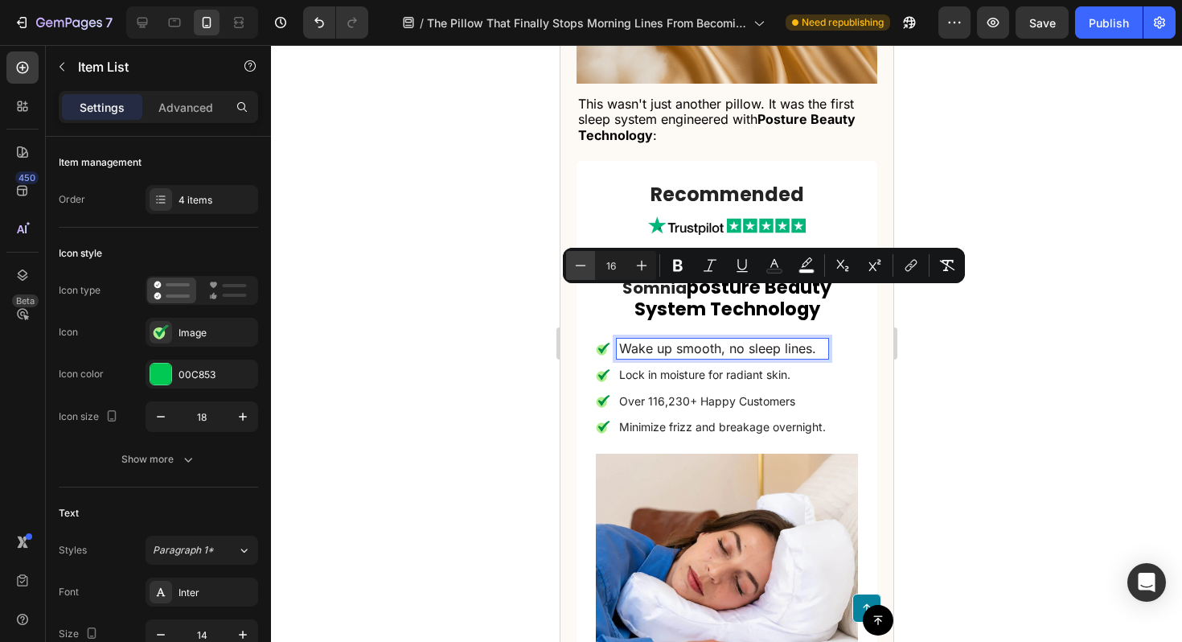
click at [582, 261] on icon "Editor contextual toolbar" at bounding box center [581, 265] width 16 height 16
type input "14"
click at [528, 331] on div at bounding box center [726, 343] width 911 height 597
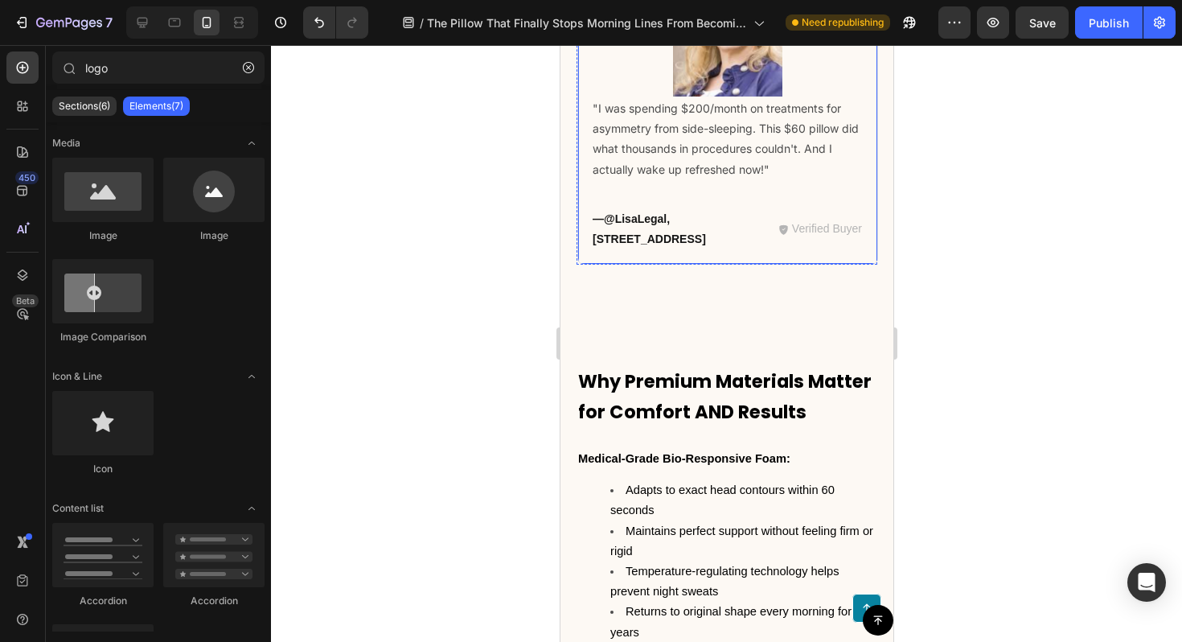
scroll to position [10659, 0]
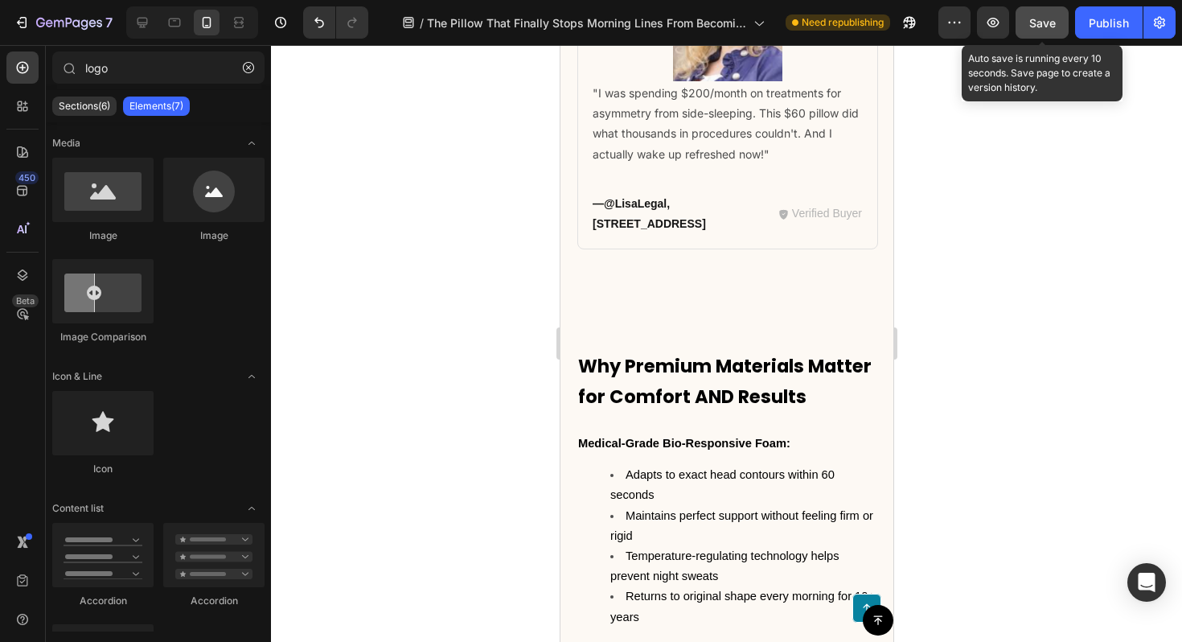
click at [1043, 18] on span "Save" at bounding box center [1043, 23] width 27 height 14
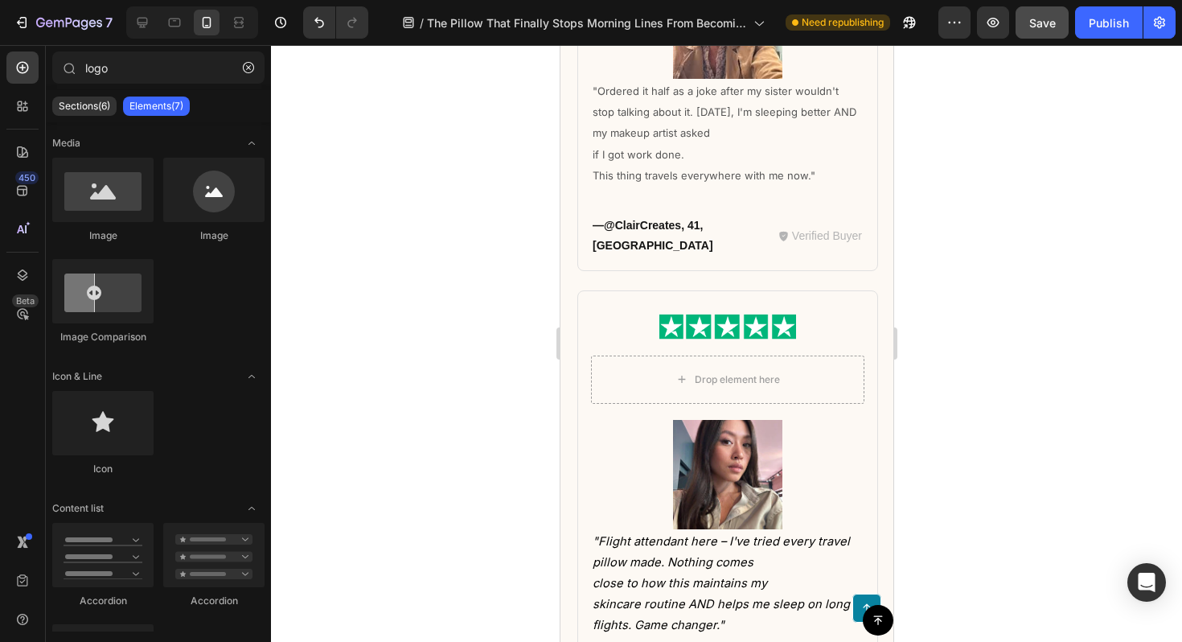
scroll to position [9761, 0]
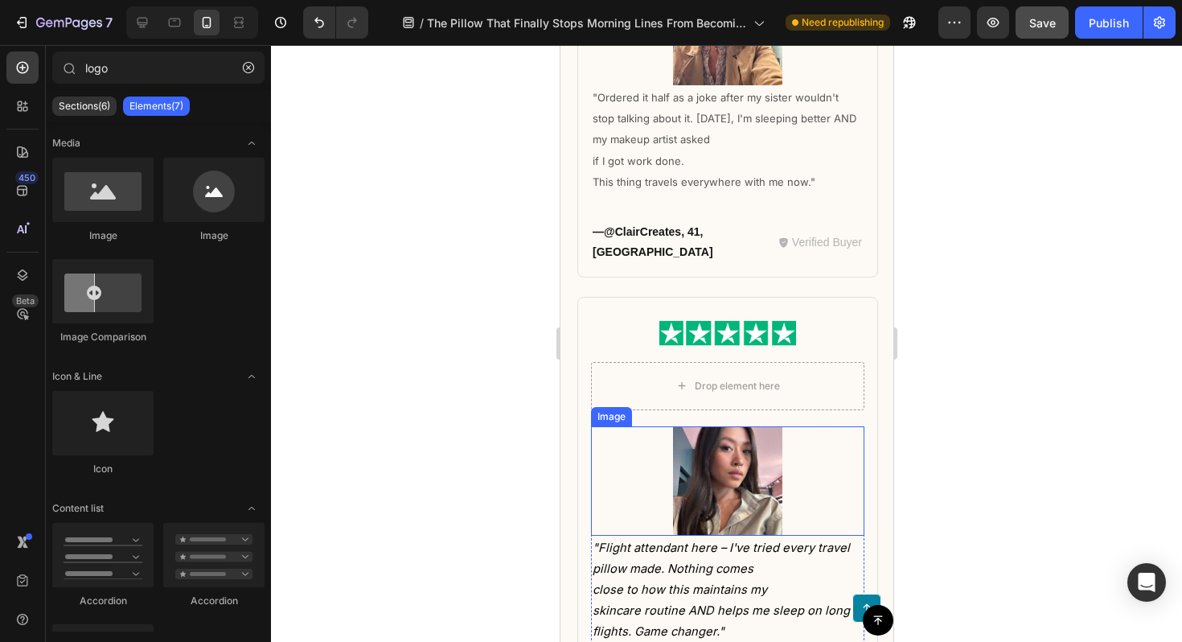
click at [720, 426] on img at bounding box center [726, 480] width 109 height 109
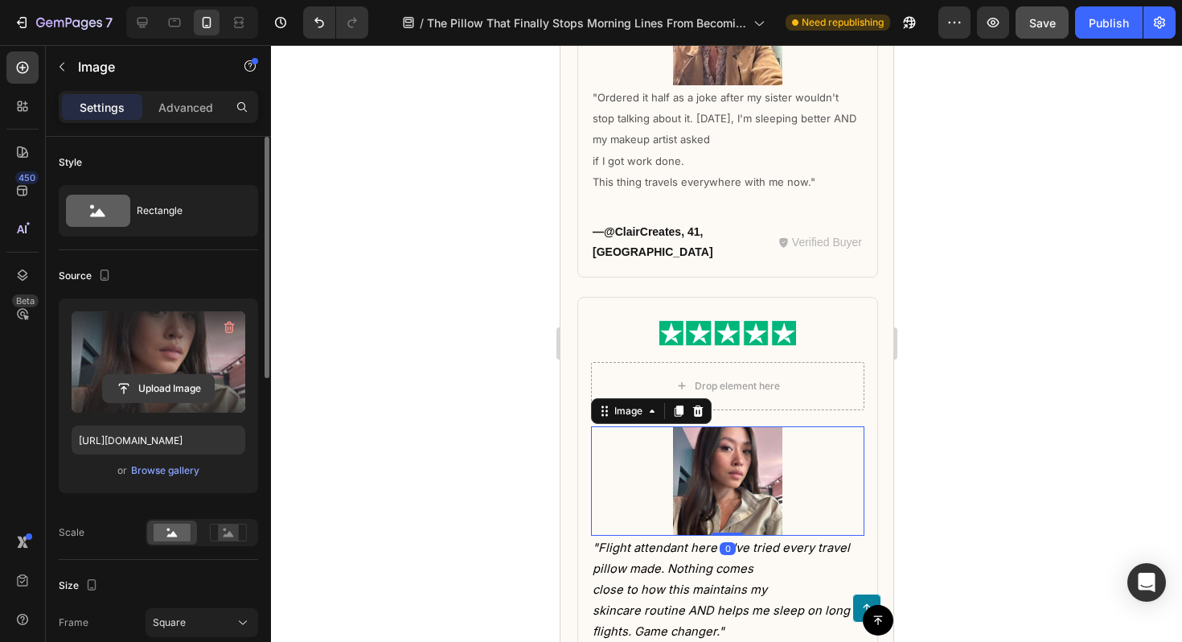
click at [175, 380] on input "file" at bounding box center [158, 388] width 111 height 27
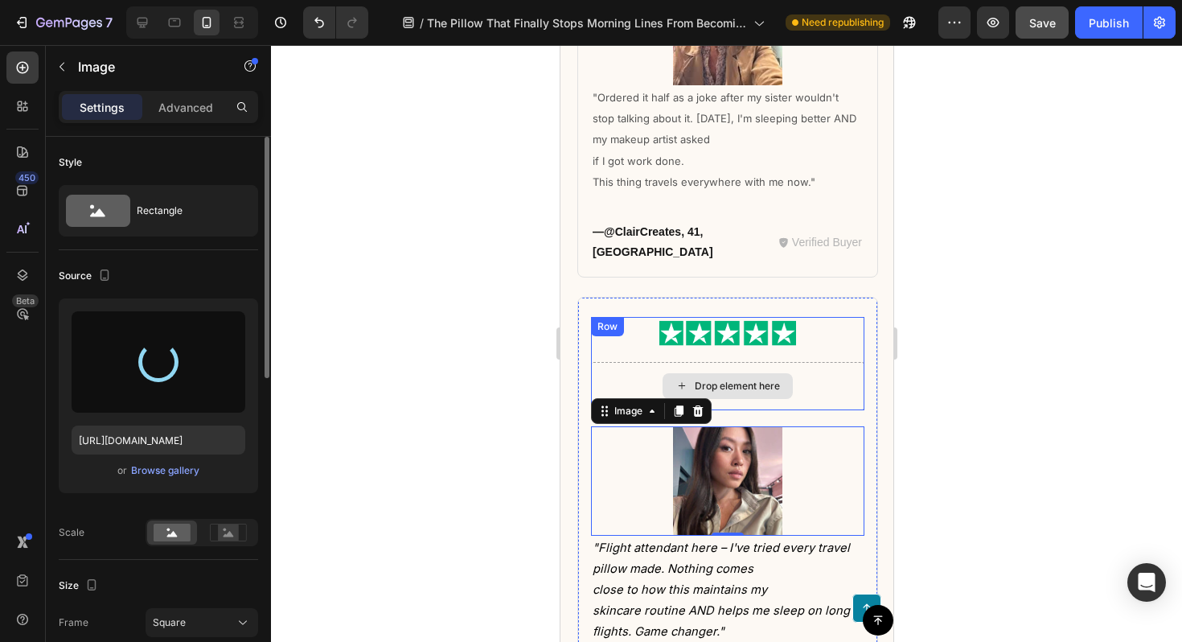
type input "[URL][DOMAIN_NAME]"
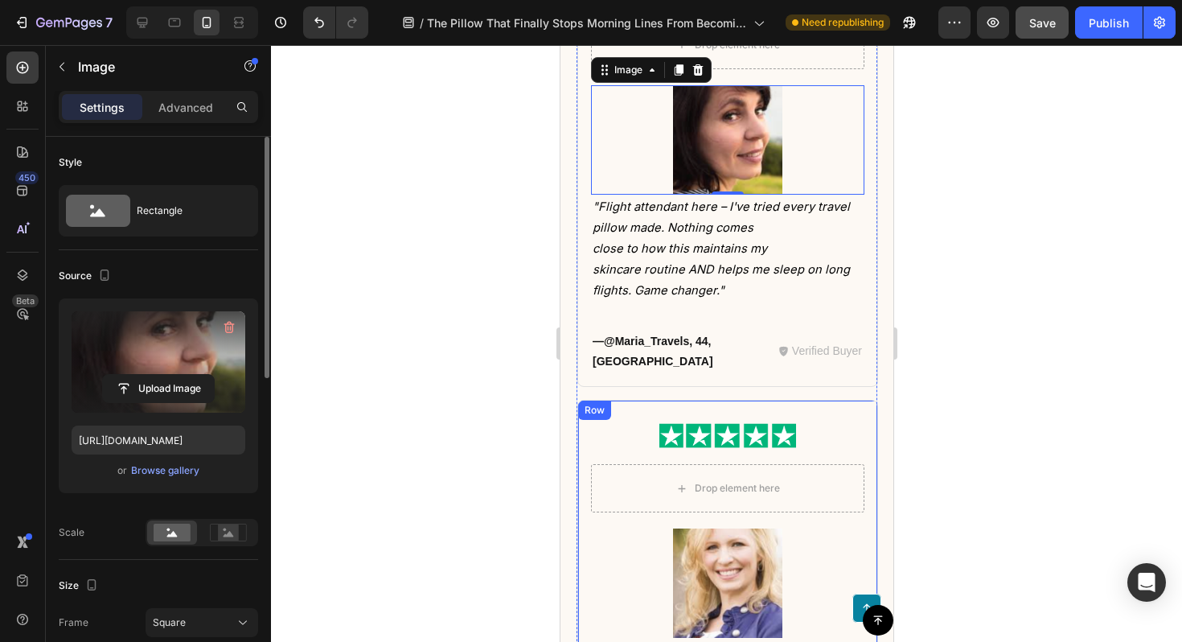
click at [952, 298] on div at bounding box center [726, 343] width 911 height 597
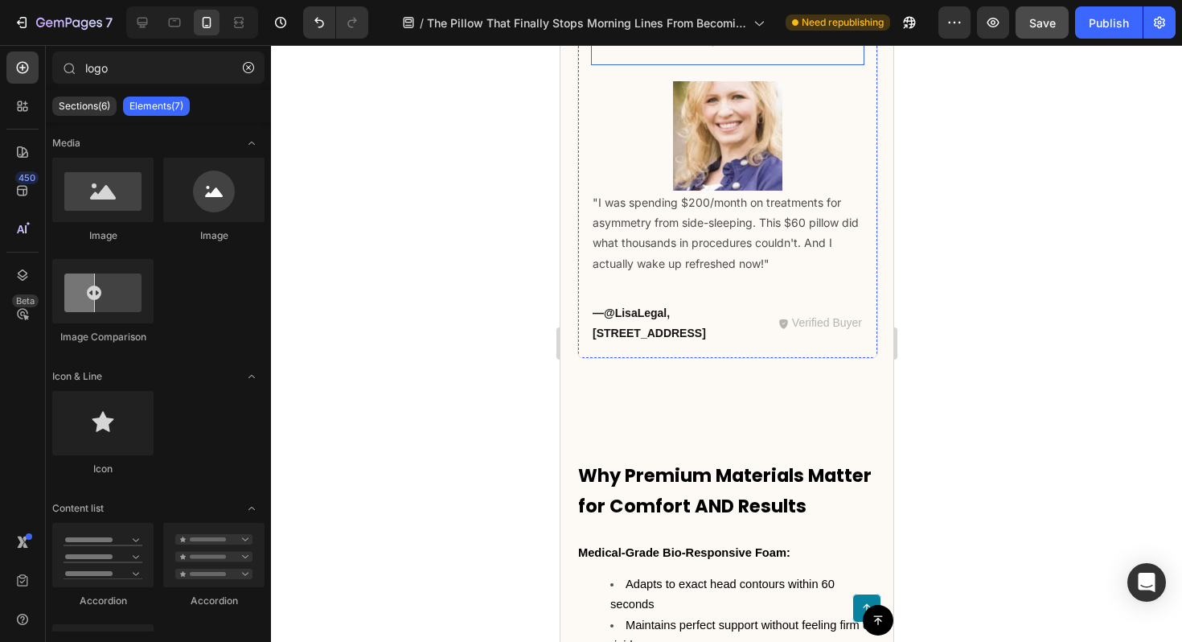
scroll to position [10613, 0]
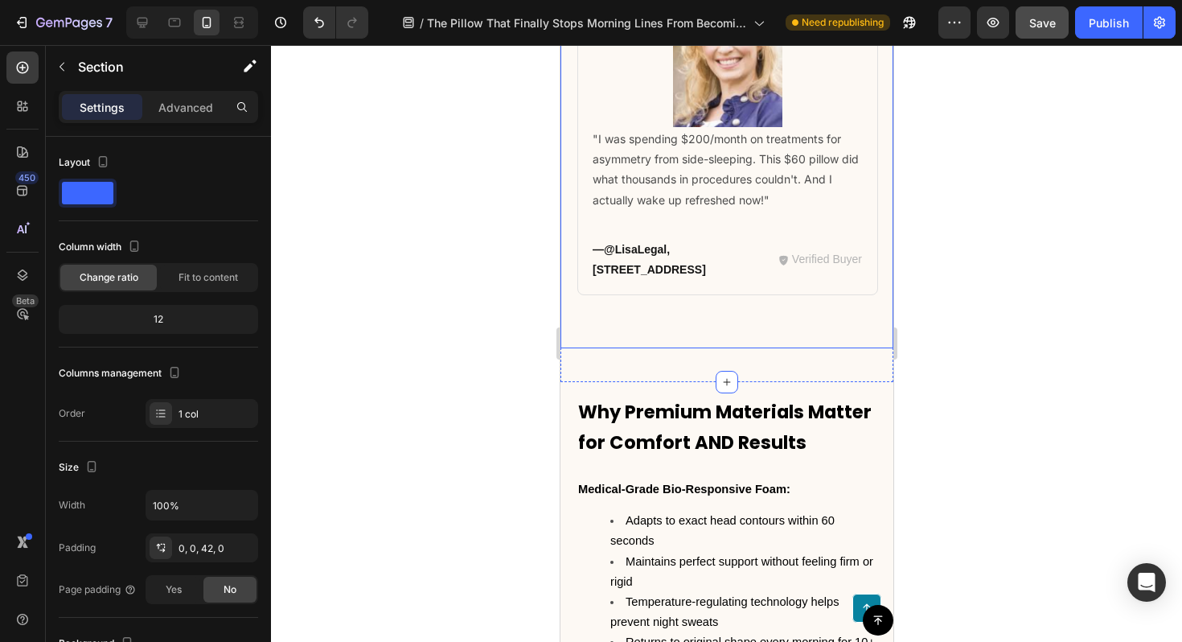
drag, startPoint x: 721, startPoint y: 204, endPoint x: 715, endPoint y: 158, distance: 47.0
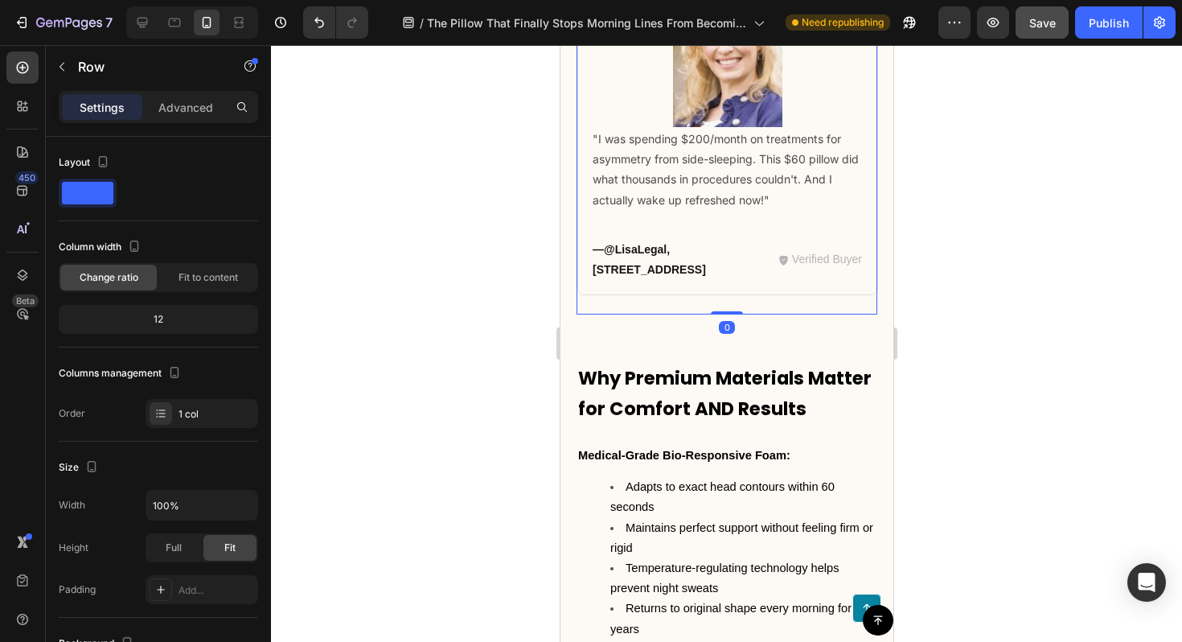
drag, startPoint x: 725, startPoint y: 171, endPoint x: 733, endPoint y: 125, distance: 45.8
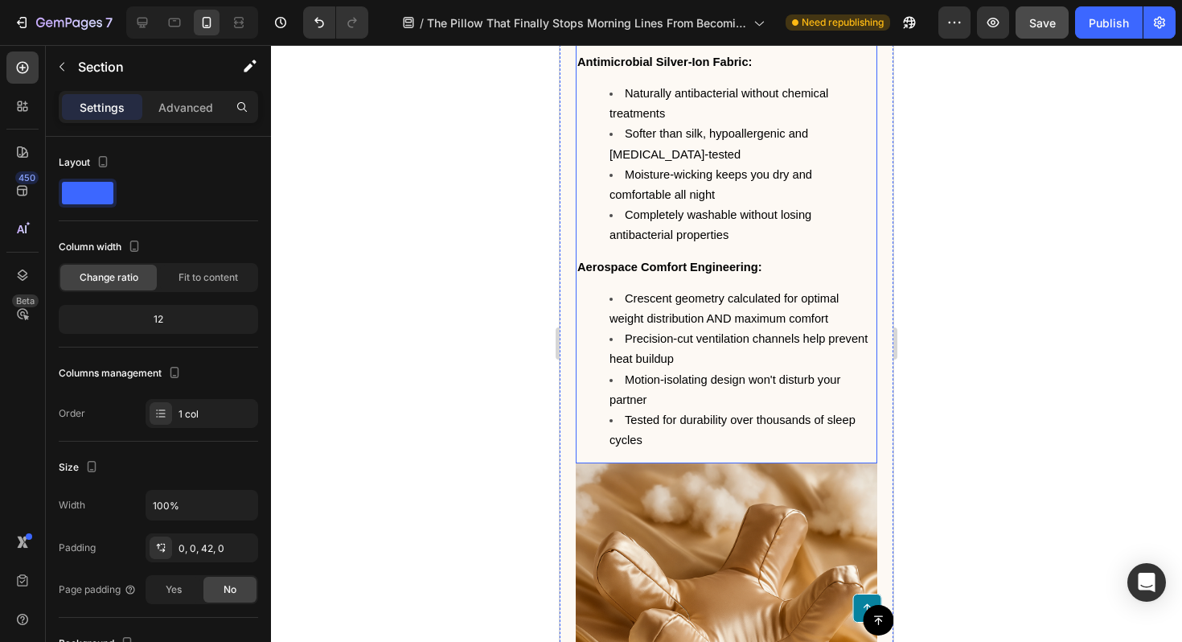
scroll to position [11008, 0]
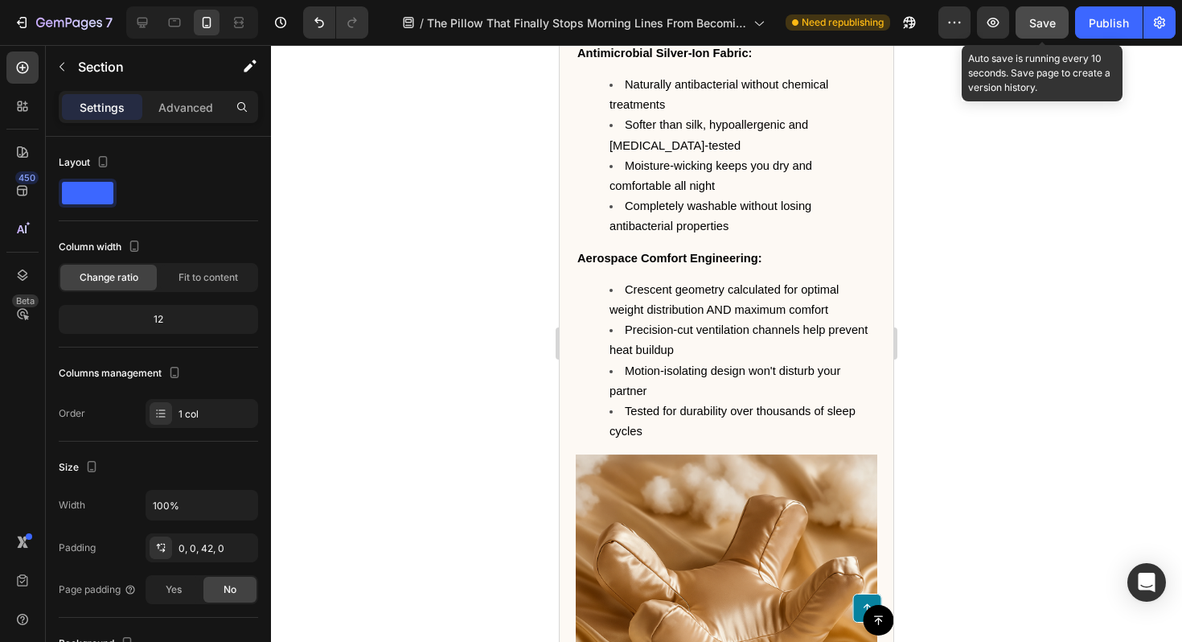
click at [1042, 19] on span "Save" at bounding box center [1043, 23] width 27 height 14
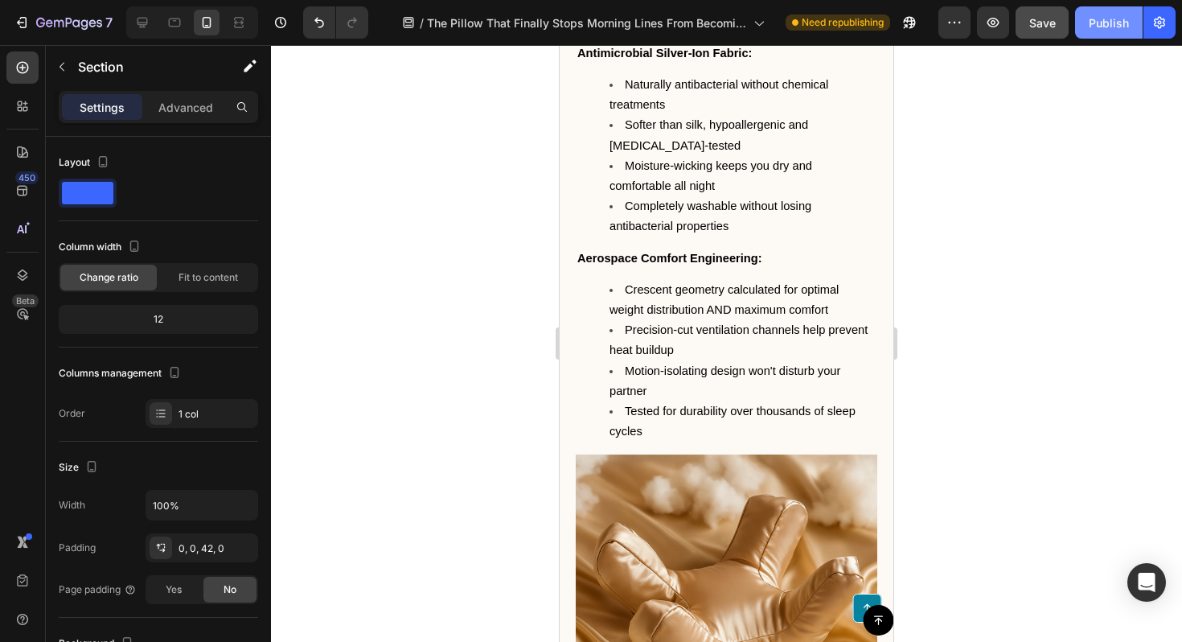
click at [1096, 23] on div "Publish" at bounding box center [1109, 22] width 40 height 17
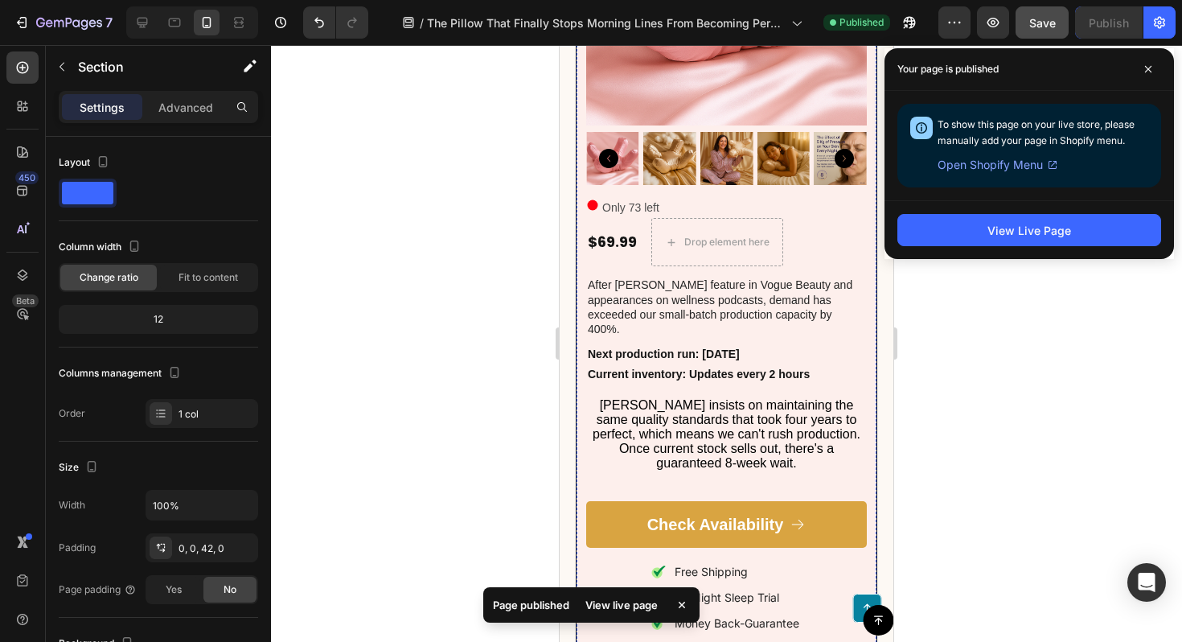
scroll to position [12251, 0]
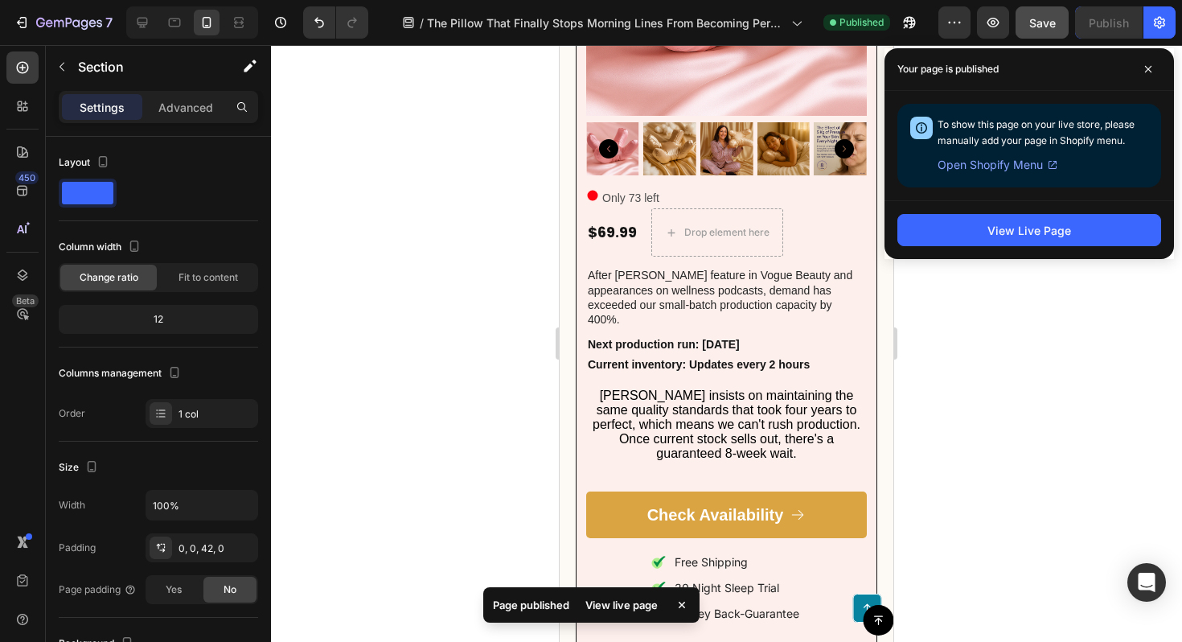
click at [1009, 323] on div at bounding box center [726, 343] width 911 height 597
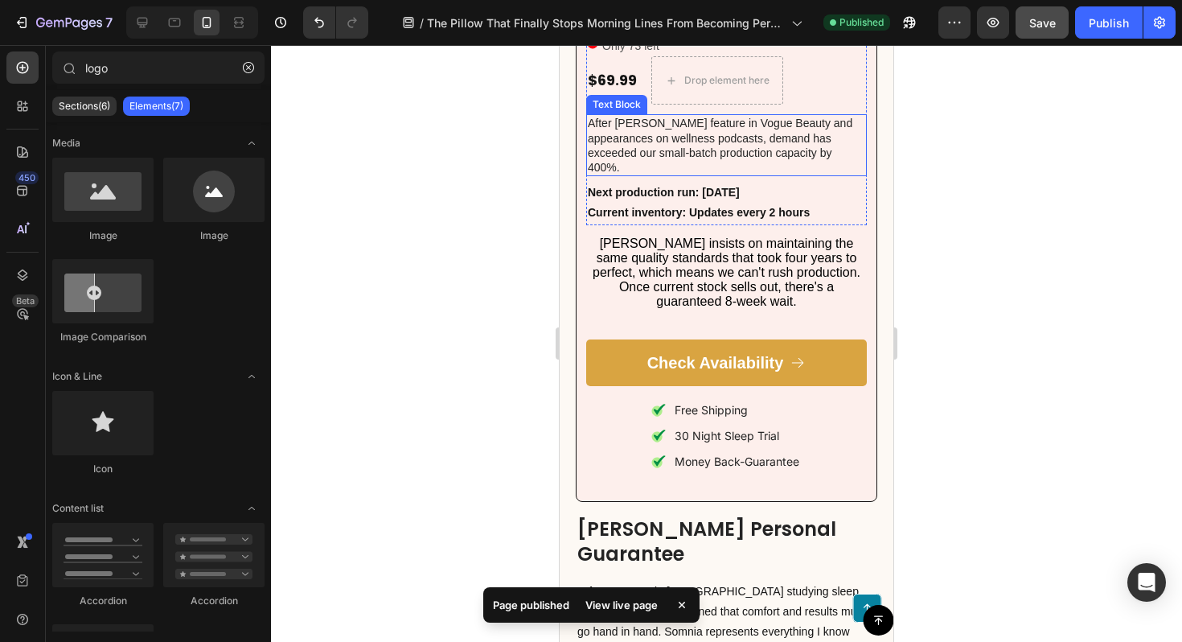
scroll to position [12418, 0]
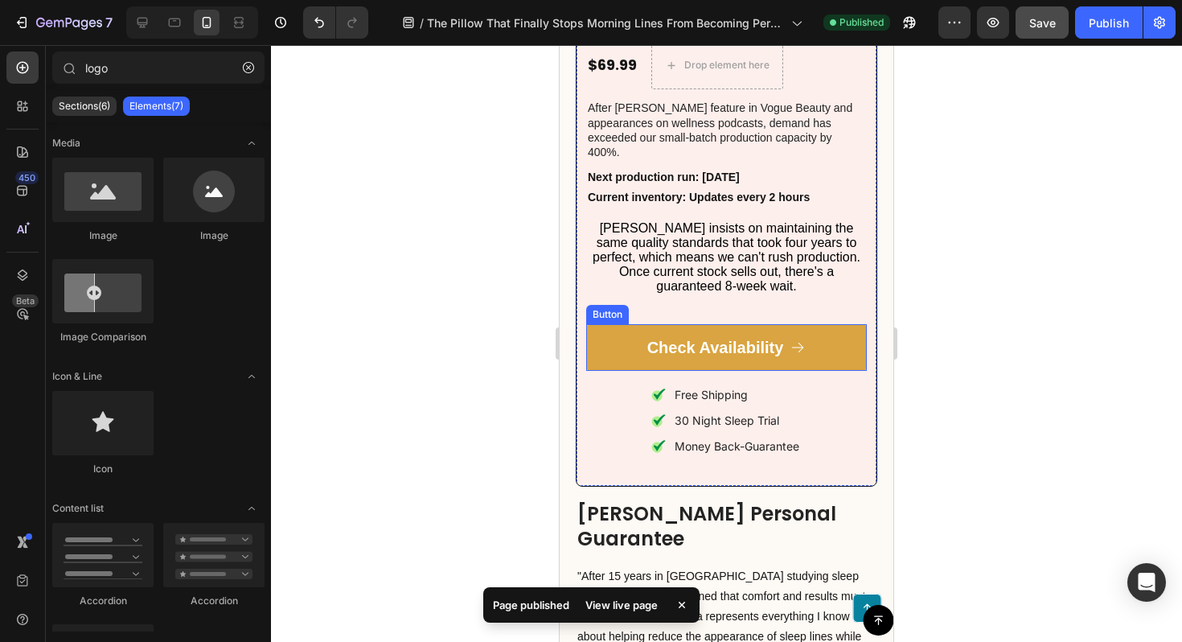
click at [816, 352] on link "Check Availability" at bounding box center [726, 347] width 281 height 47
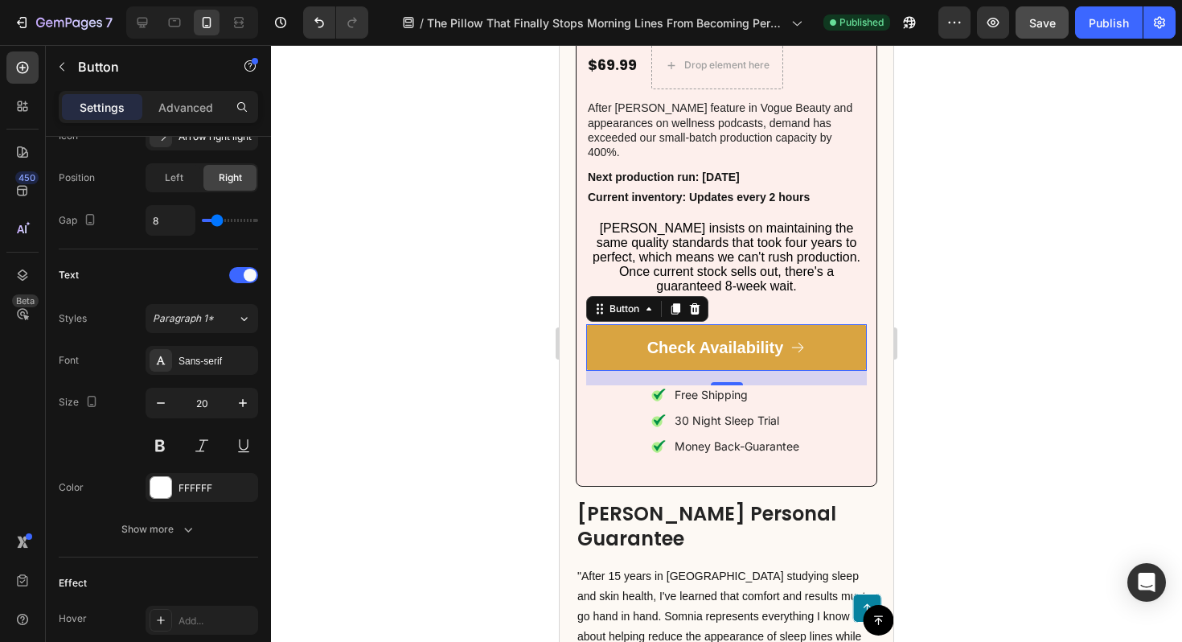
scroll to position [0, 0]
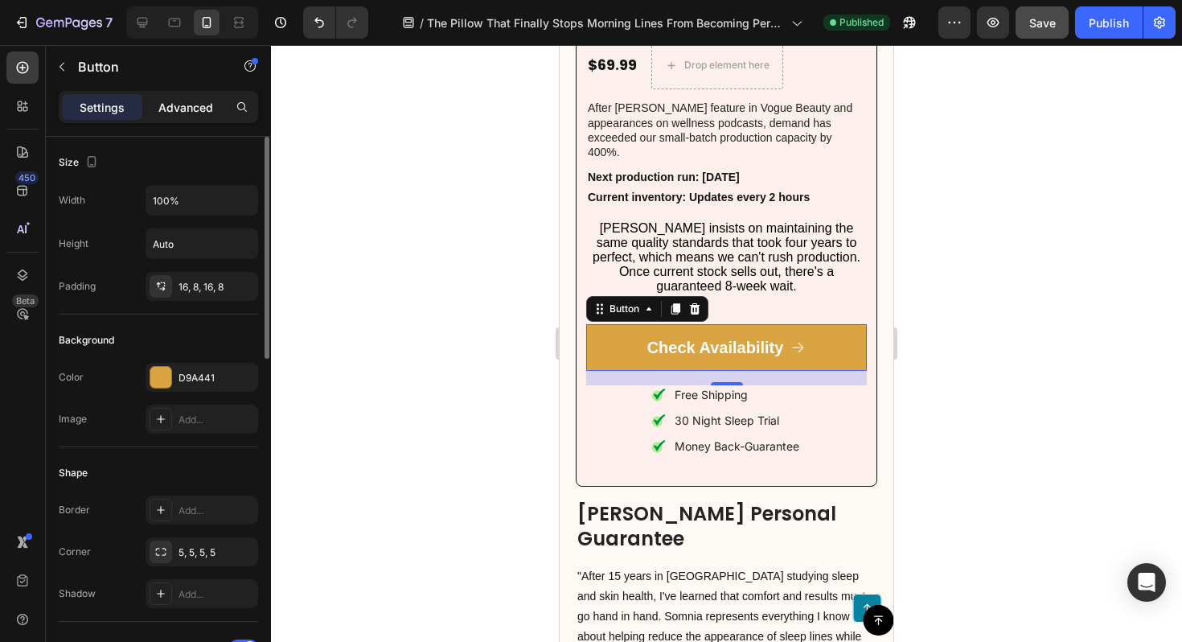
click at [195, 100] on p "Advanced" at bounding box center [185, 107] width 55 height 17
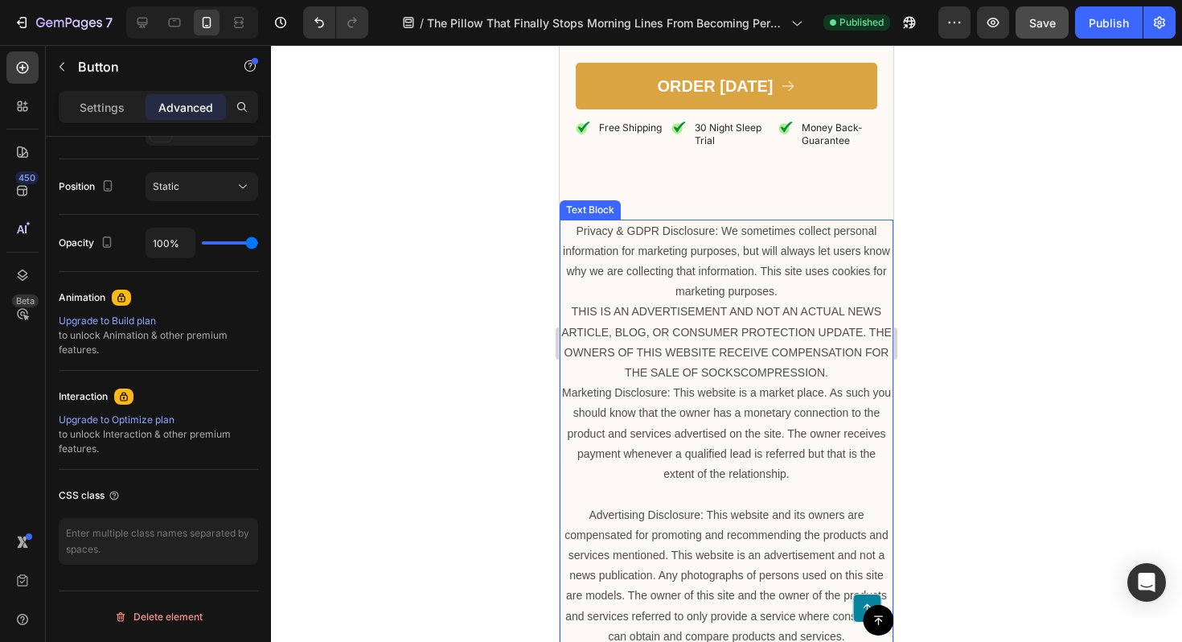
scroll to position [13730, 0]
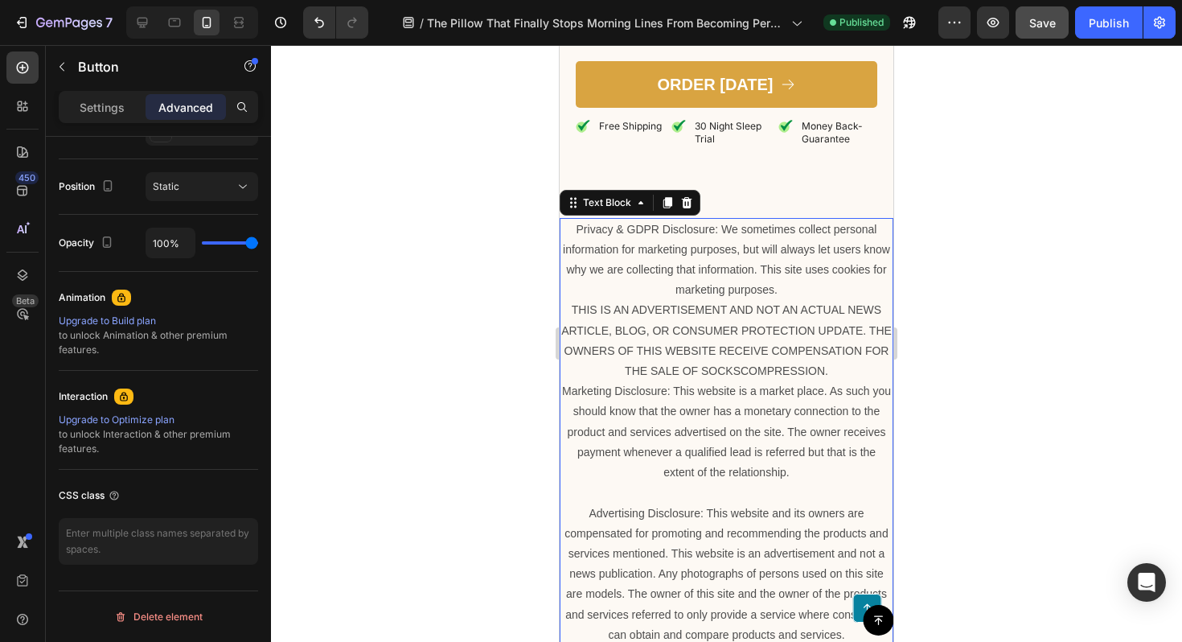
click at [746, 383] on p "Marketing Disclosure: This website is a market place. As such you should know t…" at bounding box center [726, 431] width 331 height 101
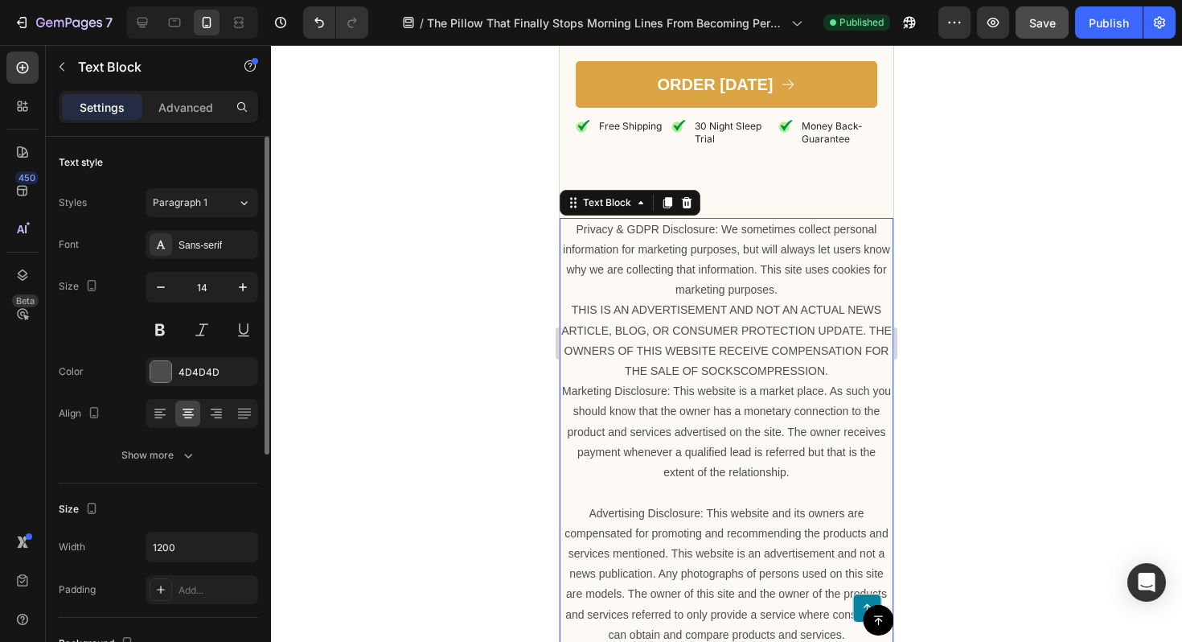
click at [800, 420] on p "Marketing Disclosure: This website is a market place. As such you should know t…" at bounding box center [726, 431] width 331 height 101
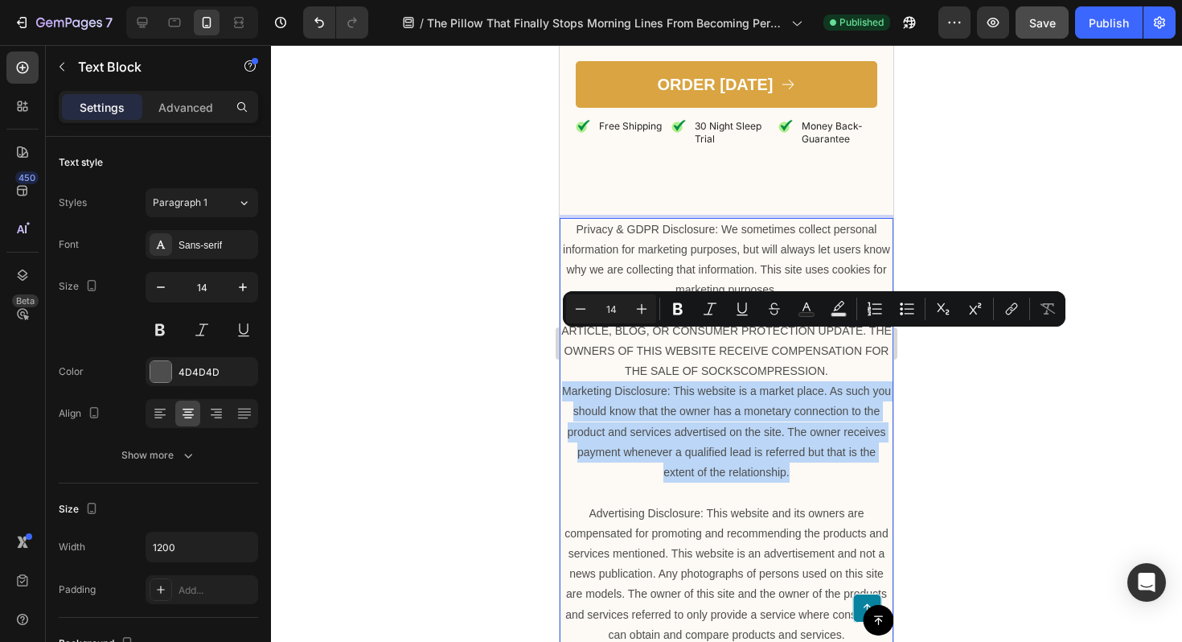
drag, startPoint x: 800, startPoint y: 424, endPoint x: 559, endPoint y: 335, distance: 256.3
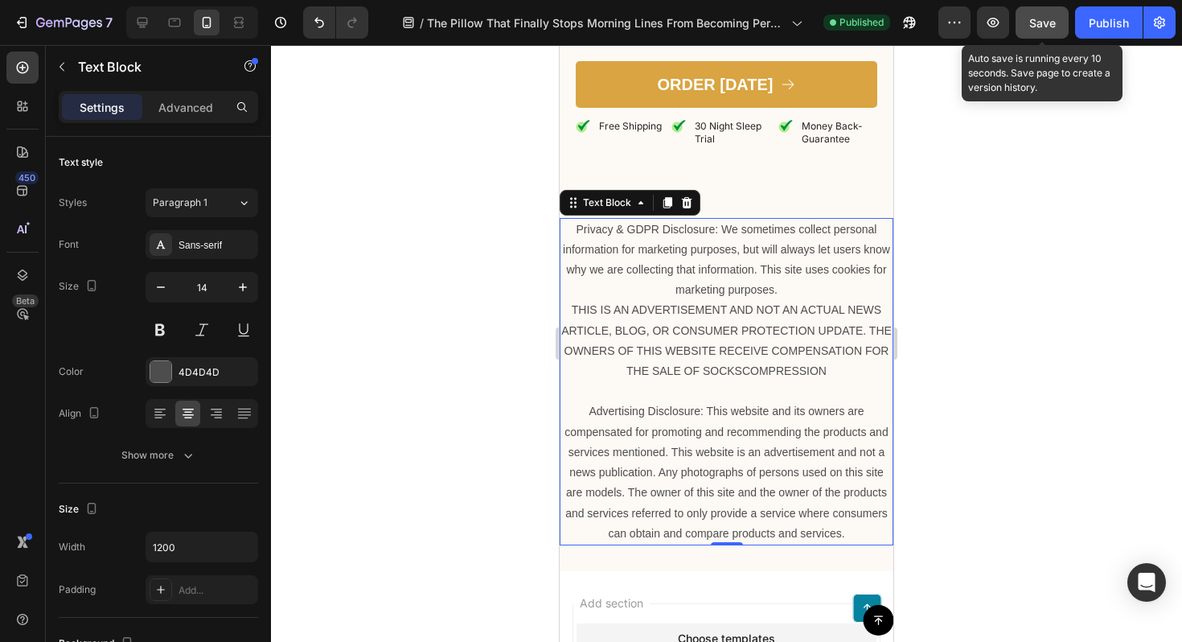
click at [1042, 20] on span "Save" at bounding box center [1043, 23] width 27 height 14
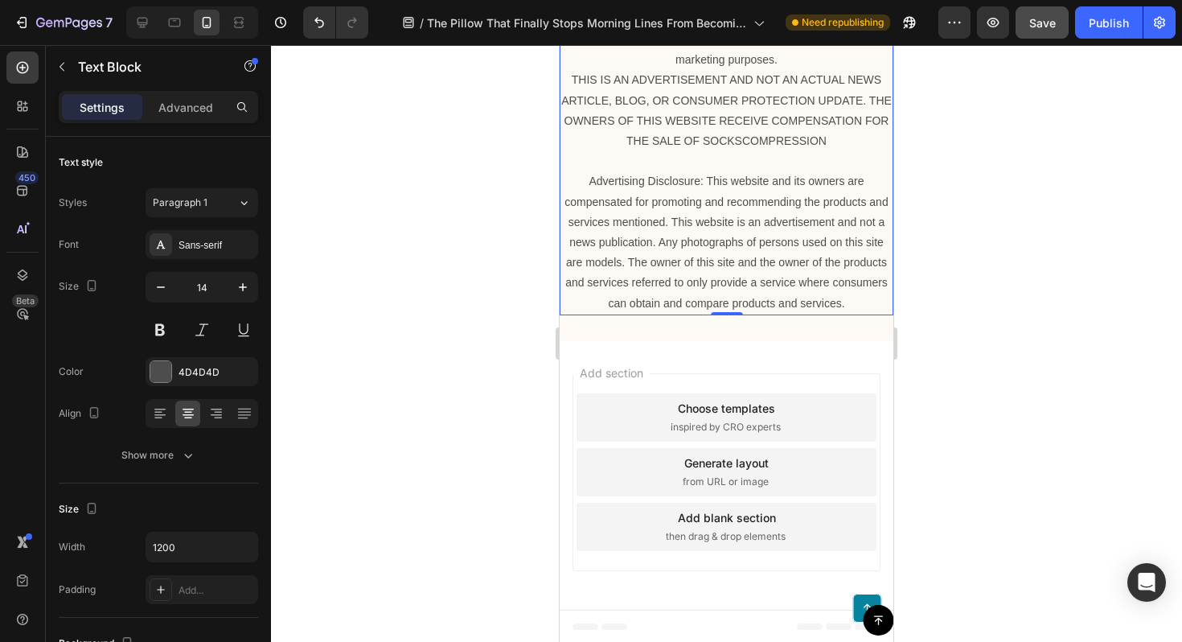
scroll to position [13910, 0]
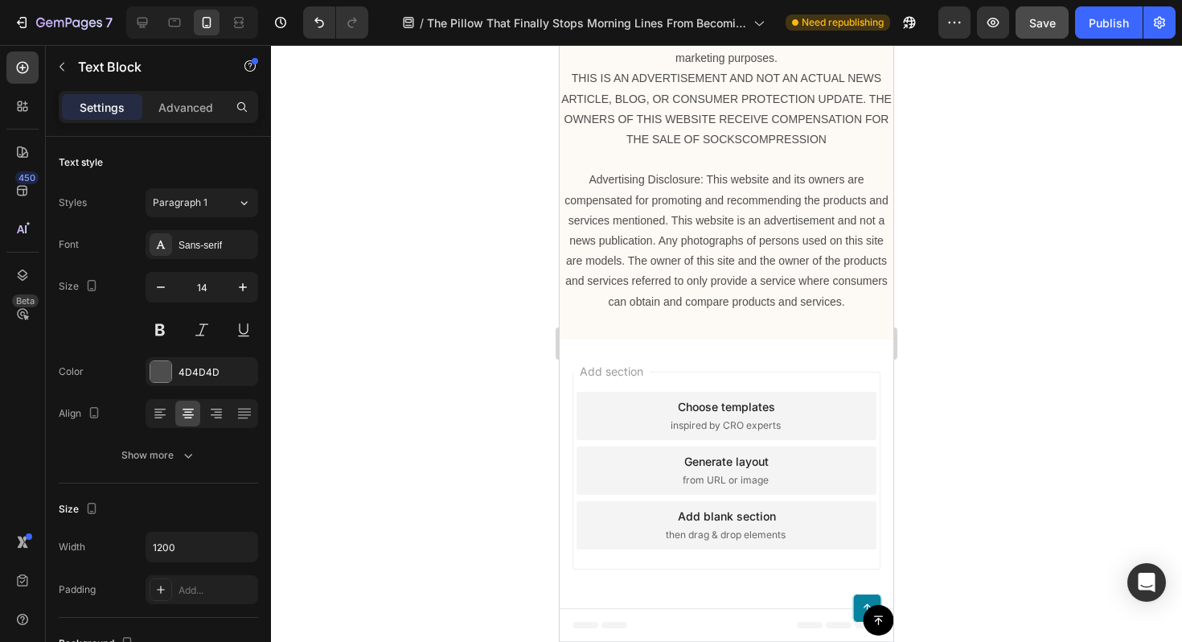
click at [843, 355] on div "Add section Choose templates inspired by CRO experts Generate layout from URL o…" at bounding box center [727, 473] width 334 height 269
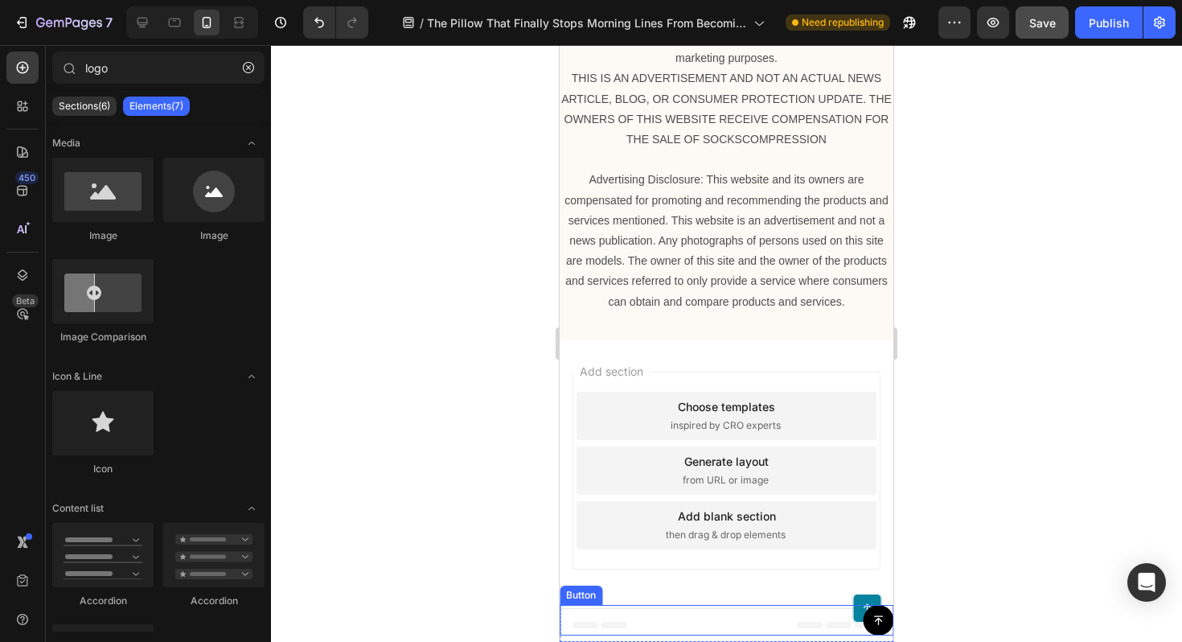
click at [782, 623] on div "Button" at bounding box center [727, 620] width 334 height 31
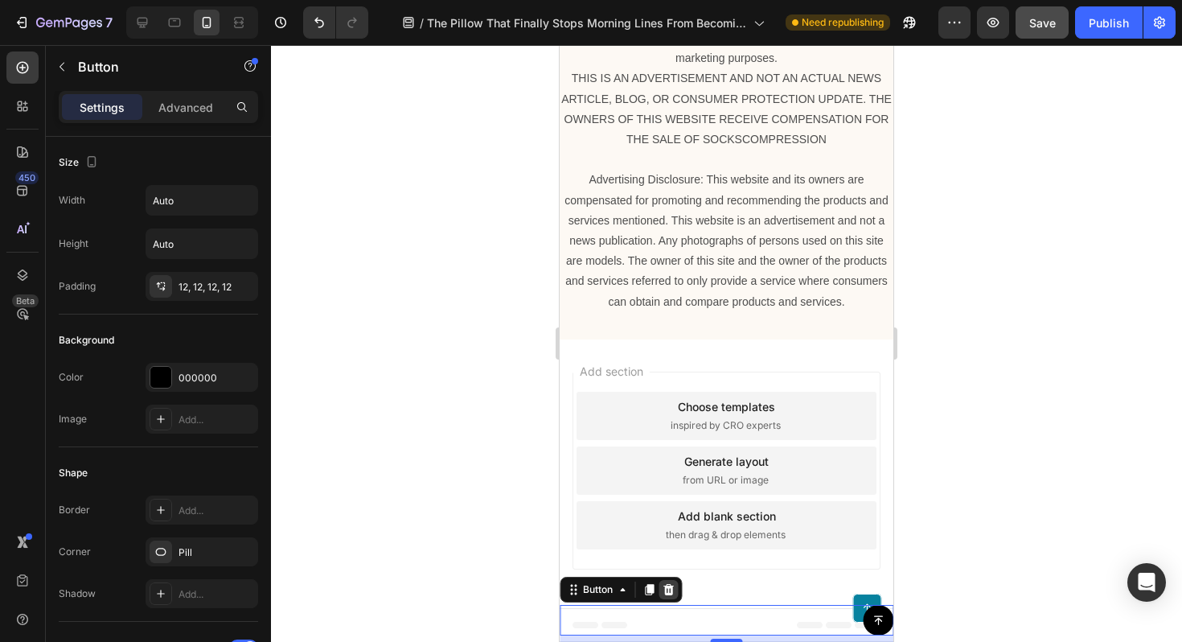
click at [668, 589] on icon at bounding box center [669, 589] width 10 height 11
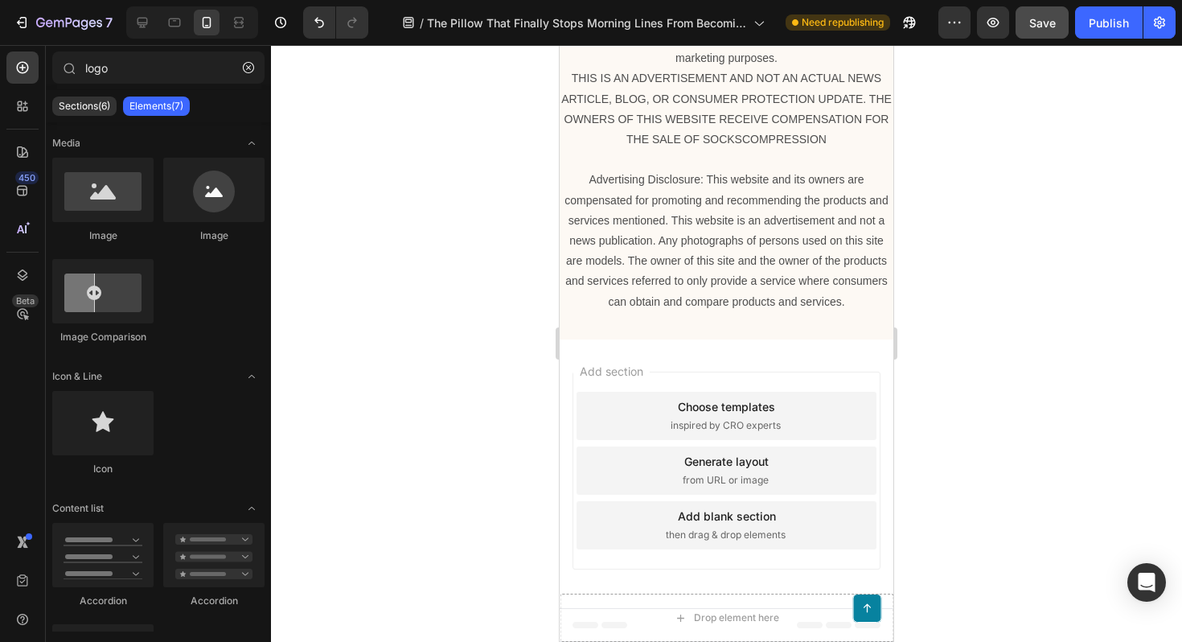
click at [668, 522] on div "Add blank section then drag & drop elements" at bounding box center [727, 525] width 300 height 48
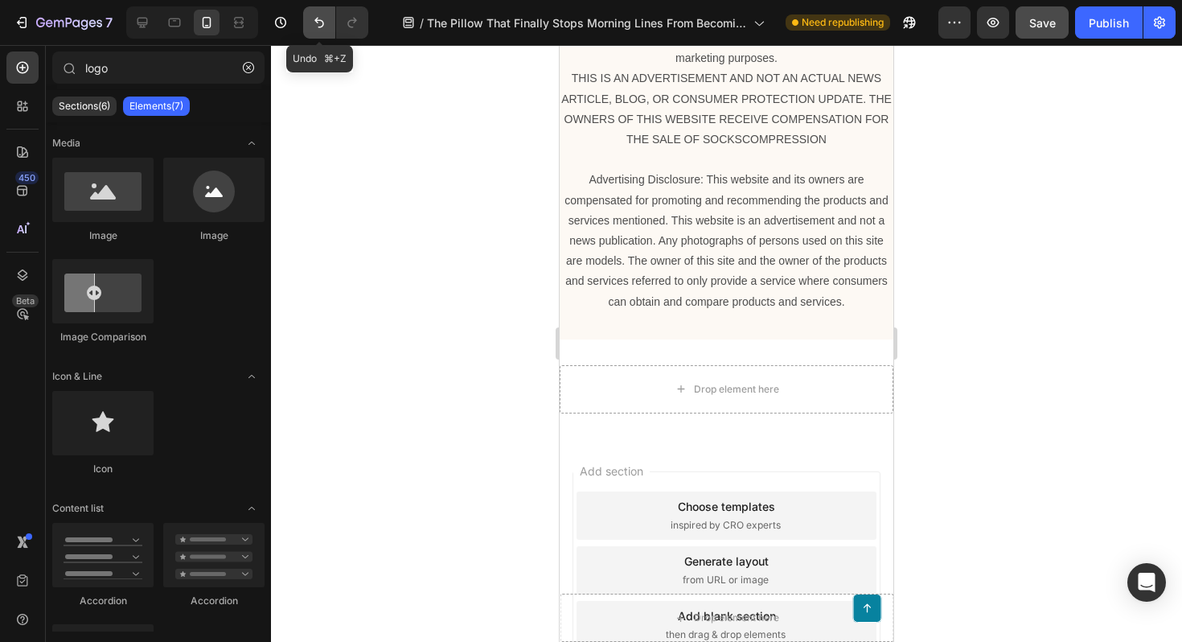
click at [318, 30] on icon "Undo/Redo" at bounding box center [319, 22] width 16 height 16
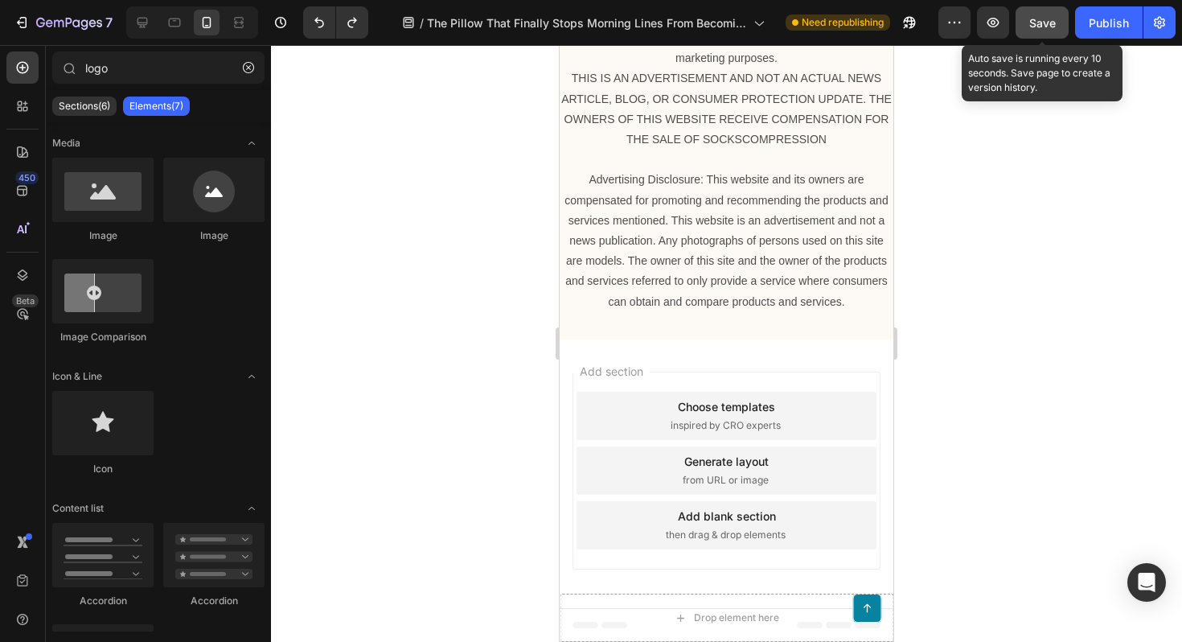
click at [1033, 28] on span "Save" at bounding box center [1043, 23] width 27 height 14
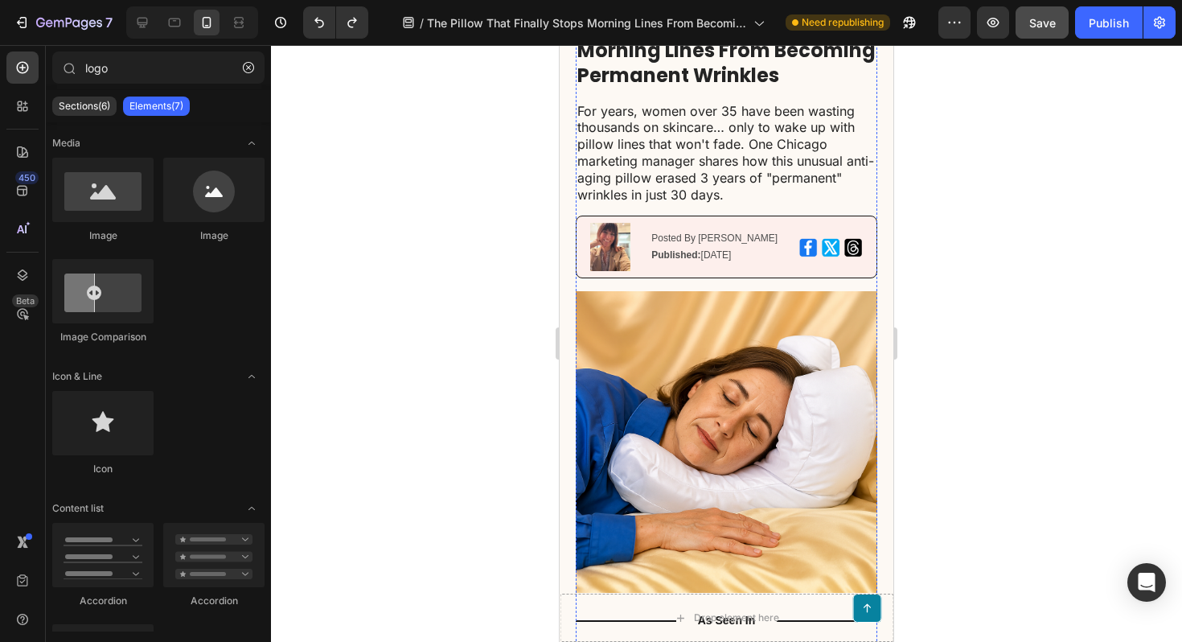
scroll to position [0, 0]
